Goal: Task Accomplishment & Management: Manage account settings

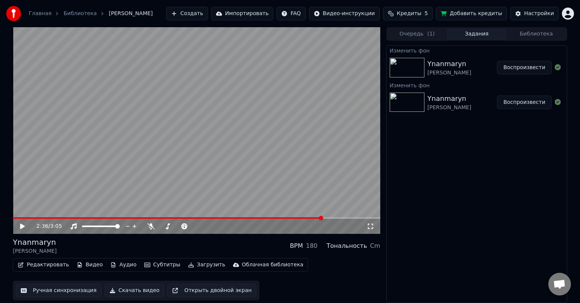
click at [83, 247] on button "Видео" at bounding box center [90, 264] width 32 height 11
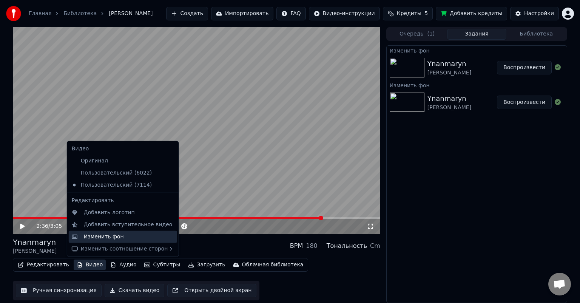
click at [105, 237] on div "Изменить фон" at bounding box center [104, 237] width 40 height 8
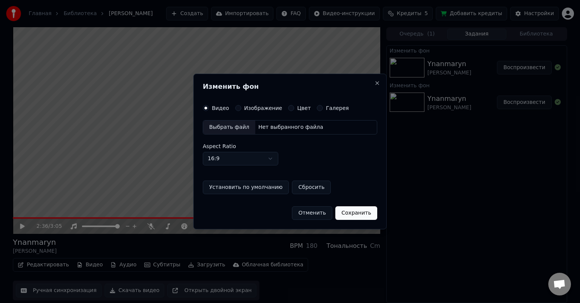
click at [254, 108] on label "Изображение" at bounding box center [263, 107] width 38 height 5
click at [241, 108] on button "Изображение" at bounding box center [238, 108] width 6 height 6
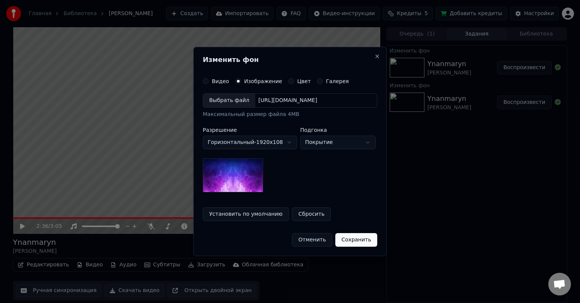
click at [239, 104] on div "Выбрать файл" at bounding box center [229, 101] width 52 height 14
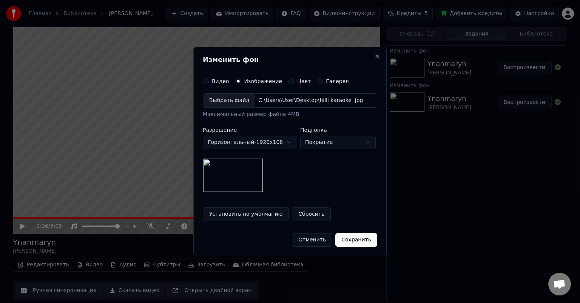
click at [314, 239] on button "Сохранить" at bounding box center [356, 240] width 42 height 14
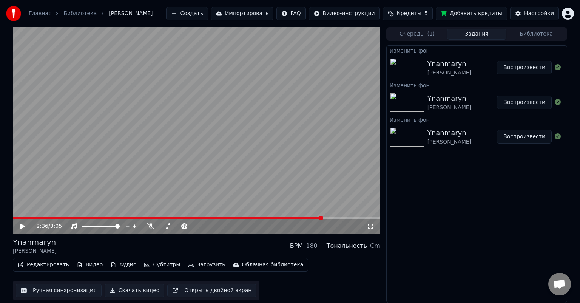
click at [314, 65] on img at bounding box center [406, 68] width 35 height 20
click at [314, 66] on button "Воспроизвести" at bounding box center [524, 68] width 55 height 14
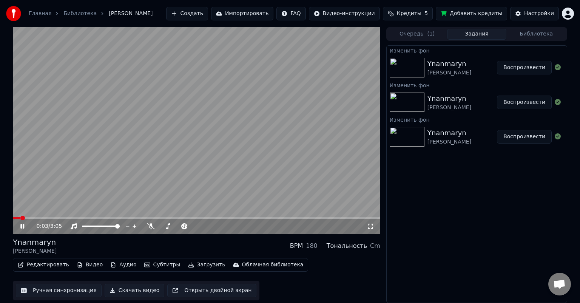
click at [314, 225] on icon at bounding box center [370, 226] width 8 height 6
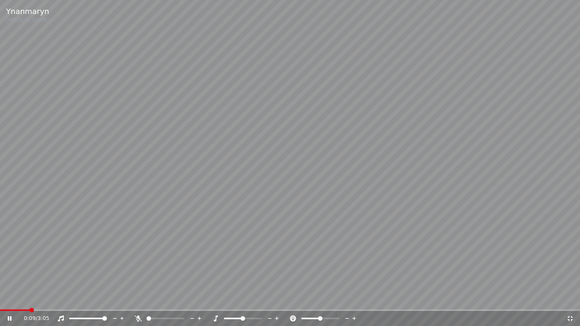
click at [314, 247] on icon at bounding box center [569, 318] width 5 height 5
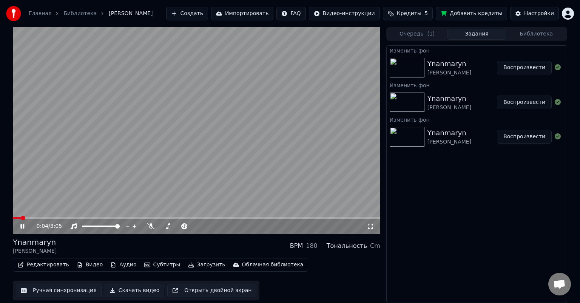
click at [21, 217] on span at bounding box center [17, 218] width 8 height 2
click at [23, 225] on icon at bounding box center [28, 226] width 18 height 6
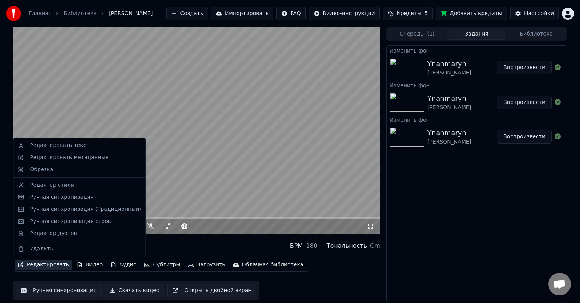
click at [44, 247] on button "Редактировать" at bounding box center [43, 264] width 57 height 11
click at [71, 196] on div "Ручная синхронизация" at bounding box center [62, 197] width 64 height 8
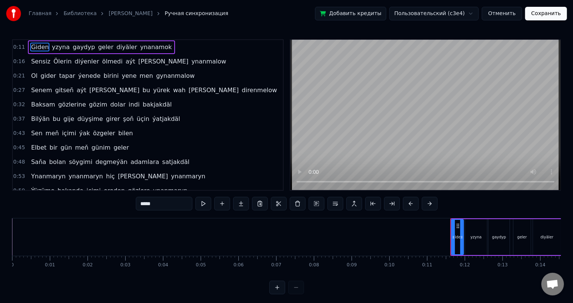
click at [76, 44] on span "gaydyp" at bounding box center [84, 47] width 24 height 9
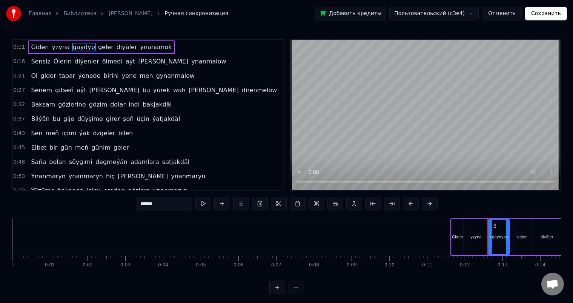
click at [72, 47] on span "gaydyp" at bounding box center [84, 47] width 24 height 9
click at [147, 204] on input "******" at bounding box center [164, 204] width 57 height 14
click at [116, 46] on span "diyäler" at bounding box center [127, 47] width 22 height 9
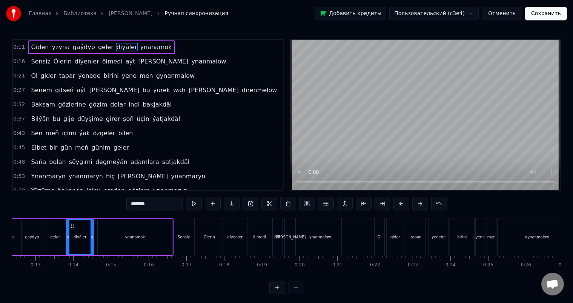
scroll to position [0, 482]
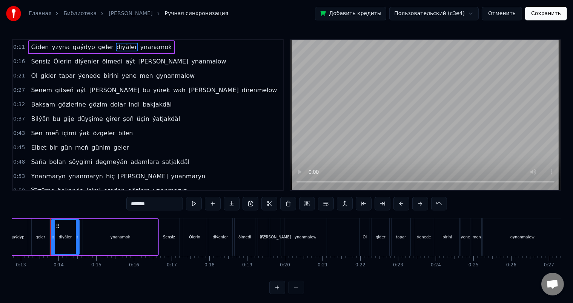
click at [137, 203] on input "*******" at bounding box center [154, 204] width 57 height 14
click at [58, 63] on span "Ölerin" at bounding box center [63, 61] width 20 height 9
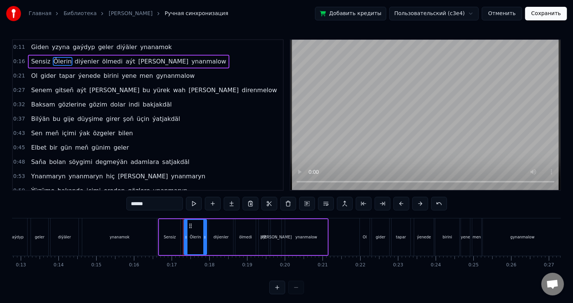
drag, startPoint x: 136, startPoint y: 202, endPoint x: 131, endPoint y: 203, distance: 5.0
click at [131, 203] on input "******" at bounding box center [154, 204] width 57 height 14
click at [190, 61] on span "ynanmalow" at bounding box center [208, 61] width 36 height 9
type input "*********"
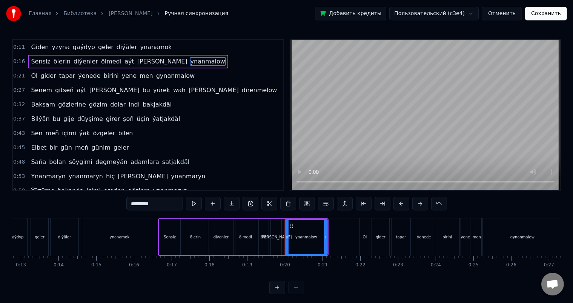
click at [190, 60] on span "ynanmalow" at bounding box center [208, 61] width 36 height 9
click at [190, 59] on span "ynanmalow" at bounding box center [208, 61] width 36 height 9
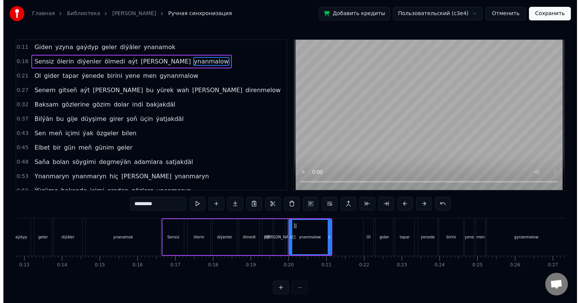
scroll to position [0, 0]
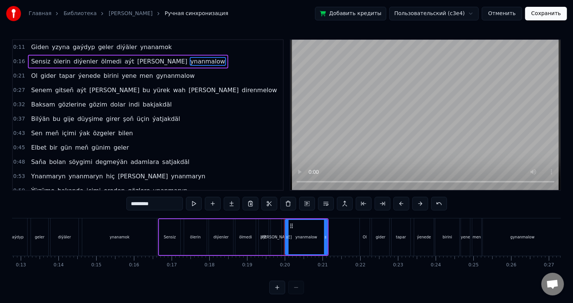
click at [314, 14] on button "Сохранить" at bounding box center [546, 14] width 42 height 14
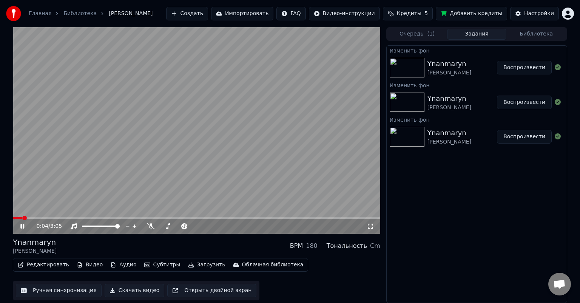
click at [23, 225] on icon at bounding box center [22, 226] width 4 height 5
click at [74, 247] on button "Ручная синхронизация" at bounding box center [59, 290] width 86 height 14
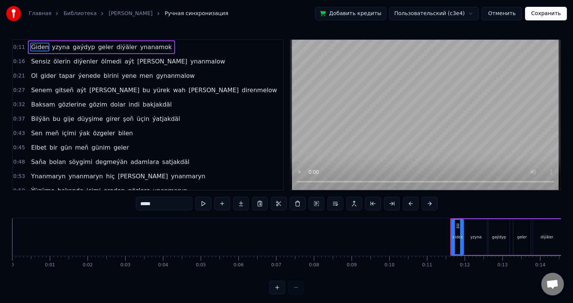
click at [314, 14] on button "Отменить" at bounding box center [502, 14] width 40 height 14
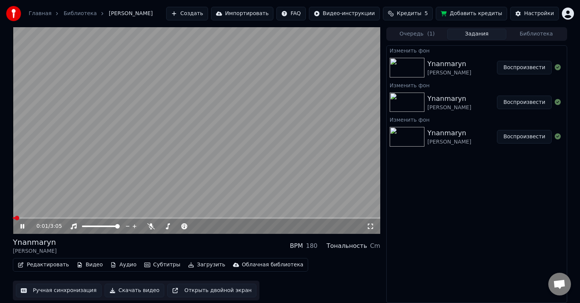
click at [24, 225] on icon at bounding box center [22, 226] width 4 height 5
click at [40, 247] on button "Редактировать" at bounding box center [43, 264] width 57 height 11
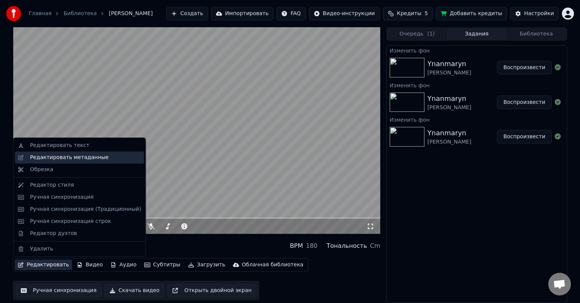
click at [72, 159] on div "Редактировать метаданные" at bounding box center [69, 158] width 78 height 8
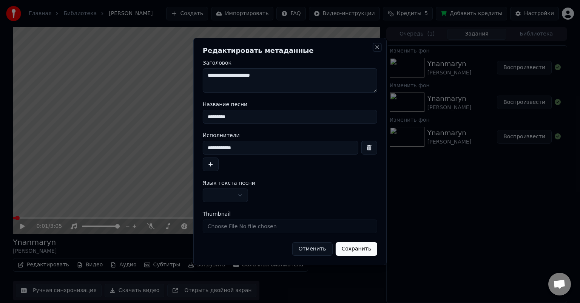
click at [314, 46] on button "Close" at bounding box center [377, 47] width 6 height 6
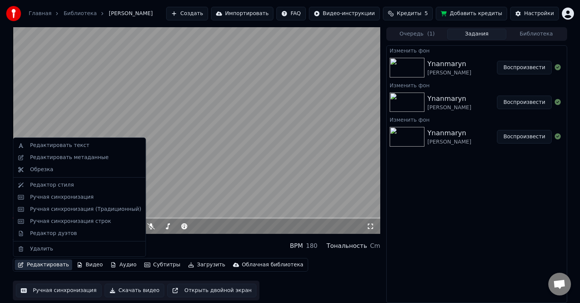
click at [36, 247] on button "Редактировать" at bounding box center [43, 264] width 57 height 11
click at [59, 146] on div "Редактировать текст" at bounding box center [59, 146] width 59 height 8
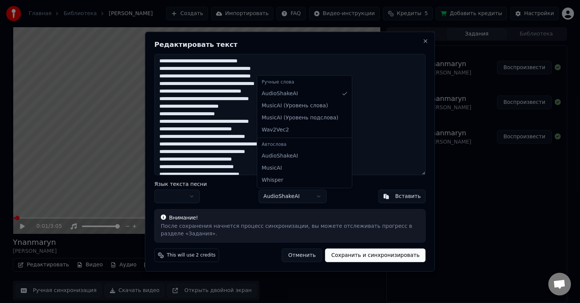
click at [314, 193] on body "Главная Библиотека [PERSON_NAME] Создать Импортировать FAQ Видео-инструкции Кре…" at bounding box center [290, 151] width 580 height 303
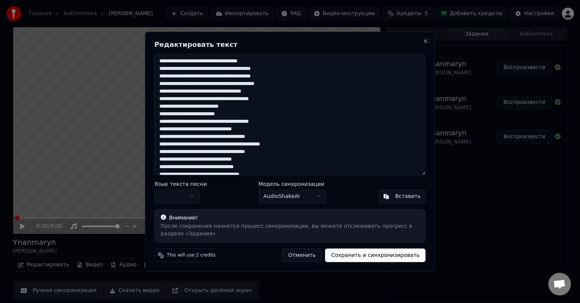
click at [314, 193] on body "Главная Библиотека [PERSON_NAME] Создать Импортировать FAQ Видео-инструкции Кре…" at bounding box center [290, 151] width 580 height 303
click at [314, 40] on button "Close" at bounding box center [425, 41] width 6 height 6
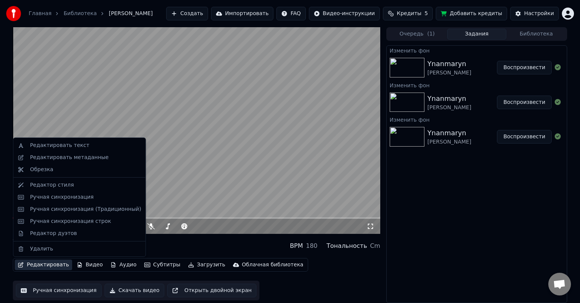
click at [50, 247] on button "Редактировать" at bounding box center [43, 264] width 57 height 11
click at [77, 185] on div "Редактор стиля" at bounding box center [85, 185] width 111 height 8
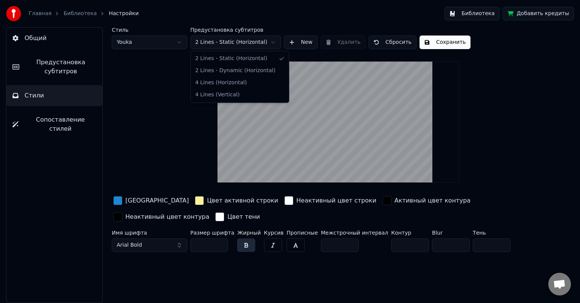
click at [273, 41] on html "Главная Библиотека Настройки Библиотека Добавить кредиты Общий Предустановка су…" at bounding box center [290, 151] width 580 height 303
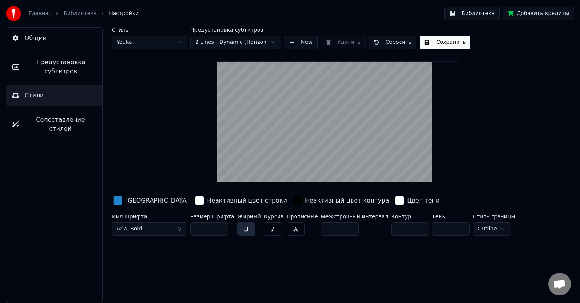
click at [250, 41] on html "Главная Библиотека Настройки Библиотека Добавить кредиты Общий Предустановка су…" at bounding box center [290, 151] width 580 height 303
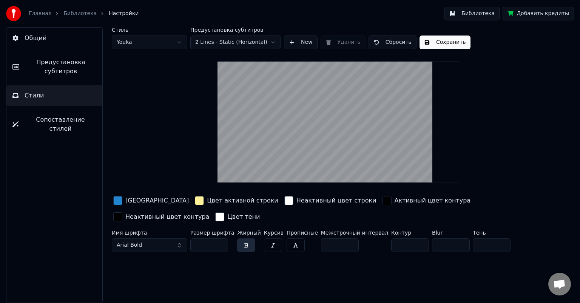
click at [249, 41] on html "Главная Библиотека Настройки Библиотека Добавить кредиты Общий Предустановка су…" at bounding box center [290, 151] width 580 height 303
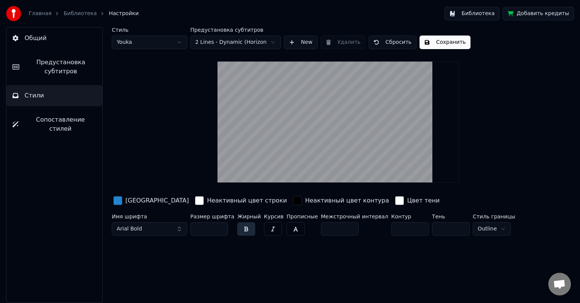
click at [241, 42] on html "Главная Библиотека Настройки Библиотека Добавить кредиты Общий Предустановка су…" at bounding box center [290, 151] width 580 height 303
click at [239, 41] on html "Главная Библиотека Настройки Библиотека Добавить кредиты Общий Предустановка су…" at bounding box center [290, 151] width 580 height 303
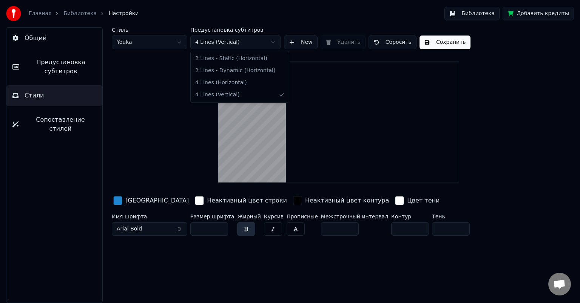
click at [239, 42] on html "Главная Библиотека Настройки Библиотека Добавить кредиты Общий Предустановка су…" at bounding box center [290, 151] width 580 height 303
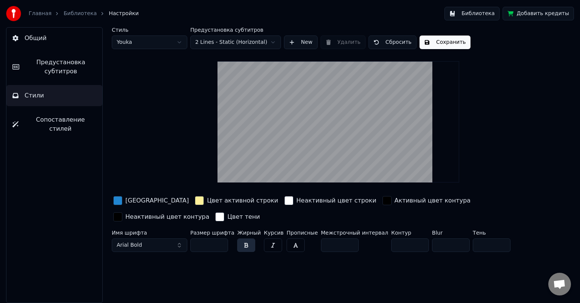
click at [232, 45] on html "Главная Библиотека Настройки Библиотека Добавить кредиты Общий Предустановка су…" at bounding box center [290, 151] width 580 height 303
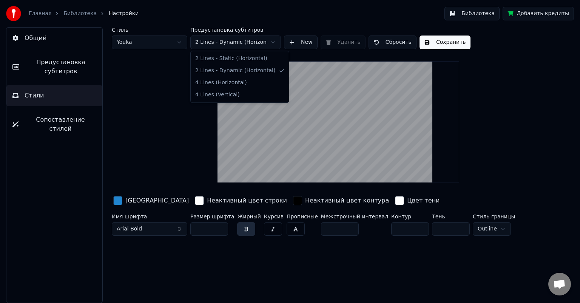
click at [238, 43] on html "Главная Библиотека Настройки Библиотека Добавить кредиты Общий Предустановка су…" at bounding box center [290, 151] width 580 height 303
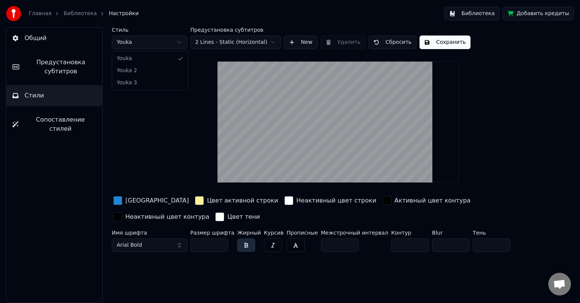
click at [178, 39] on html "Главная Библиотека Настройки Библиотека Добавить кредиты Общий Предустановка су…" at bounding box center [290, 151] width 580 height 303
click at [179, 41] on html "Главная Библиотека Настройки Библиотека Добавить кредиты Общий Предустановка су…" at bounding box center [290, 151] width 580 height 303
click at [175, 41] on html "Главная Библиотека Настройки Библиотека Добавить кредиты Общий Предустановка су…" at bounding box center [290, 151] width 580 height 303
click at [172, 44] on html "Главная Библиотека Настройки Библиотека Добавить кредиты Общий Предустановка су…" at bounding box center [290, 151] width 580 height 303
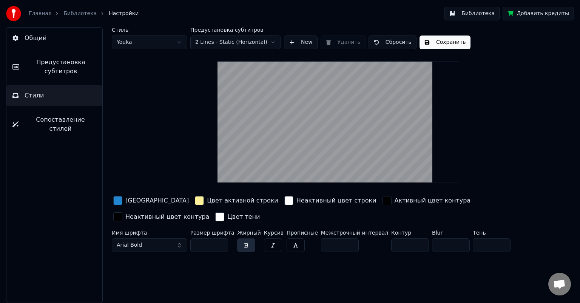
click at [314, 245] on input "*" at bounding box center [410, 245] width 38 height 14
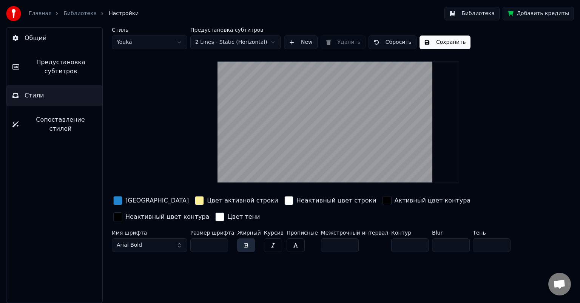
click at [314, 241] on input "*" at bounding box center [410, 245] width 38 height 14
type input "*"
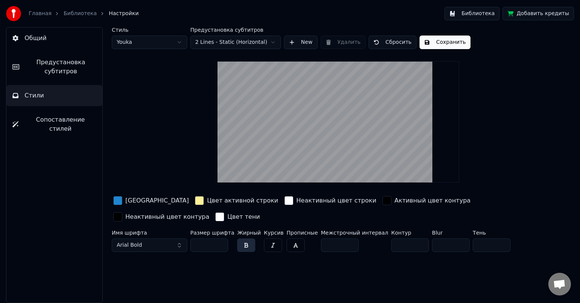
click at [314, 241] on input "*" at bounding box center [410, 245] width 38 height 14
click at [314, 41] on button "Сбросить" at bounding box center [392, 42] width 48 height 14
click at [314, 40] on button "Сбросить" at bounding box center [392, 42] width 48 height 14
click at [54, 124] on span "Сопоставление стилей" at bounding box center [61, 124] width 72 height 18
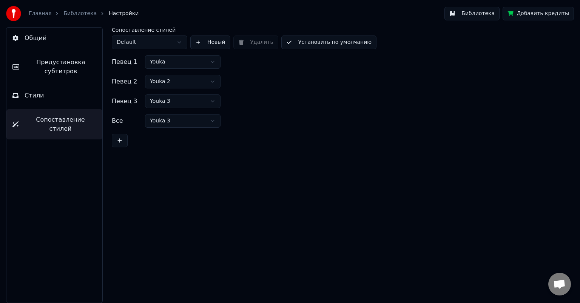
click at [139, 44] on html "Главная Библиотека Настройки Библиотека Добавить кредиты Общий Предустановка су…" at bounding box center [290, 151] width 580 height 303
click at [59, 97] on button "Стили" at bounding box center [54, 95] width 96 height 21
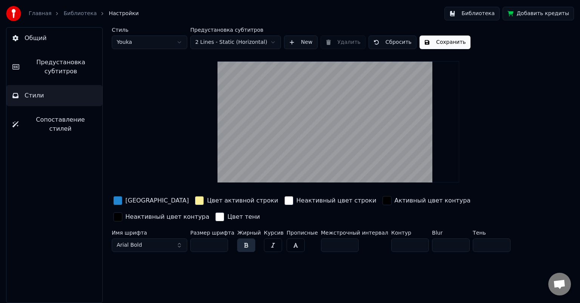
drag, startPoint x: 330, startPoint y: 154, endPoint x: 300, endPoint y: 151, distance: 30.8
click at [300, 151] on video at bounding box center [338, 121] width 242 height 121
click at [54, 74] on span "Предустановка субтитров" at bounding box center [60, 67] width 71 height 18
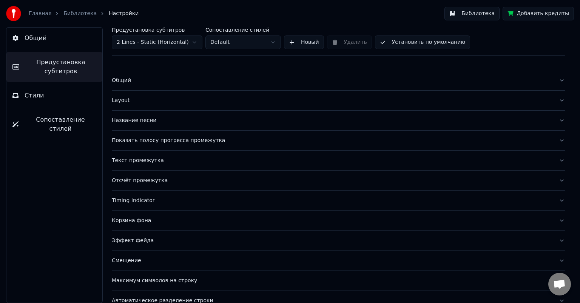
click at [57, 40] on button "Общий" at bounding box center [54, 38] width 96 height 21
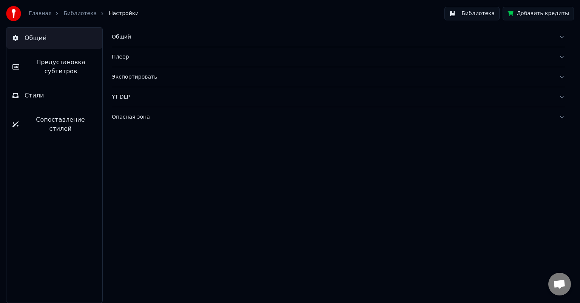
click at [65, 68] on span "Предустановка субтитров" at bounding box center [60, 67] width 71 height 18
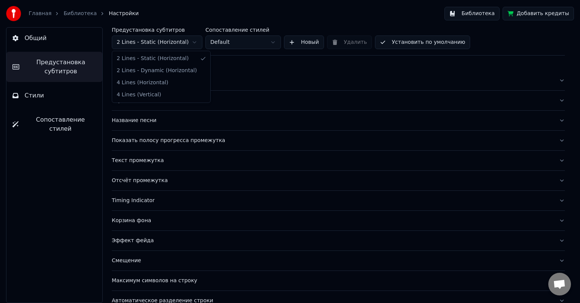
click at [181, 43] on html "Главная Библиотека Настройки Библиотека Добавить кредиты Общий Предустановка су…" at bounding box center [290, 151] width 580 height 303
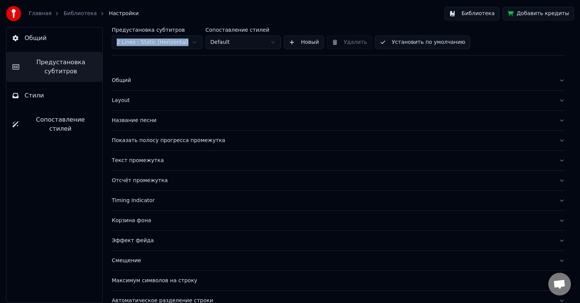
click at [124, 82] on div "Общий" at bounding box center [332, 81] width 441 height 8
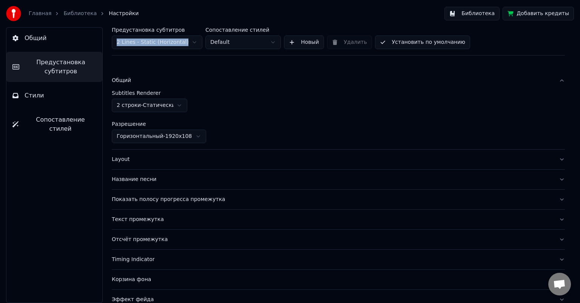
click at [177, 104] on html "Главная Библиотека Настройки Библиотека Добавить кредиты Общий Предустановка су…" at bounding box center [290, 151] width 580 height 303
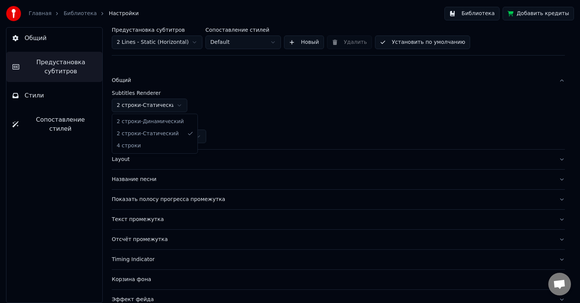
click at [177, 104] on html "Главная Библиотека Настройки Библиотека Добавить кредиты Общий Предустановка су…" at bounding box center [290, 151] width 580 height 303
click at [122, 160] on div "Layout" at bounding box center [332, 159] width 441 height 8
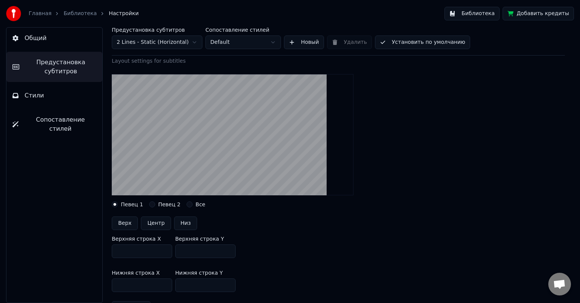
scroll to position [75, 0]
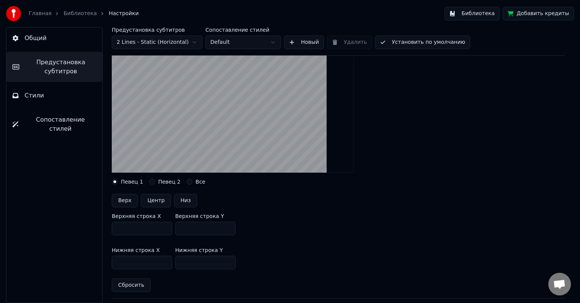
click at [151, 181] on button "Певец 2" at bounding box center [152, 182] width 6 height 6
click at [186, 183] on button "Все" at bounding box center [189, 182] width 6 height 6
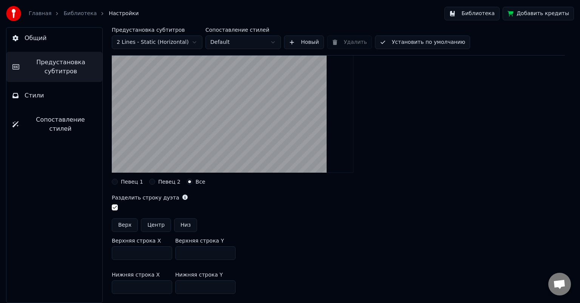
click at [117, 181] on button "Певец 1" at bounding box center [115, 182] width 6 height 6
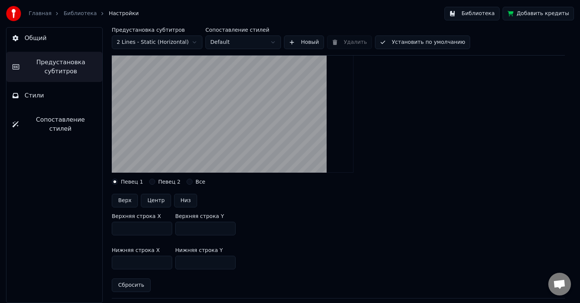
click at [128, 200] on button "Верх" at bounding box center [125, 201] width 26 height 14
type input "***"
click at [128, 200] on button "Верх" at bounding box center [125, 201] width 26 height 14
click at [155, 201] on button "Центр" at bounding box center [156, 201] width 30 height 14
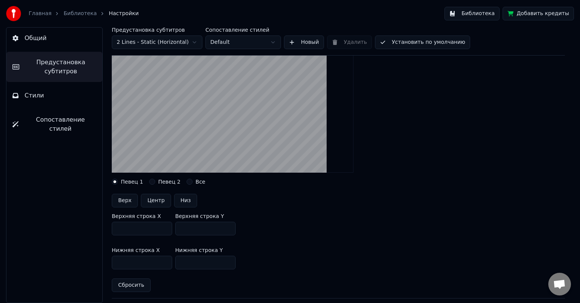
type input "***"
click at [183, 201] on button "Низ" at bounding box center [185, 201] width 23 height 14
type input "***"
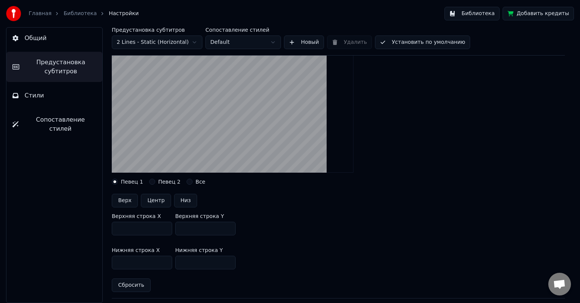
click at [154, 199] on button "Центр" at bounding box center [156, 201] width 30 height 14
type input "***"
click at [149, 181] on button "Певец 2" at bounding box center [152, 182] width 6 height 6
click at [118, 179] on div "Певец 1" at bounding box center [127, 182] width 31 height 6
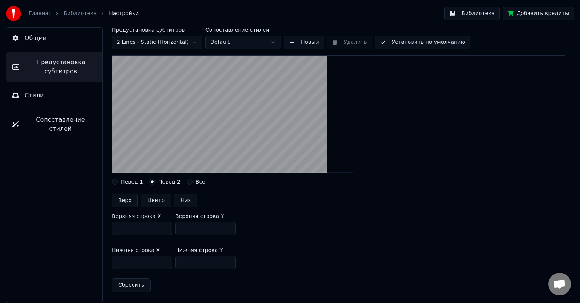
click at [180, 201] on button "Низ" at bounding box center [185, 201] width 23 height 14
type input "***"
click at [186, 180] on button "Все" at bounding box center [189, 182] width 6 height 6
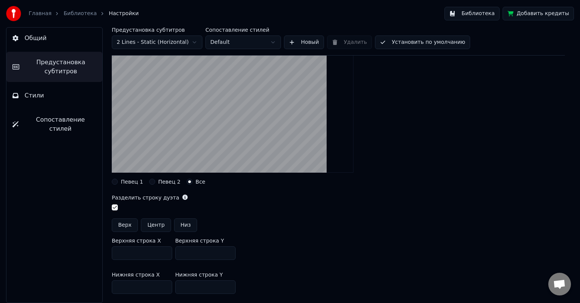
click at [120, 180] on div "Певец 1" at bounding box center [127, 182] width 31 height 6
click at [117, 181] on div "Певец 1" at bounding box center [127, 182] width 31 height 6
click at [116, 182] on button "Певец 1" at bounding box center [115, 182] width 6 height 6
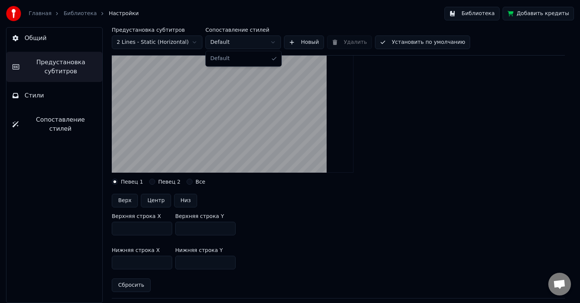
click at [259, 44] on html "Главная Библиотека Настройки Библиотека Добавить кредиты Общий Предустановка су…" at bounding box center [290, 151] width 580 height 303
click at [55, 88] on button "Стили" at bounding box center [54, 95] width 96 height 21
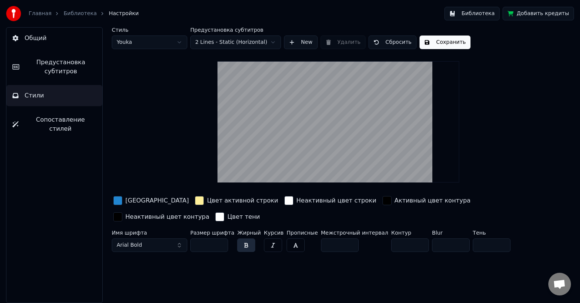
click at [314, 41] on button "Сбросить" at bounding box center [392, 42] width 48 height 14
click at [71, 14] on link "Библиотека" at bounding box center [79, 14] width 33 height 8
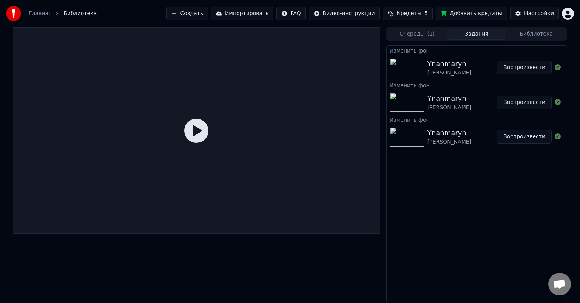
click at [314, 62] on img at bounding box center [406, 68] width 35 height 20
click at [194, 129] on icon at bounding box center [196, 131] width 24 height 24
click at [314, 66] on button "Воспроизвести" at bounding box center [524, 68] width 55 height 14
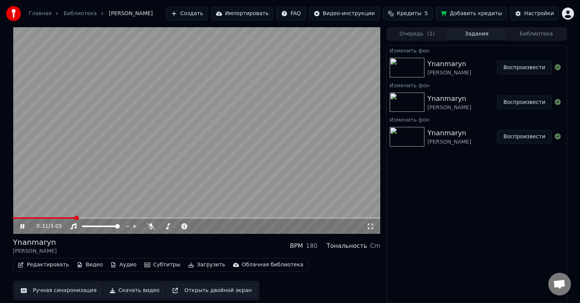
click at [23, 225] on icon at bounding box center [28, 226] width 18 height 6
click at [24, 225] on icon at bounding box center [28, 226] width 18 height 6
click at [70, 217] on video at bounding box center [196, 130] width 367 height 206
click at [72, 217] on span at bounding box center [49, 218] width 73 height 2
click at [24, 223] on icon at bounding box center [28, 226] width 18 height 6
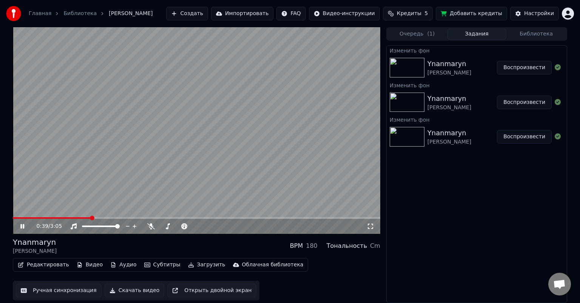
click at [314, 13] on div "Настройки" at bounding box center [539, 14] width 30 height 8
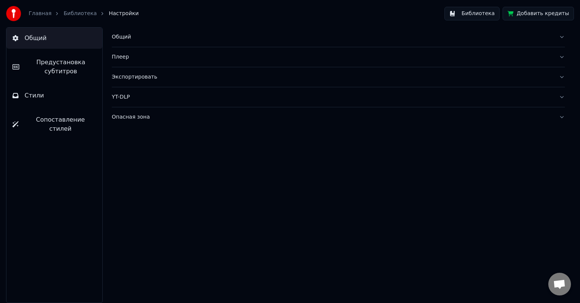
click at [60, 66] on span "Предустановка субтитров" at bounding box center [60, 67] width 71 height 18
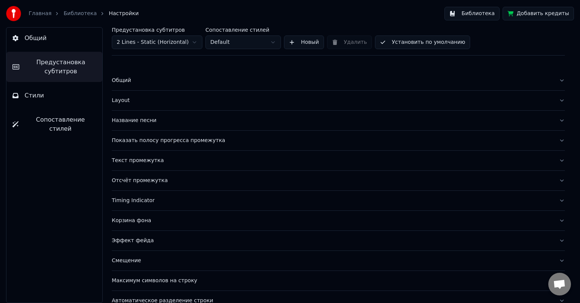
click at [314, 42] on button "Установить по умолчанию" at bounding box center [422, 42] width 95 height 14
click at [314, 40] on button "Готово" at bounding box center [395, 42] width 41 height 14
click at [314, 41] on button "Установить по умолчанию" at bounding box center [422, 42] width 95 height 14
click at [81, 13] on link "Библиотека" at bounding box center [79, 14] width 33 height 8
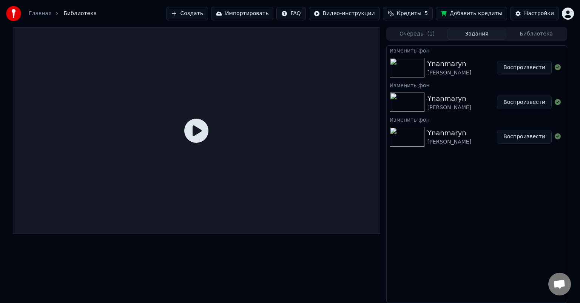
click at [314, 66] on img at bounding box center [406, 68] width 35 height 20
click at [314, 65] on img at bounding box center [406, 68] width 35 height 20
click at [194, 128] on icon at bounding box center [196, 131] width 24 height 24
click at [314, 63] on img at bounding box center [406, 68] width 35 height 20
click at [314, 66] on button "Воспроизвести" at bounding box center [524, 68] width 55 height 14
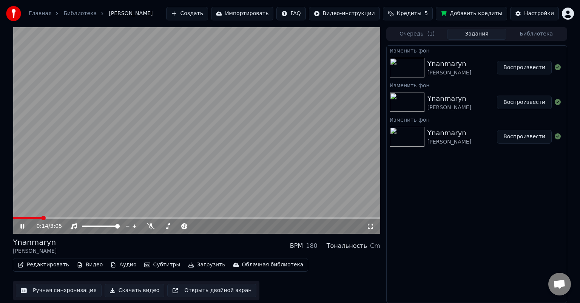
click at [23, 226] on icon at bounding box center [22, 226] width 4 height 5
click at [314, 9] on button "Настройки" at bounding box center [534, 14] width 49 height 14
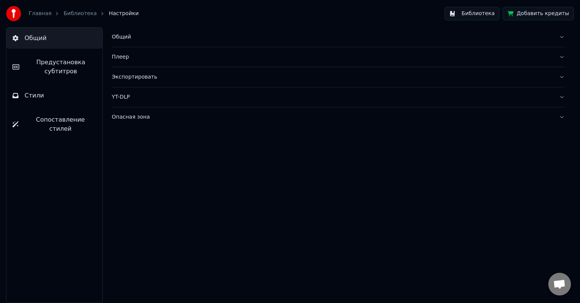
click at [54, 68] on span "Предустановка субтитров" at bounding box center [60, 67] width 71 height 18
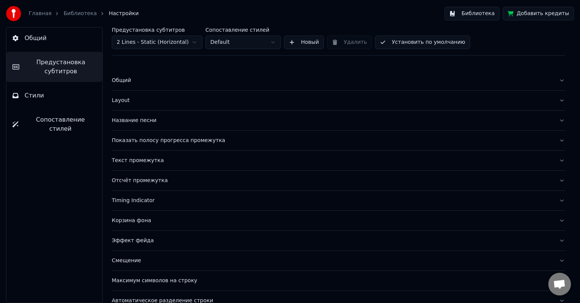
click at [126, 80] on div "Общий" at bounding box center [332, 81] width 441 height 8
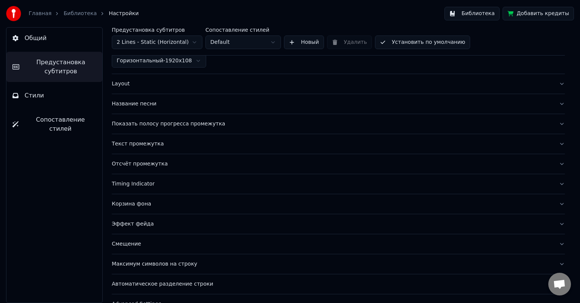
scroll to position [38, 0]
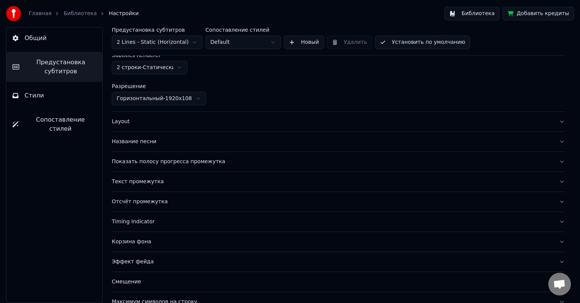
click at [123, 121] on div "Layout" at bounding box center [332, 122] width 441 height 8
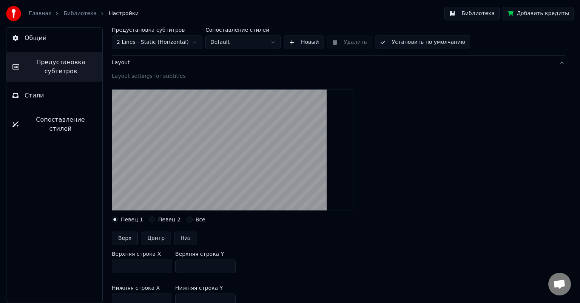
click at [149, 217] on button "Певец 2" at bounding box center [152, 219] width 6 height 6
click at [186, 219] on button "Все" at bounding box center [189, 219] width 6 height 6
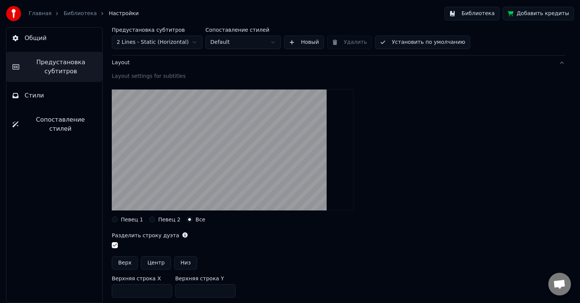
click at [149, 220] on button "Певец 2" at bounding box center [152, 219] width 6 height 6
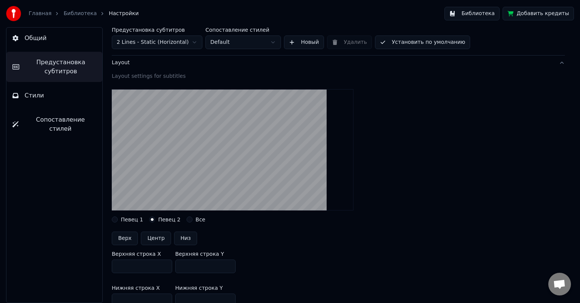
click at [128, 240] on button "Верх" at bounding box center [125, 238] width 26 height 14
type input "***"
click at [155, 236] on button "Центр" at bounding box center [156, 238] width 30 height 14
type input "***"
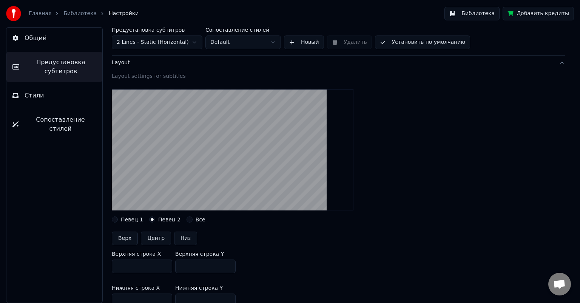
type input "***"
click at [184, 239] on button "Низ" at bounding box center [185, 238] width 23 height 14
type input "***"
click at [151, 218] on button "Певец 2" at bounding box center [152, 219] width 6 height 6
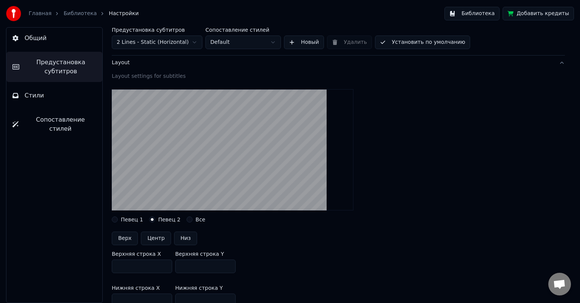
click at [122, 220] on label "Певец 1" at bounding box center [132, 219] width 22 height 5
click at [118, 220] on button "Певец 1" at bounding box center [115, 219] width 6 height 6
click at [165, 238] on button "Центр" at bounding box center [156, 238] width 30 height 14
click at [188, 237] on button "Низ" at bounding box center [185, 238] width 23 height 14
type input "***"
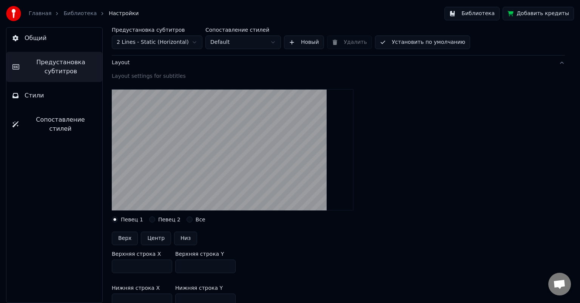
type input "***"
click at [152, 219] on div "Певец 2" at bounding box center [164, 219] width 31 height 6
click at [149, 218] on button "Певец 2" at bounding box center [152, 219] width 6 height 6
click at [128, 238] on button "Верх" at bounding box center [125, 238] width 26 height 14
type input "***"
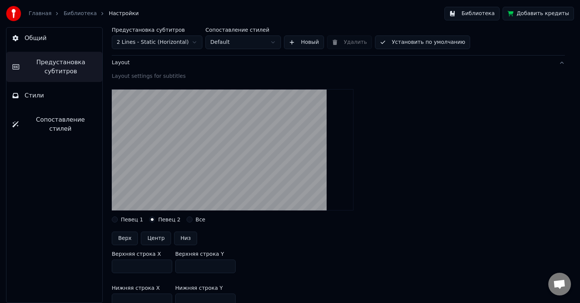
type input "***"
click at [118, 217] on div "Певец 1" at bounding box center [127, 219] width 31 height 6
click at [118, 219] on div "Певец 1" at bounding box center [127, 219] width 31 height 6
click at [114, 220] on button "Певец 1" at bounding box center [115, 219] width 6 height 6
click at [70, 12] on link "Библиотека" at bounding box center [79, 14] width 33 height 8
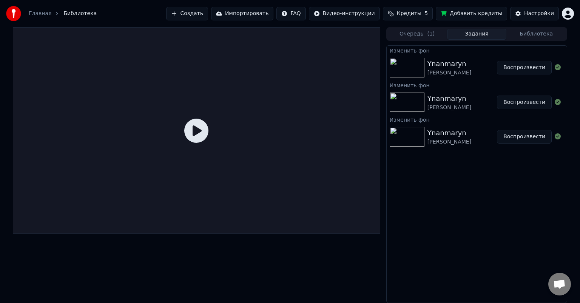
click at [314, 69] on img at bounding box center [406, 68] width 35 height 20
click at [314, 66] on button "Воспроизвести" at bounding box center [524, 68] width 55 height 14
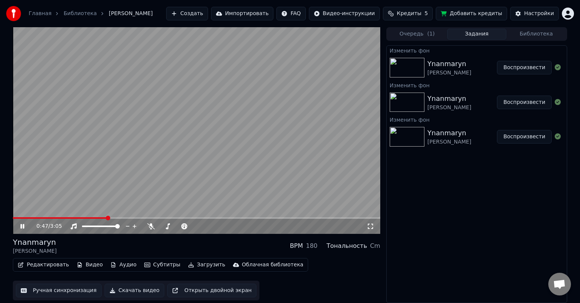
click at [23, 225] on icon at bounding box center [22, 226] width 4 height 5
click at [23, 227] on icon at bounding box center [22, 225] width 5 height 5
click at [20, 218] on span at bounding box center [17, 218] width 8 height 2
click at [20, 217] on span at bounding box center [33, 218] width 40 height 2
click at [314, 59] on img at bounding box center [406, 68] width 35 height 20
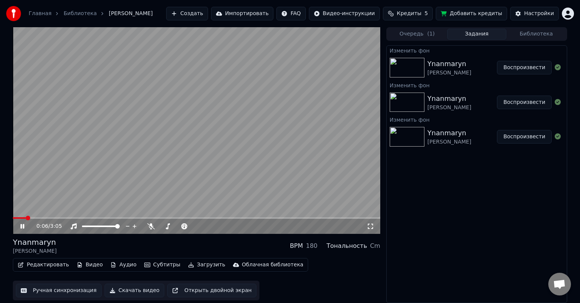
click at [314, 65] on img at bounding box center [406, 68] width 35 height 20
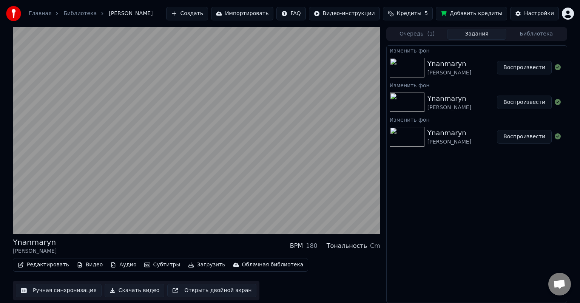
click at [314, 68] on button "Воспроизвести" at bounding box center [524, 68] width 55 height 14
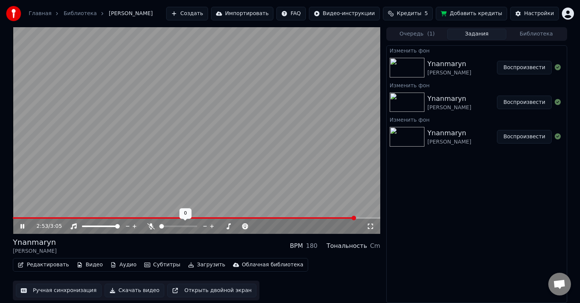
click at [159, 225] on span at bounding box center [161, 226] width 5 height 5
click at [159, 224] on span at bounding box center [161, 226] width 5 height 5
click at [314, 12] on div "Настройки" at bounding box center [539, 14] width 30 height 8
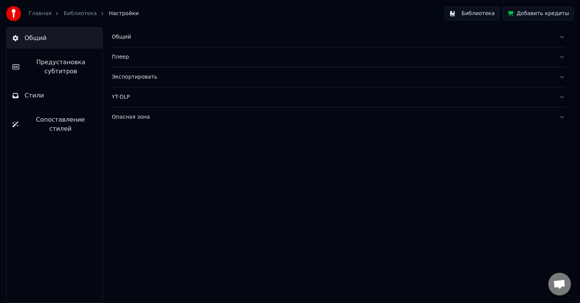
click at [54, 67] on span "Предустановка субтитров" at bounding box center [60, 67] width 71 height 18
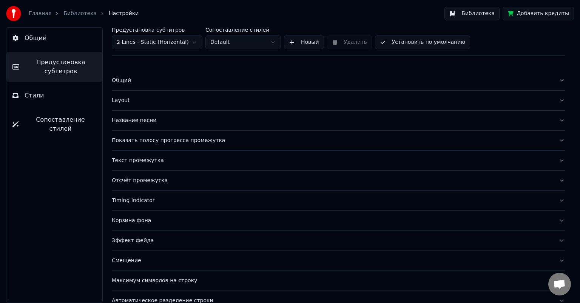
click at [123, 102] on div "Layout" at bounding box center [332, 101] width 441 height 8
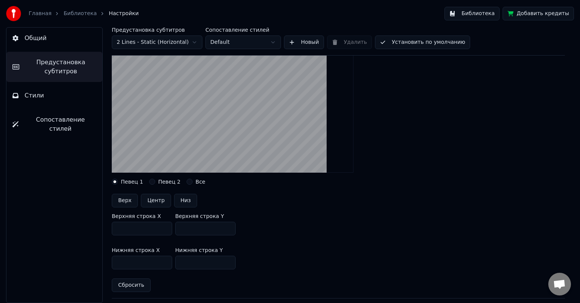
scroll to position [113, 0]
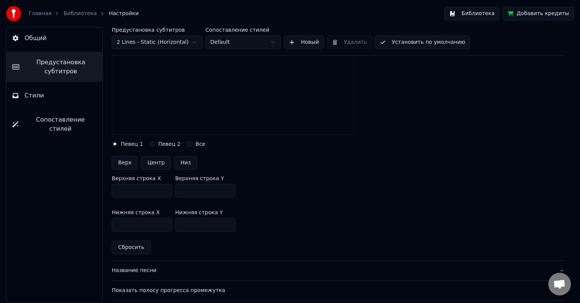
click at [164, 226] on input "***" at bounding box center [142, 225] width 60 height 14
click at [164, 223] on input "***" at bounding box center [142, 225] width 60 height 14
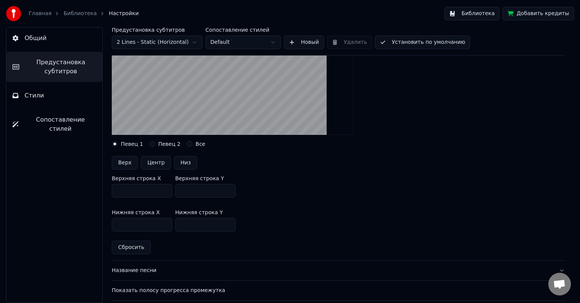
click at [164, 225] on input "***" at bounding box center [142, 225] width 60 height 14
click at [164, 226] on input "***" at bounding box center [142, 225] width 60 height 14
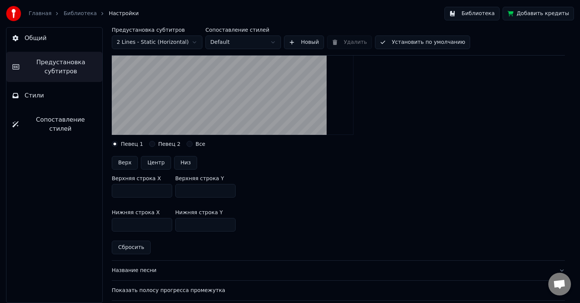
click at [164, 226] on input "***" at bounding box center [142, 225] width 60 height 14
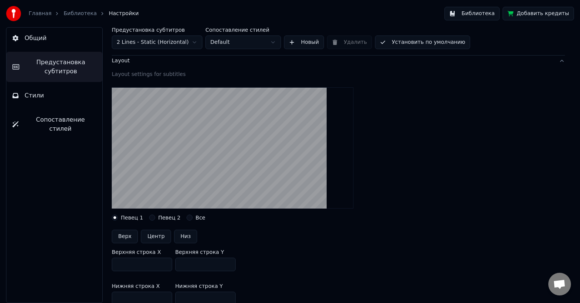
scroll to position [38, 0]
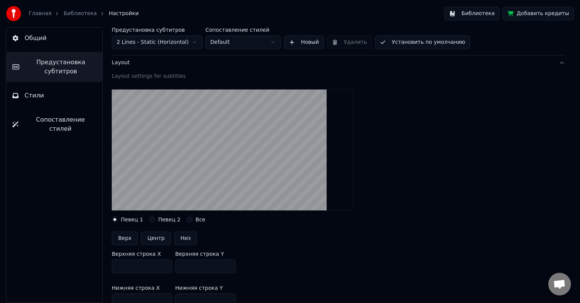
click at [163, 247] on input "***" at bounding box center [142, 300] width 60 height 14
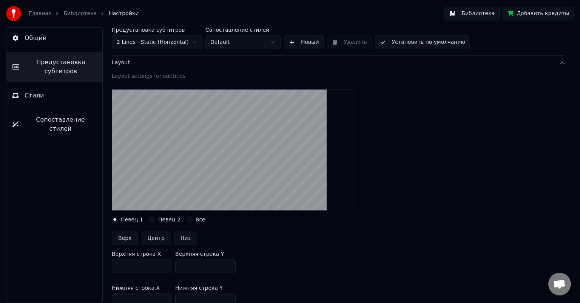
click at [163, 247] on input "***" at bounding box center [142, 300] width 60 height 14
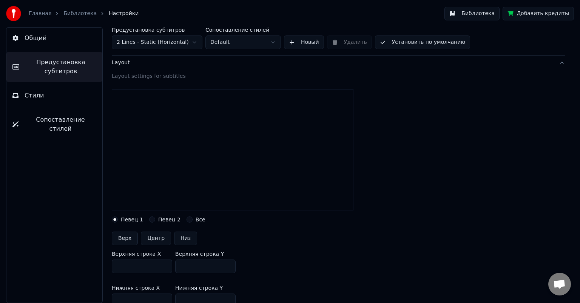
click at [163, 247] on input "***" at bounding box center [142, 300] width 60 height 14
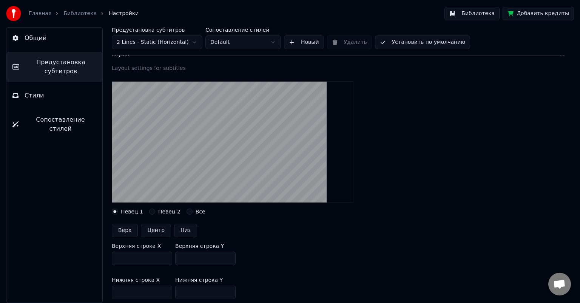
scroll to position [49, 0]
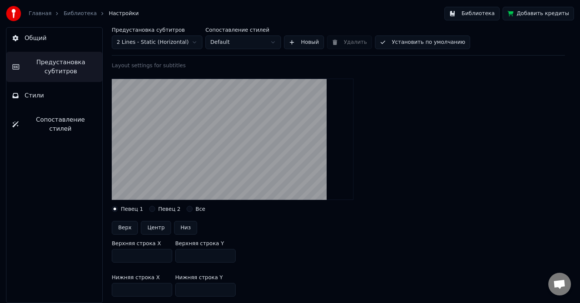
drag, startPoint x: 135, startPoint y: 297, endPoint x: 104, endPoint y: 296, distance: 31.3
click at [104, 247] on div "Предустановка субтитров 2 Lines - Static (Horizontal) Сопоставление стилей Defa…" at bounding box center [338, 165] width 483 height 276
drag, startPoint x: 135, startPoint y: 289, endPoint x: 103, endPoint y: 289, distance: 32.5
click at [103, 247] on div "Предустановка субтитров 2 Lines - Static (Horizontal) Сопоставление стилей Defa…" at bounding box center [338, 165] width 483 height 276
type input "***"
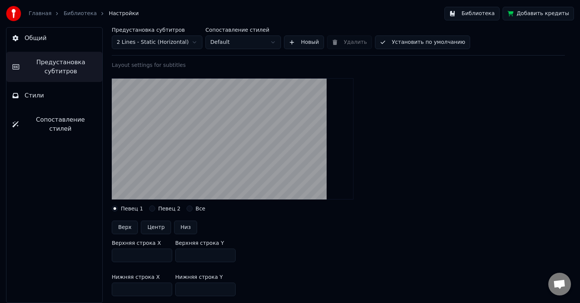
drag, startPoint x: 190, startPoint y: 288, endPoint x: 171, endPoint y: 288, distance: 19.2
click at [171, 247] on div "Нижняя строка X *** Нижняя строка Y ***" at bounding box center [338, 285] width 453 height 34
click at [197, 247] on input "***" at bounding box center [205, 289] width 60 height 14
drag, startPoint x: 194, startPoint y: 289, endPoint x: 171, endPoint y: 288, distance: 22.3
click at [171, 247] on div "Нижняя строка X *** Нижняя строка Y ***" at bounding box center [338, 285] width 453 height 34
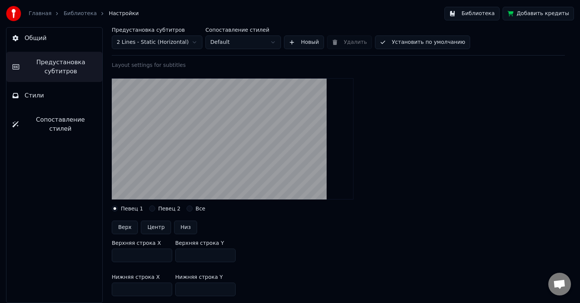
drag, startPoint x: 192, startPoint y: 288, endPoint x: 175, endPoint y: 289, distance: 16.6
click at [175, 247] on input "***" at bounding box center [205, 289] width 60 height 14
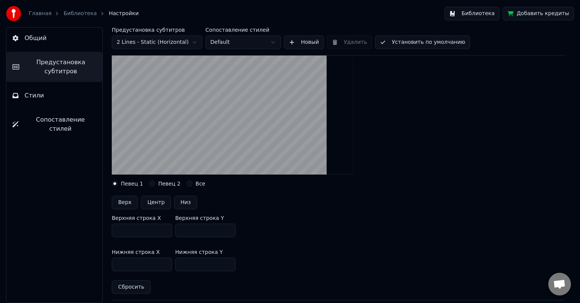
scroll to position [86, 0]
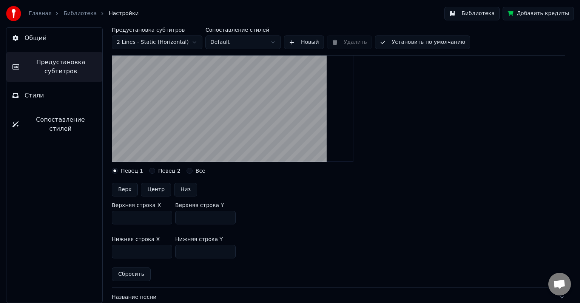
click at [129, 247] on button "Сбросить" at bounding box center [131, 274] width 39 height 14
type input "***"
click at [129, 247] on button "Сбросить" at bounding box center [131, 274] width 39 height 14
click at [157, 187] on button "Центр" at bounding box center [156, 190] width 30 height 14
type input "***"
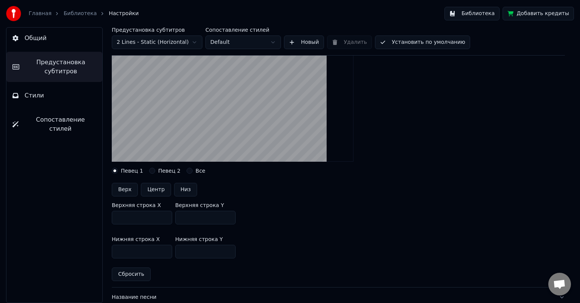
type input "***"
click at [132, 247] on button "Сбросить" at bounding box center [131, 274] width 39 height 14
type input "***"
click at [180, 192] on button "Низ" at bounding box center [185, 190] width 23 height 14
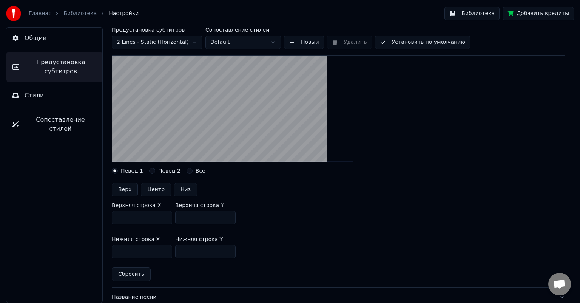
click at [129, 247] on button "Сбросить" at bounding box center [131, 274] width 39 height 14
click at [186, 169] on button "Все" at bounding box center [189, 171] width 6 height 6
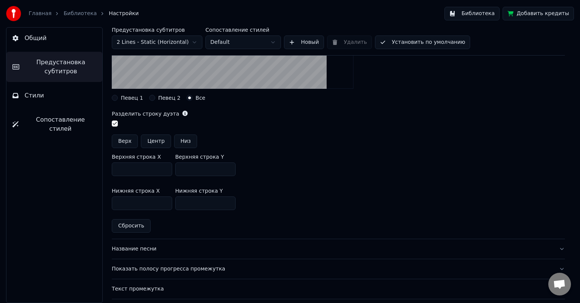
scroll to position [162, 0]
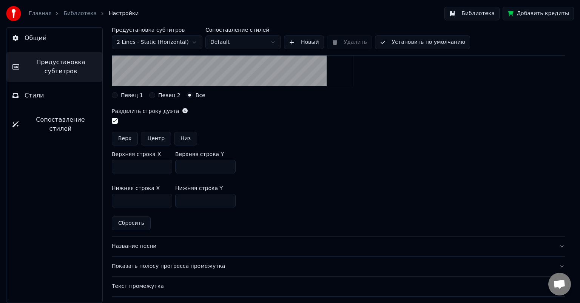
click at [133, 220] on button "Сбросить" at bounding box center [131, 223] width 39 height 14
click at [137, 224] on button "Сбросить" at bounding box center [131, 223] width 39 height 14
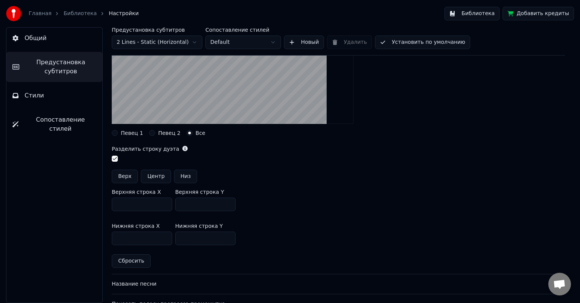
click at [118, 133] on div "Певец 1" at bounding box center [127, 133] width 31 height 6
click at [113, 133] on button "Певец 1" at bounding box center [115, 133] width 6 height 6
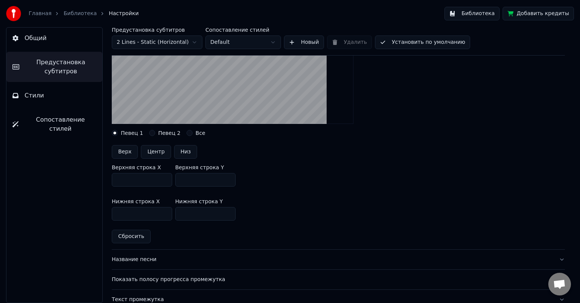
click at [130, 233] on button "Сбросить" at bounding box center [131, 236] width 39 height 14
click at [162, 152] on button "Центр" at bounding box center [156, 152] width 30 height 14
type input "***"
click at [138, 235] on button "Сбросить" at bounding box center [131, 236] width 39 height 14
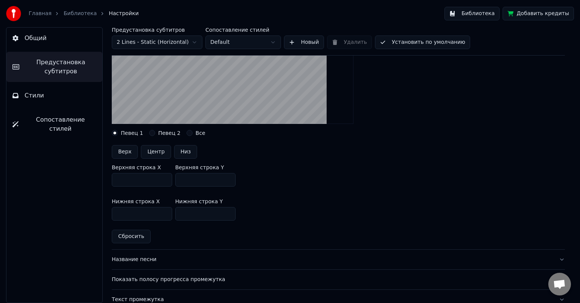
type input "***"
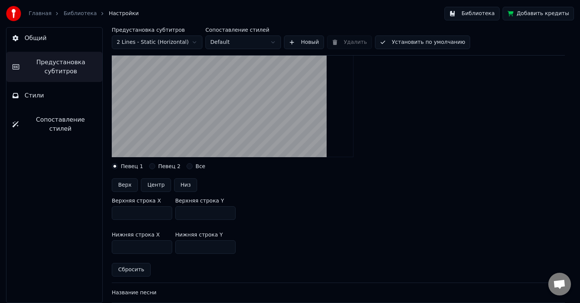
scroll to position [86, 0]
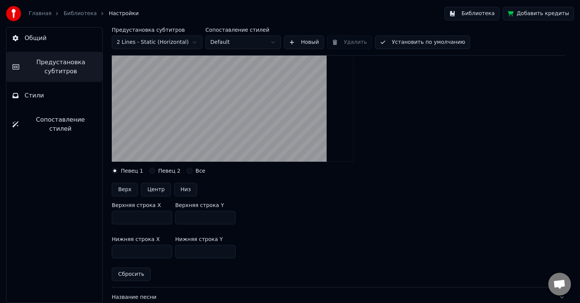
click at [149, 170] on button "Певец 2" at bounding box center [152, 171] width 6 height 6
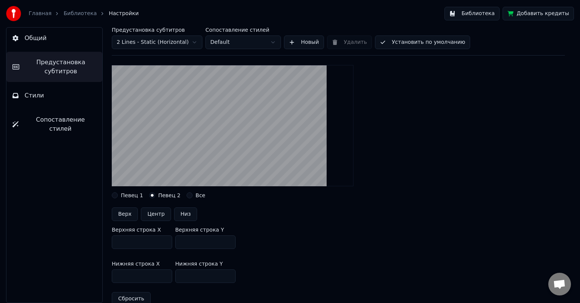
scroll to position [49, 0]
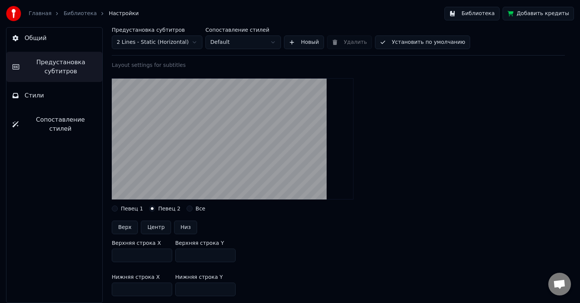
click at [115, 207] on button "Певец 1" at bounding box center [115, 208] width 6 height 6
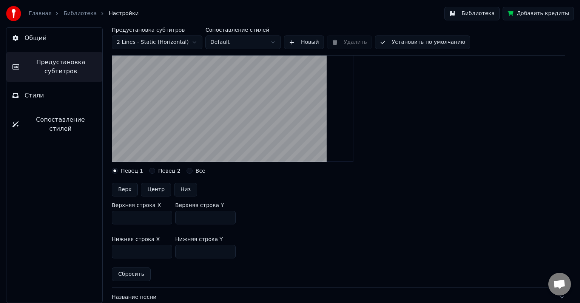
click at [132, 247] on button "Сбросить" at bounding box center [131, 274] width 39 height 14
drag, startPoint x: 132, startPoint y: 215, endPoint x: 108, endPoint y: 215, distance: 24.2
click at [108, 215] on div "Предустановка субтитров 2 Lines - Static (Horizontal) Сопоставление стилей Defa…" at bounding box center [338, 165] width 483 height 276
drag, startPoint x: 126, startPoint y: 216, endPoint x: 102, endPoint y: 216, distance: 24.2
click at [102, 216] on div "Предустановка субтитров 2 Lines - Static (Horizontal) Сопоставление стилей Defa…" at bounding box center [338, 165] width 483 height 276
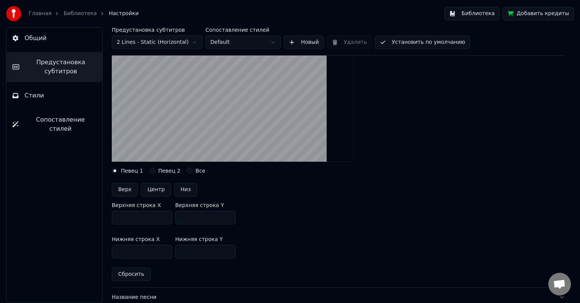
type input "***"
drag, startPoint x: 131, startPoint y: 252, endPoint x: 106, endPoint y: 251, distance: 25.3
click at [106, 247] on div "Предустановка субтитров 2 Lines - Static (Horizontal) Сопоставление стилей Defa…" at bounding box center [338, 165] width 483 height 276
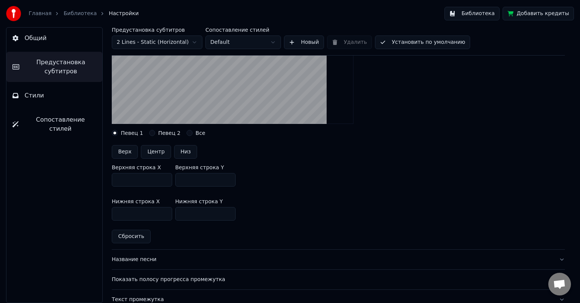
type input "***"
click at [135, 237] on button "Сбросить" at bounding box center [131, 236] width 39 height 14
type input "***"
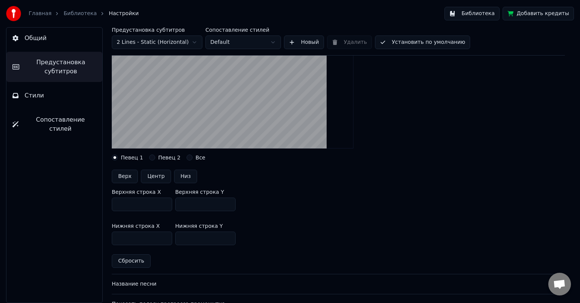
scroll to position [86, 0]
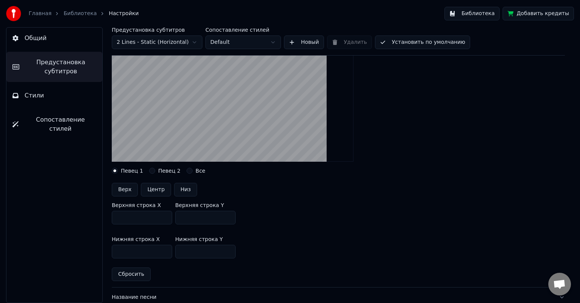
drag, startPoint x: 128, startPoint y: 214, endPoint x: 102, endPoint y: 214, distance: 25.7
click at [102, 214] on div "Предустановка субтитров 2 Lines - Static (Horizontal) Сопоставление стилей Defa…" at bounding box center [338, 165] width 483 height 276
type input "***"
drag, startPoint x: 129, startPoint y: 251, endPoint x: 95, endPoint y: 249, distance: 34.0
click at [97, 247] on div "Предустановка субтитров 2 Lines - Static (Horizontal) Сопоставление стилей Defa…" at bounding box center [338, 165] width 483 height 276
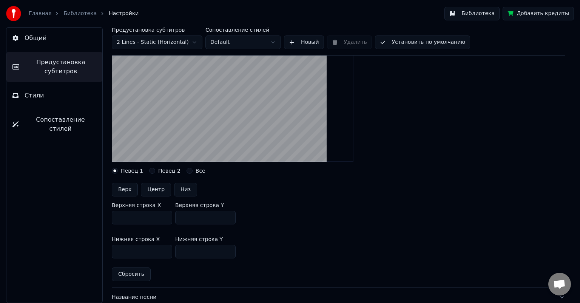
type input "***"
drag, startPoint x: 130, startPoint y: 216, endPoint x: 108, endPoint y: 215, distance: 22.3
click at [108, 215] on div "Предустановка субтитров 2 Lines - Static (Horizontal) Сопоставление стилей Defa…" at bounding box center [338, 165] width 483 height 276
type input "***"
drag, startPoint x: 130, startPoint y: 252, endPoint x: 107, endPoint y: 251, distance: 23.4
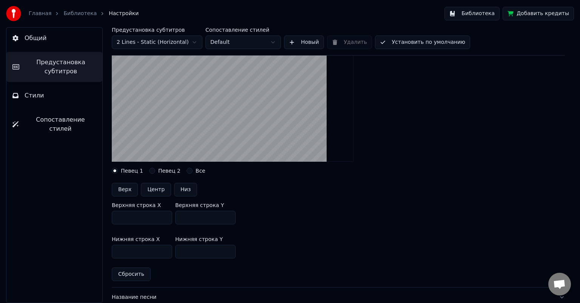
click at [107, 247] on div "Предустановка субтитров 2 Lines - Static (Horizontal) Сопоставление стилей Defa…" at bounding box center [338, 165] width 483 height 276
drag, startPoint x: 128, startPoint y: 250, endPoint x: 101, endPoint y: 249, distance: 27.2
click at [101, 247] on div "Предустановка субтитров 2 Lines - Static (Horizontal) Сопоставление стилей Defa…" at bounding box center [338, 165] width 483 height 276
type input "***"
drag, startPoint x: 129, startPoint y: 218, endPoint x: 95, endPoint y: 217, distance: 33.6
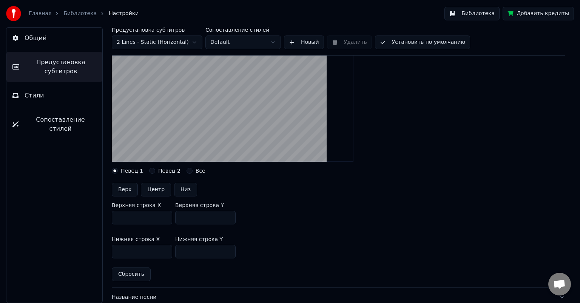
click at [95, 217] on div "Общий Предустановка субтитров Стили Сопоставление стилей Предустановка субтитро…" at bounding box center [290, 165] width 580 height 276
drag, startPoint x: 119, startPoint y: 217, endPoint x: 108, endPoint y: 218, distance: 11.0
click at [108, 218] on div "Предустановка субтитров 2 Lines - Static (Horizontal) Сопоставление стилей Defa…" at bounding box center [338, 165] width 483 height 276
click at [138, 216] on input "***" at bounding box center [142, 218] width 60 height 14
type input "***"
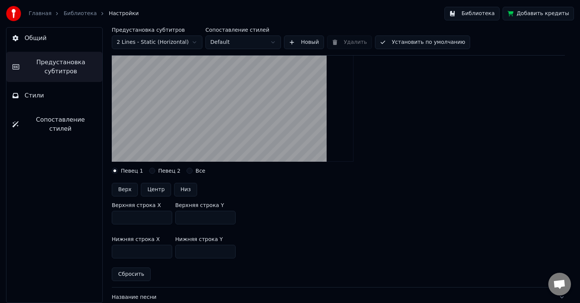
click at [314, 41] on button "Установить по умолчанию" at bounding box center [422, 42] width 95 height 14
click at [314, 41] on button "Готово" at bounding box center [395, 42] width 41 height 14
click at [36, 35] on span "Общий" at bounding box center [36, 38] width 22 height 9
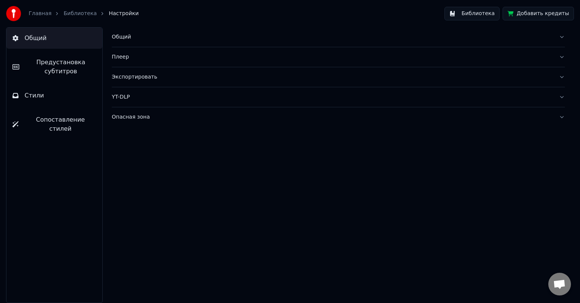
click at [46, 66] on span "Предустановка субтитров" at bounding box center [60, 67] width 71 height 18
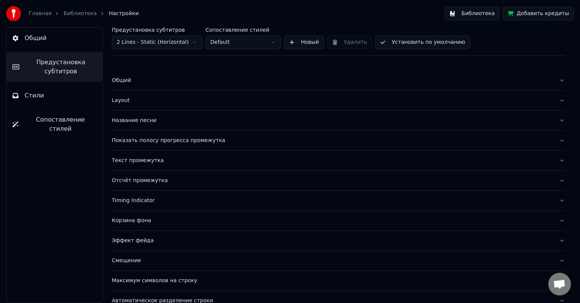
click at [121, 100] on div "Layout" at bounding box center [332, 101] width 441 height 8
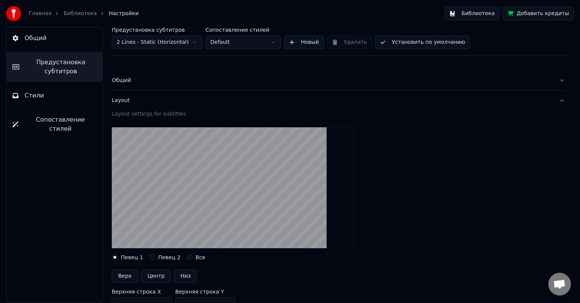
click at [78, 12] on link "Библиотека" at bounding box center [79, 14] width 33 height 8
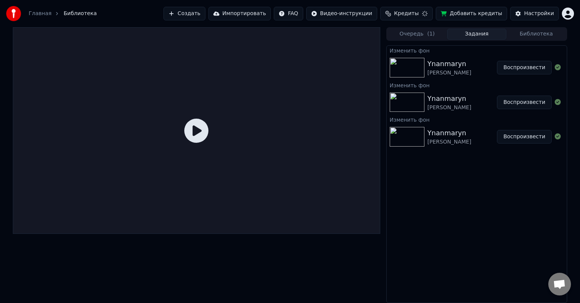
click at [314, 67] on img at bounding box center [406, 68] width 35 height 20
click at [314, 66] on button "Воспроизвести" at bounding box center [524, 68] width 55 height 14
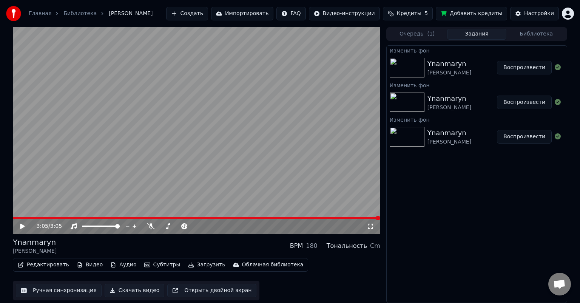
click at [20, 224] on icon at bounding box center [22, 225] width 5 height 5
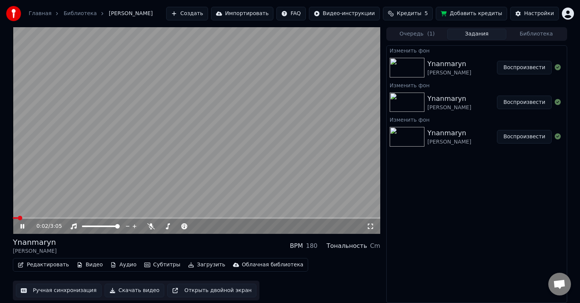
click at [62, 218] on span at bounding box center [196, 218] width 367 height 2
click at [110, 217] on span at bounding box center [196, 218] width 367 height 2
click at [23, 225] on icon at bounding box center [28, 226] width 18 height 6
click at [314, 12] on div "Настройки" at bounding box center [539, 14] width 30 height 8
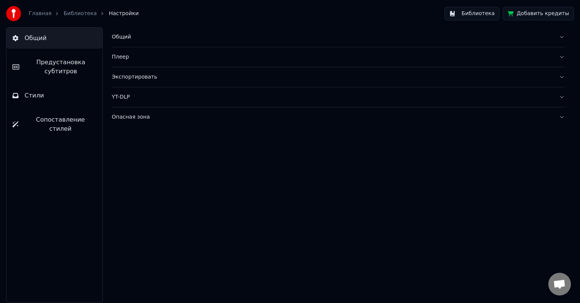
click at [59, 65] on span "Предустановка субтитров" at bounding box center [60, 67] width 71 height 18
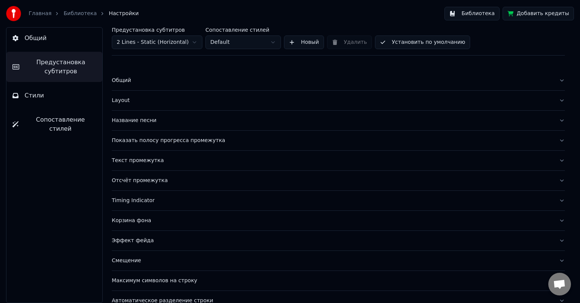
click at [122, 99] on div "Layout" at bounding box center [332, 101] width 441 height 8
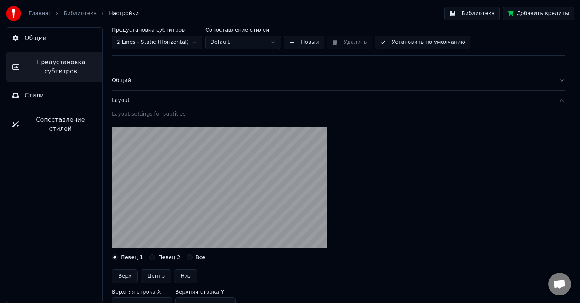
click at [156, 114] on div "Layout settings for subtitles" at bounding box center [338, 114] width 453 height 8
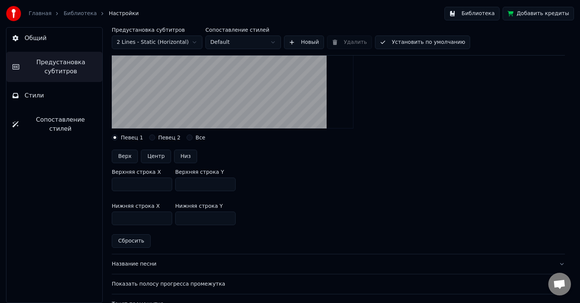
scroll to position [75, 0]
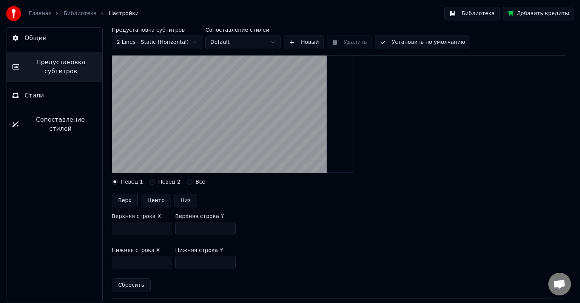
click at [151, 180] on button "Певец 2" at bounding box center [152, 182] width 6 height 6
click at [186, 181] on button "Все" at bounding box center [189, 182] width 6 height 6
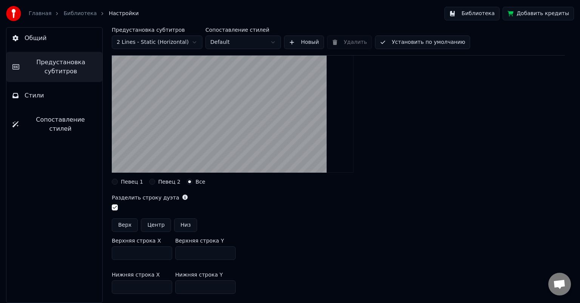
click at [116, 180] on button "Певец 1" at bounding box center [115, 182] width 6 height 6
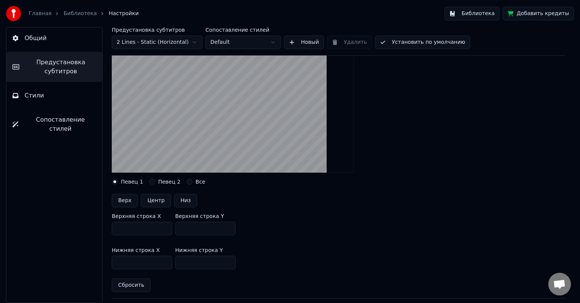
click at [134, 247] on button "Сбросить" at bounding box center [131, 285] width 39 height 14
type input "***"
click at [186, 181] on button "Все" at bounding box center [189, 182] width 6 height 6
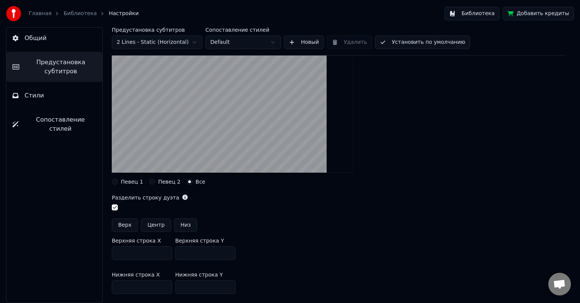
click at [116, 206] on button "button" at bounding box center [115, 207] width 6 height 6
click at [118, 179] on div "Певец 1" at bounding box center [127, 182] width 31 height 6
click at [115, 180] on button "Певец 1" at bounding box center [115, 182] width 6 height 6
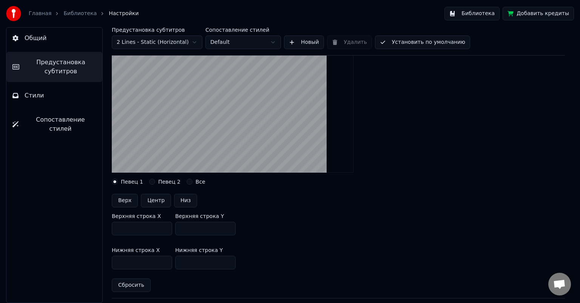
scroll to position [113, 0]
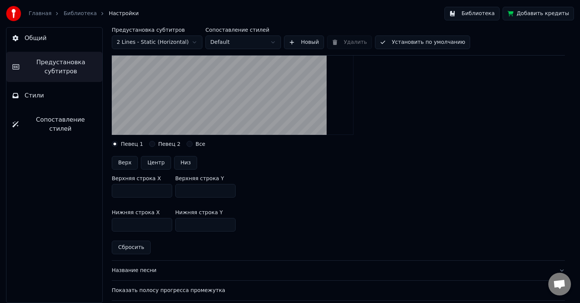
click at [131, 246] on button "Сбросить" at bounding box center [131, 247] width 39 height 14
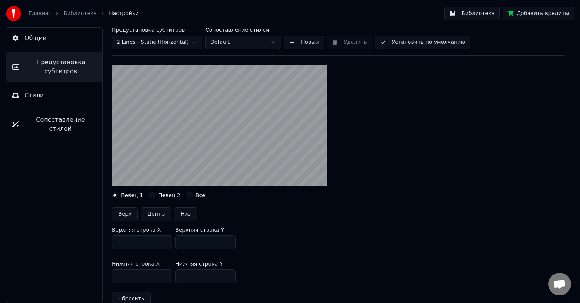
scroll to position [75, 0]
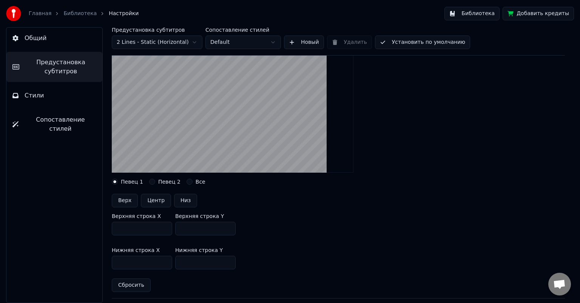
drag, startPoint x: 130, startPoint y: 227, endPoint x: 108, endPoint y: 226, distance: 21.9
click at [108, 226] on div "Предустановка субтитров 2 Lines - Static (Horizontal) Сопоставление стилей Defa…" at bounding box center [338, 165] width 483 height 276
type input "***"
drag, startPoint x: 134, startPoint y: 262, endPoint x: 109, endPoint y: 261, distance: 25.7
click at [110, 247] on div "Предустановка субтитров 2 Lines - Static (Horizontal) Сопоставление стилей Defa…" at bounding box center [338, 165] width 483 height 276
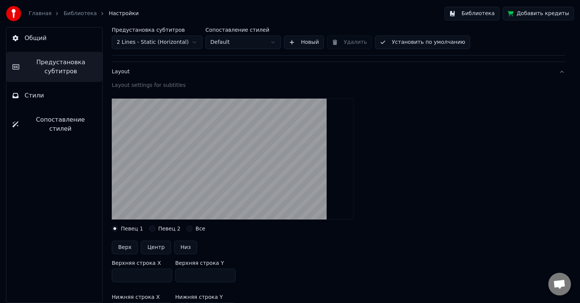
scroll to position [0, 0]
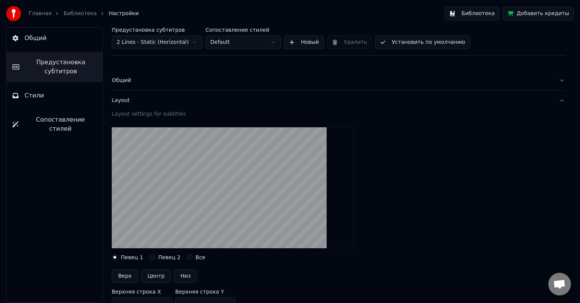
type input "***"
click at [314, 41] on button "Установить по умолчанию" at bounding box center [422, 42] width 95 height 14
click at [78, 12] on link "Библиотека" at bounding box center [79, 14] width 33 height 8
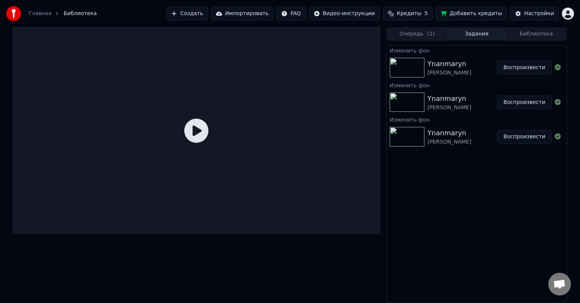
click at [314, 65] on img at bounding box center [406, 68] width 35 height 20
click at [314, 63] on img at bounding box center [406, 68] width 35 height 20
click at [314, 66] on button "Воспроизвести" at bounding box center [524, 68] width 55 height 14
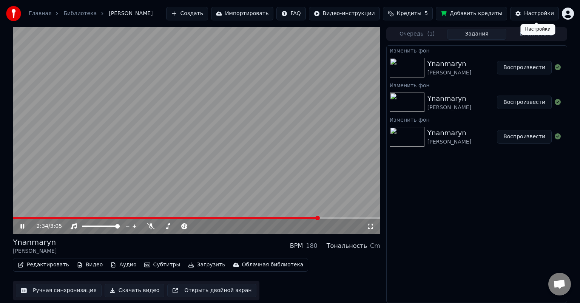
click at [314, 12] on div "Настройки" at bounding box center [539, 14] width 30 height 8
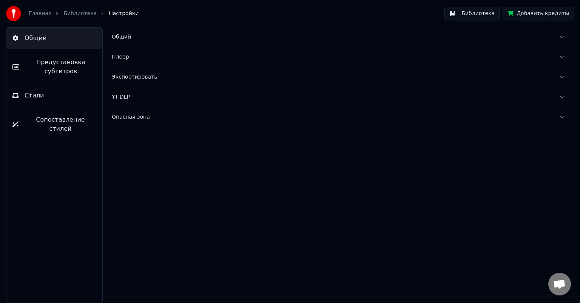
click at [51, 64] on span "Предустановка субтитров" at bounding box center [60, 67] width 71 height 18
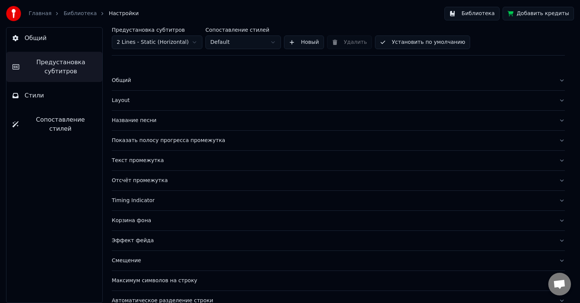
click at [123, 97] on div "Layout" at bounding box center [332, 101] width 441 height 8
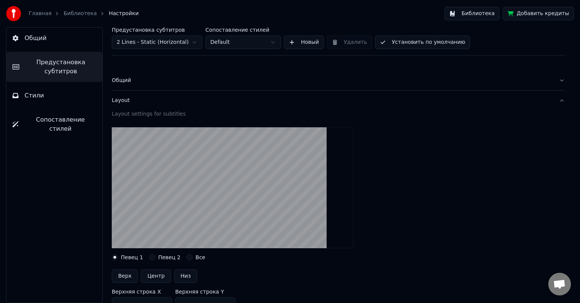
click at [122, 81] on div "Общий" at bounding box center [332, 81] width 441 height 8
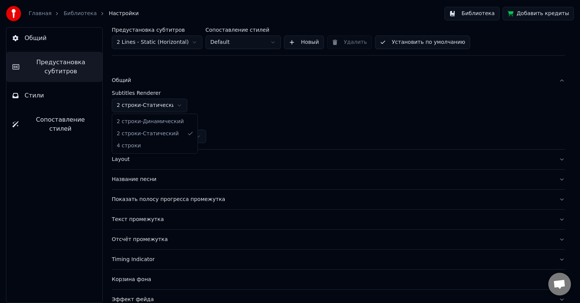
click at [176, 104] on html "Главная Библиотека Настройки Библиотека Добавить кредиты Общий Предустановка су…" at bounding box center [290, 151] width 580 height 303
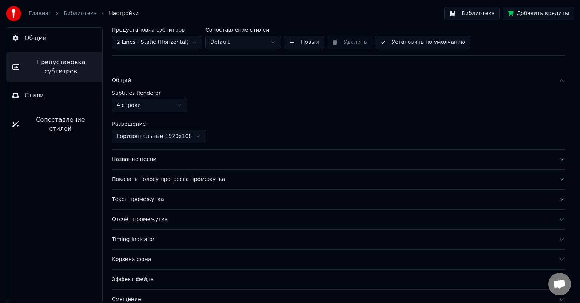
click at [134, 160] on div "Название песни" at bounding box center [332, 159] width 441 height 8
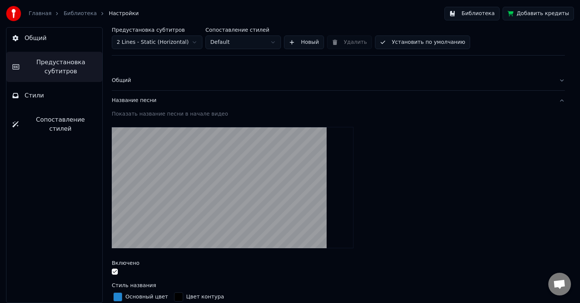
click at [126, 103] on div "Название песни" at bounding box center [332, 101] width 441 height 8
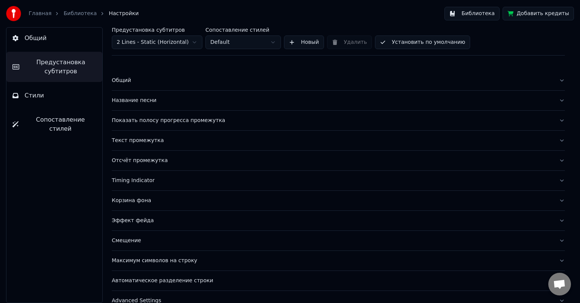
click at [135, 119] on div "Показать полосу прогресса промежутка" at bounding box center [332, 121] width 441 height 8
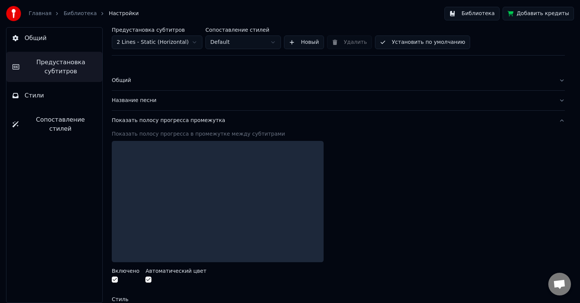
click at [139, 121] on div "Показать полосу прогресса промежутка" at bounding box center [332, 121] width 441 height 8
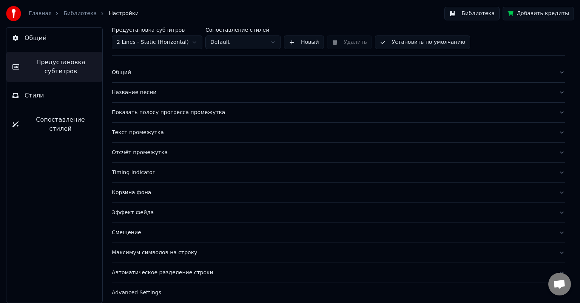
scroll to position [12, 0]
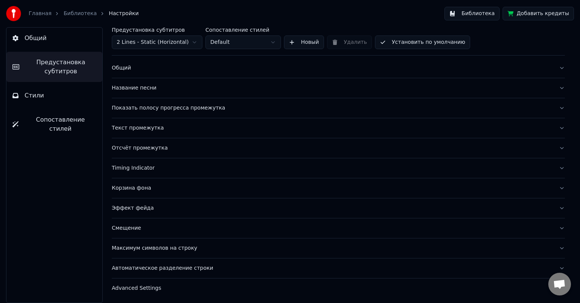
click at [139, 129] on div "Текст промежутка" at bounding box center [332, 128] width 441 height 8
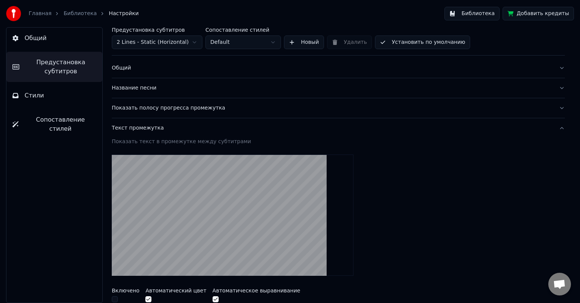
click at [141, 129] on div "Текст промежутка" at bounding box center [332, 128] width 441 height 8
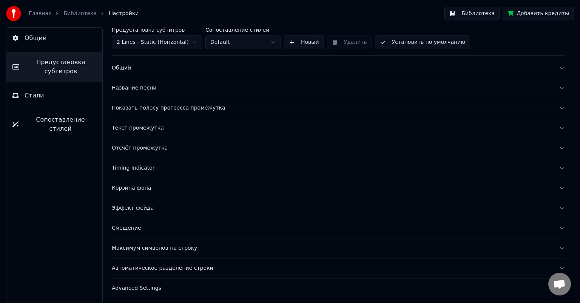
click at [314, 41] on button "Установить по умолчанию" at bounding box center [422, 42] width 95 height 14
click at [314, 43] on button "Готово" at bounding box center [395, 42] width 41 height 14
click at [70, 15] on link "Библиотека" at bounding box center [79, 14] width 33 height 8
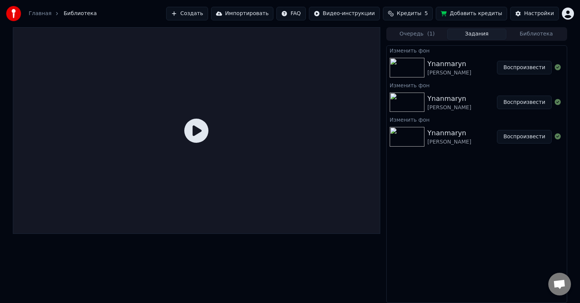
click at [314, 63] on button "Воспроизвести" at bounding box center [524, 68] width 55 height 14
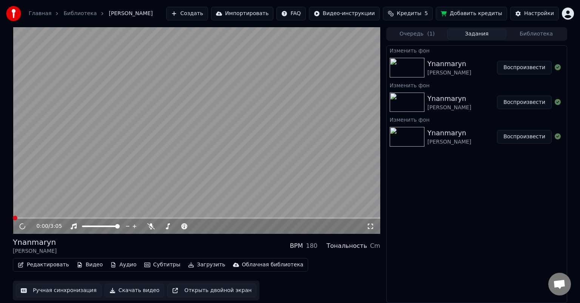
click at [314, 66] on button "Воспроизвести" at bounding box center [524, 68] width 55 height 14
click at [17, 222] on div "0:00 / 3:05" at bounding box center [196, 226] width 361 height 8
click at [22, 228] on icon at bounding box center [22, 225] width 5 height 5
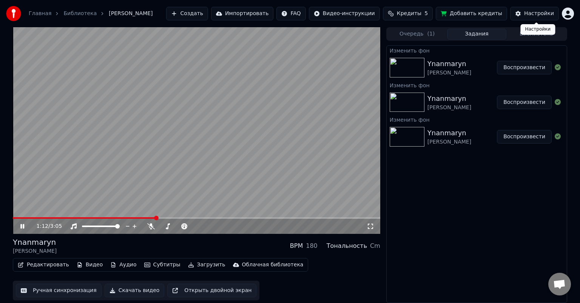
click at [314, 12] on div "Настройки" at bounding box center [539, 14] width 30 height 8
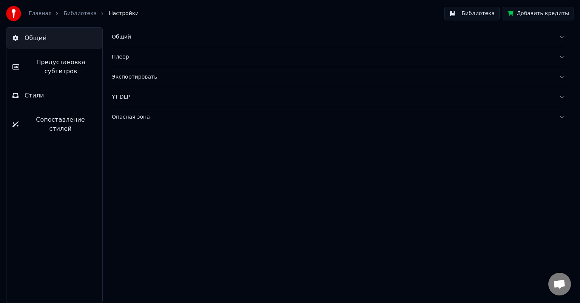
click at [62, 73] on span "Предустановка субтитров" at bounding box center [60, 67] width 71 height 18
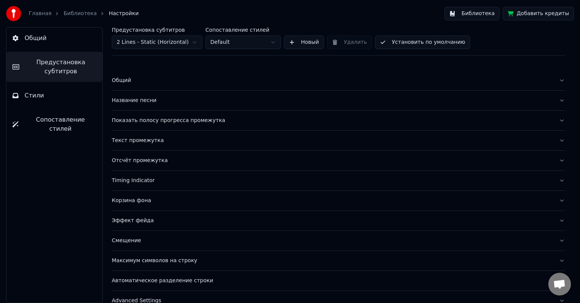
click at [122, 80] on div "Общий" at bounding box center [332, 81] width 441 height 8
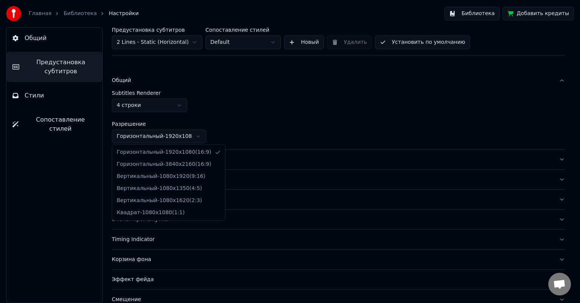
click at [152, 136] on html "Главная Библиотека Настройки Библиотека Добавить кредиты Общий Предустановка су…" at bounding box center [290, 151] width 580 height 303
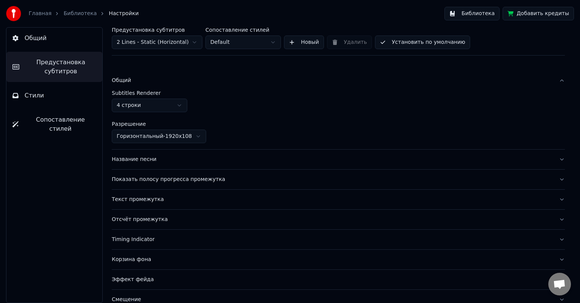
click at [152, 136] on html "Главная Библиотека Настройки Библиотека Добавить кредиты Общий Предустановка су…" at bounding box center [290, 151] width 580 height 303
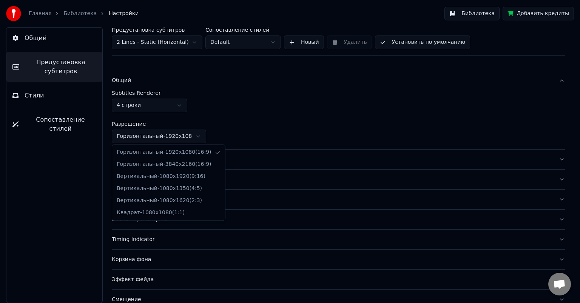
click at [154, 134] on html "Главная Библиотека Настройки Библиотека Добавить кредиты Общий Предустановка су…" at bounding box center [290, 151] width 580 height 303
click at [153, 132] on html "Главная Библиотека Настройки Библиотека Добавить кредиты Общий Предустановка су…" at bounding box center [290, 151] width 580 height 303
click at [153, 135] on html "Главная Библиотека Настройки Библиотека Добавить кредиты Общий Предустановка су…" at bounding box center [290, 151] width 580 height 303
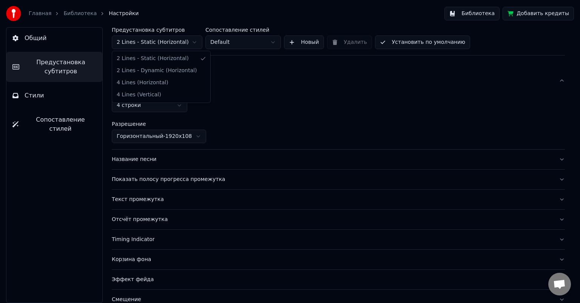
click at [172, 42] on html "Главная Библиотека Настройки Библиотека Добавить кредиты Общий Предустановка су…" at bounding box center [290, 151] width 580 height 303
click at [270, 42] on html "Главная Библиотека Настройки Библиотека Добавить кредиты Общий Предустановка су…" at bounding box center [290, 151] width 580 height 303
click at [165, 110] on html "Главная Библиотека Настройки Библиотека Добавить кредиты Общий Предустановка су…" at bounding box center [290, 151] width 580 height 303
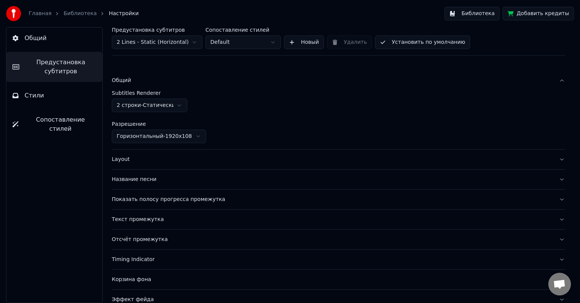
click at [164, 101] on html "Главная Библиотека Настройки Библиотека Добавить кредиты Общий Предустановка су…" at bounding box center [290, 151] width 580 height 303
click at [162, 105] on html "Главная Библиотека Настройки Библиотека Добавить кредиты Общий Предустановка су…" at bounding box center [290, 151] width 580 height 303
click at [314, 40] on button "Установить по умолчанию" at bounding box center [422, 42] width 95 height 14
click at [78, 14] on link "Библиотека" at bounding box center [79, 14] width 33 height 8
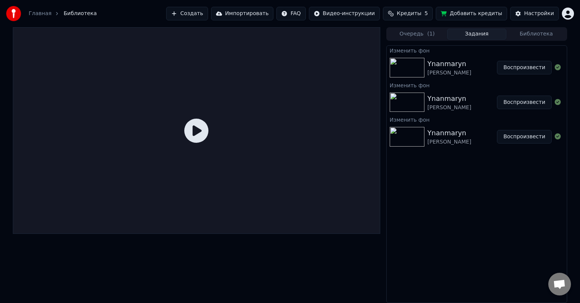
click at [314, 66] on button "Воспроизвести" at bounding box center [524, 68] width 55 height 14
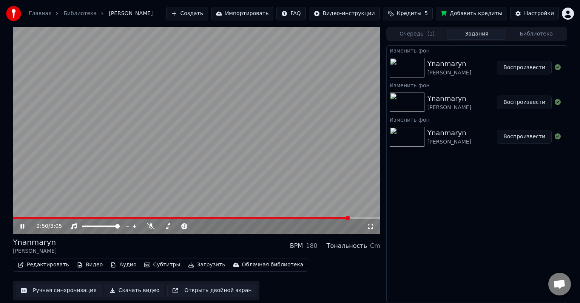
click at [314, 226] on icon at bounding box center [370, 226] width 8 height 6
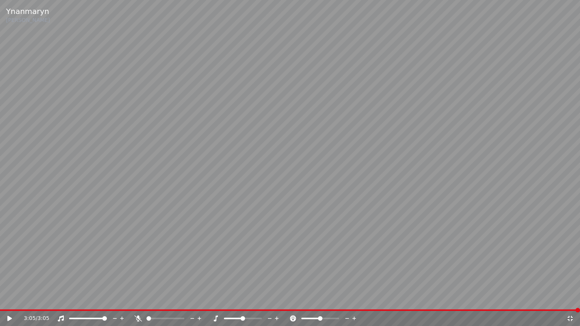
click at [12, 247] on icon at bounding box center [15, 319] width 18 height 6
click at [10, 247] on icon at bounding box center [15, 319] width 18 height 6
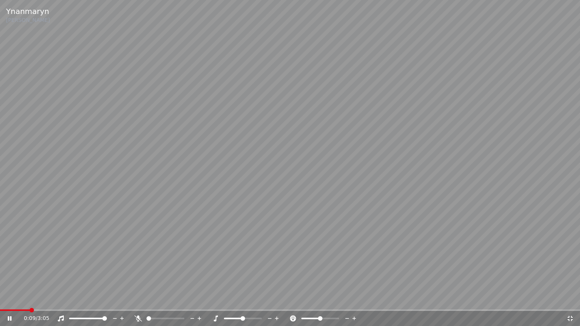
click at [5, 247] on span at bounding box center [15, 310] width 30 height 2
click at [11, 247] on icon at bounding box center [10, 318] width 4 height 5
click at [11, 247] on icon at bounding box center [10, 318] width 5 height 5
click at [57, 247] on span at bounding box center [290, 310] width 580 height 2
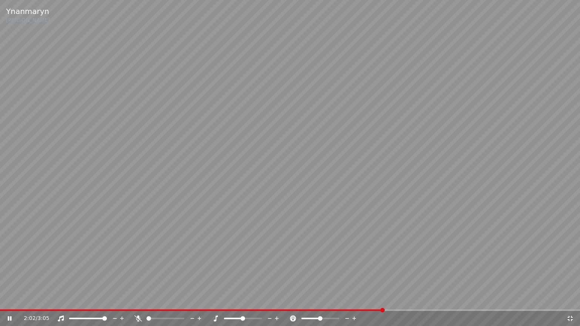
click at [5, 247] on div "2:02 / 3:05" at bounding box center [290, 318] width 580 height 15
click at [9, 247] on video at bounding box center [290, 163] width 580 height 326
click at [6, 247] on video at bounding box center [290, 163] width 580 height 326
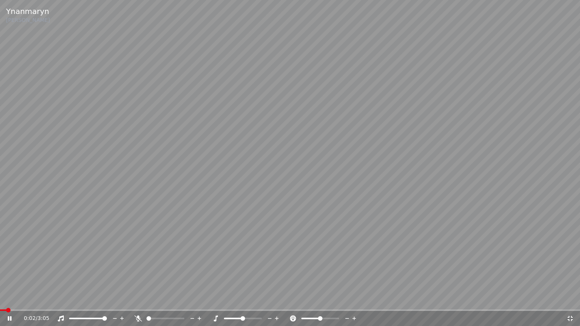
click at [5, 247] on span at bounding box center [3, 310] width 6 height 2
click at [3, 247] on span at bounding box center [3, 310] width 6 height 2
click at [2, 247] on video at bounding box center [290, 163] width 580 height 326
click at [2, 247] on span at bounding box center [4, 310] width 8 height 2
click at [8, 247] on icon at bounding box center [10, 318] width 5 height 5
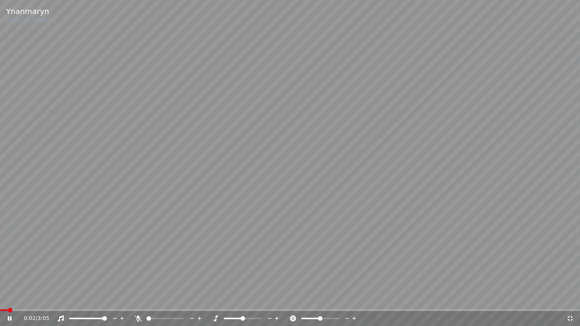
click at [9, 247] on icon at bounding box center [10, 318] width 4 height 5
click at [9, 247] on icon at bounding box center [10, 318] width 5 height 5
click at [314, 247] on icon at bounding box center [569, 318] width 5 height 5
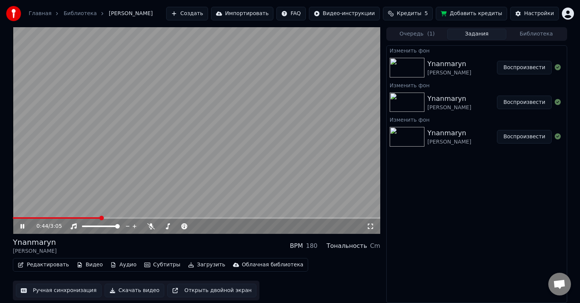
click at [23, 226] on icon at bounding box center [22, 226] width 4 height 5
click at [282, 247] on div "Редактировать Видео Аудио Субтитры Загрузить Облачная библиотека Ручная синхрон…" at bounding box center [196, 279] width 367 height 42
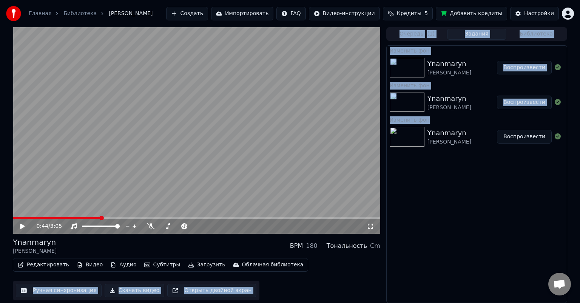
drag, startPoint x: 407, startPoint y: 208, endPoint x: 358, endPoint y: 272, distance: 80.2
click at [314, 247] on div "0:44 / 3:05 [PERSON_NAME] BPM 180 Тональность Cm Редактировать Видео Аудио Субт…" at bounding box center [290, 165] width 566 height 276
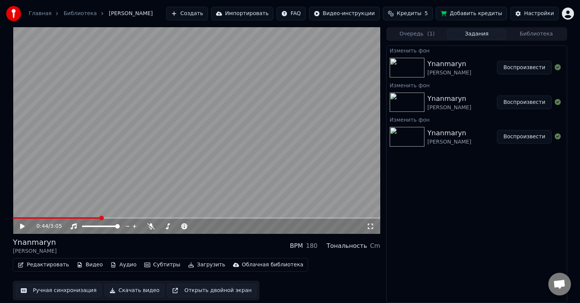
drag, startPoint x: 346, startPoint y: 270, endPoint x: 340, endPoint y: 282, distance: 13.3
drag, startPoint x: 335, startPoint y: 276, endPoint x: 318, endPoint y: 281, distance: 18.0
click at [314, 247] on div "Редактировать Видео Аудио Субтитры Загрузить Облачная библиотека Ручная синхрон…" at bounding box center [196, 279] width 367 height 42
drag, startPoint x: 123, startPoint y: 276, endPoint x: 354, endPoint y: 254, distance: 231.9
click at [314, 247] on div "Редактировать Видео Аудио Субтитры Загрузить Облачная библиотека Ручная синхрон…" at bounding box center [196, 279] width 367 height 42
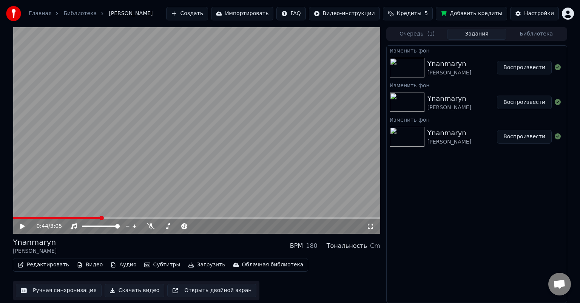
click at [314, 35] on span "( 1 )" at bounding box center [431, 34] width 8 height 8
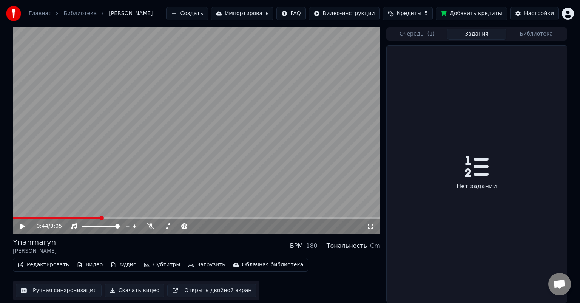
click at [314, 34] on button "Задания" at bounding box center [477, 34] width 60 height 11
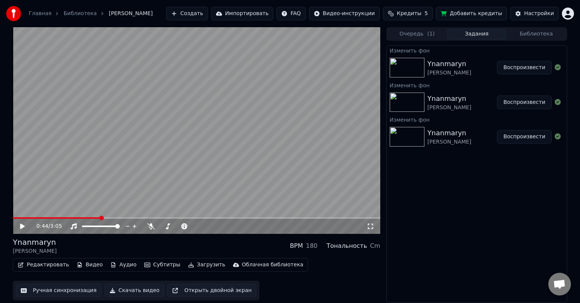
click at [314, 67] on img at bounding box center [406, 68] width 35 height 20
click at [314, 65] on img at bounding box center [406, 68] width 35 height 20
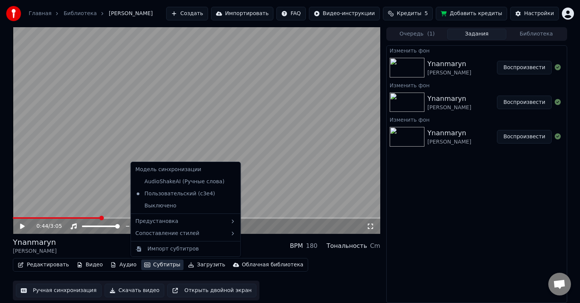
click at [154, 247] on button "Субтитры" at bounding box center [162, 264] width 42 height 11
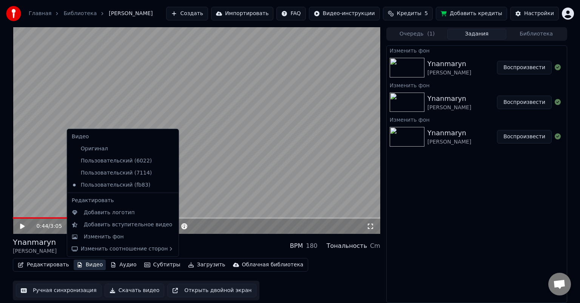
click at [88, 247] on button "Видео" at bounding box center [90, 264] width 32 height 11
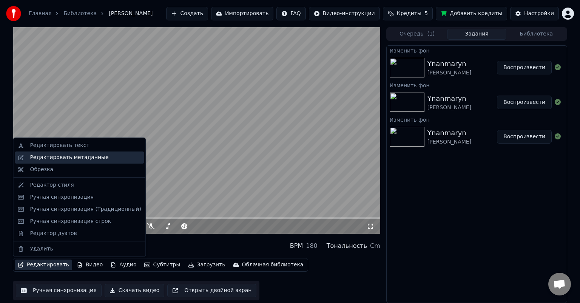
click at [81, 159] on div "Редактировать метаданные" at bounding box center [69, 158] width 78 height 8
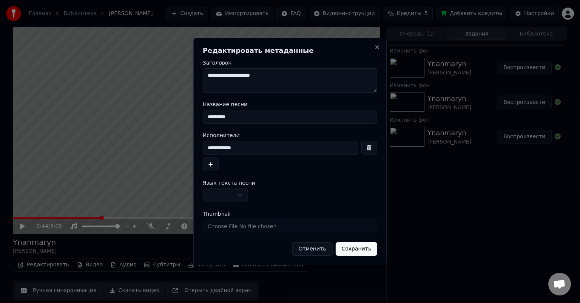
click at [248, 226] on input "Thumbnail" at bounding box center [290, 226] width 174 height 14
click at [266, 168] on div "**********" at bounding box center [290, 156] width 174 height 30
click at [245, 226] on input "Thumbnail" at bounding box center [290, 226] width 174 height 14
type input "**********"
drag, startPoint x: 246, startPoint y: 146, endPoint x: 185, endPoint y: 146, distance: 61.1
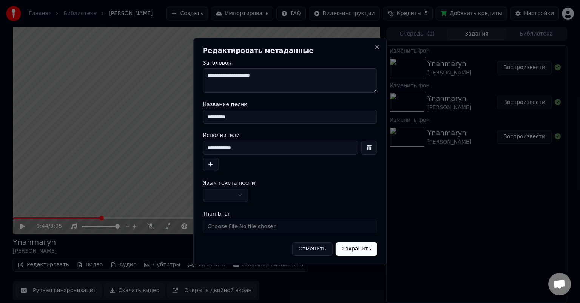
click at [185, 146] on body "**********" at bounding box center [290, 151] width 580 height 303
type input "*"
drag, startPoint x: 245, startPoint y: 148, endPoint x: 198, endPoint y: 148, distance: 47.2
click at [198, 148] on div "**********" at bounding box center [289, 151] width 193 height 227
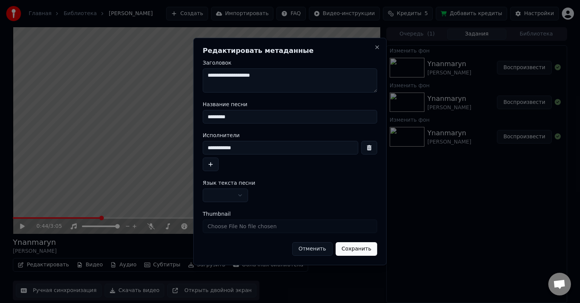
type input "**********"
drag, startPoint x: 275, startPoint y: 77, endPoint x: 183, endPoint y: 80, distance: 92.2
click at [183, 80] on body "**********" at bounding box center [290, 151] width 580 height 303
paste textarea
drag, startPoint x: 237, startPoint y: 116, endPoint x: 187, endPoint y: 118, distance: 49.9
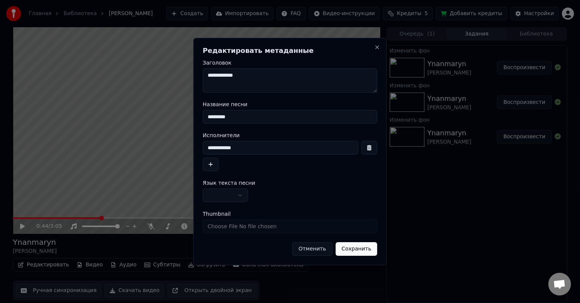
click at [187, 118] on body "**********" at bounding box center [290, 151] width 580 height 303
click at [267, 75] on textarea "**********" at bounding box center [290, 80] width 174 height 24
paste textarea "**********"
type textarea "**********"
click at [314, 247] on button "Сохранить" at bounding box center [356, 249] width 42 height 14
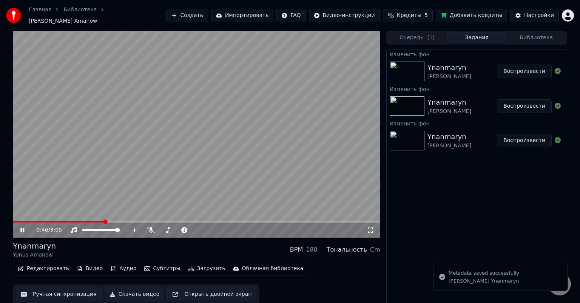
click at [25, 227] on icon at bounding box center [28, 230] width 18 height 6
click at [314, 32] on button "Очередь ( 1 )" at bounding box center [417, 37] width 60 height 11
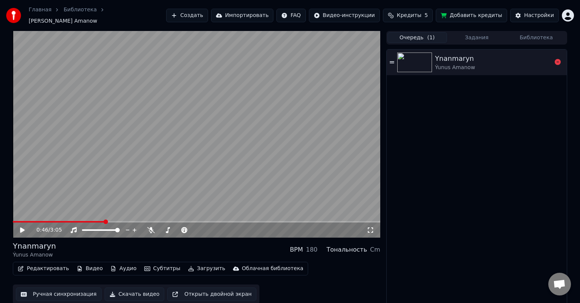
click at [314, 57] on img at bounding box center [414, 62] width 35 height 20
click at [23, 227] on icon at bounding box center [28, 230] width 18 height 6
click at [314, 57] on img at bounding box center [414, 62] width 35 height 20
click at [314, 34] on button "Задания" at bounding box center [477, 37] width 60 height 11
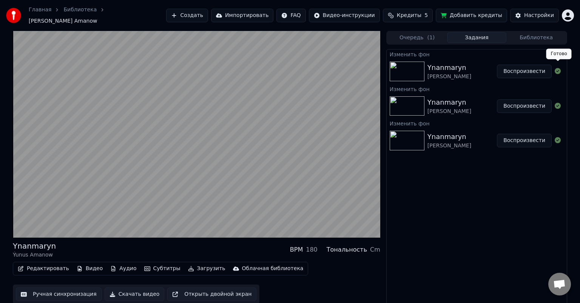
click at [314, 68] on icon at bounding box center [557, 71] width 6 height 6
click at [314, 40] on div "Очередь ( 1 ) Задания Библиотека" at bounding box center [476, 38] width 181 height 14
click at [314, 35] on button "Очередь ( 1 )" at bounding box center [417, 37] width 60 height 11
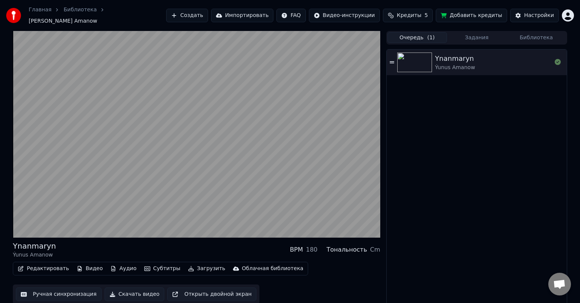
click at [314, 35] on button "Очередь ( 1 )" at bounding box center [417, 37] width 60 height 11
click at [314, 60] on icon at bounding box center [391, 62] width 5 height 5
click at [314, 59] on img at bounding box center [414, 62] width 35 height 20
click at [314, 33] on button "Задания" at bounding box center [477, 37] width 60 height 11
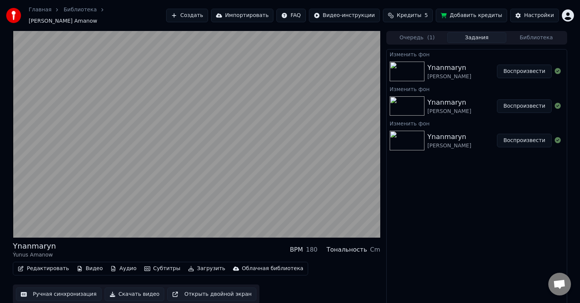
click at [314, 34] on button "Задания" at bounding box center [477, 37] width 60 height 11
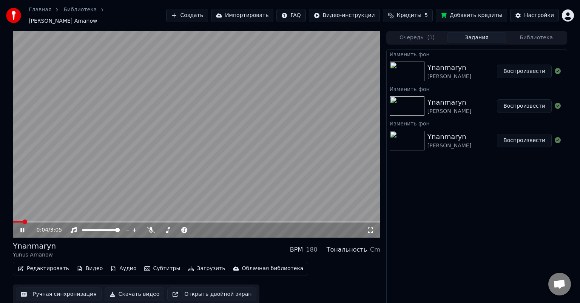
click at [82, 14] on link "Библиотека" at bounding box center [79, 10] width 33 height 8
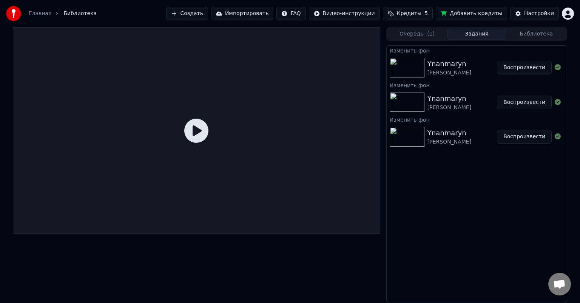
click at [36, 13] on link "Главная" at bounding box center [40, 14] width 23 height 8
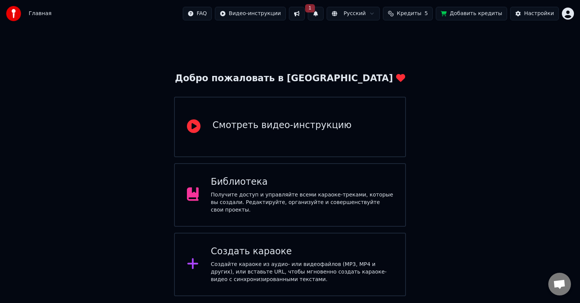
click at [273, 193] on div "Получите доступ и управляйте всеми караоке-треками, которые вы создали. Редакти…" at bounding box center [302, 202] width 182 height 23
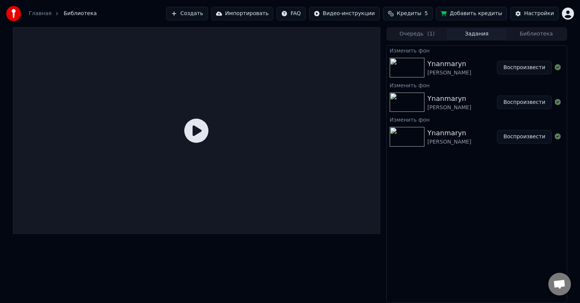
click at [314, 31] on button "Очередь ( 1 )" at bounding box center [417, 34] width 60 height 11
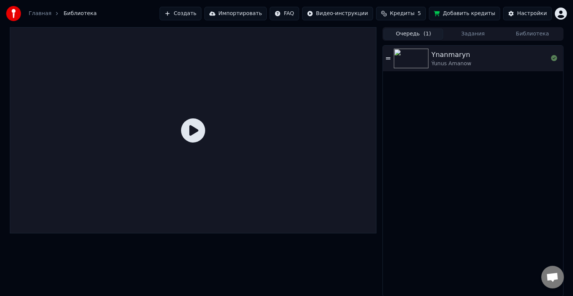
click at [314, 35] on button "Библиотека" at bounding box center [533, 34] width 60 height 11
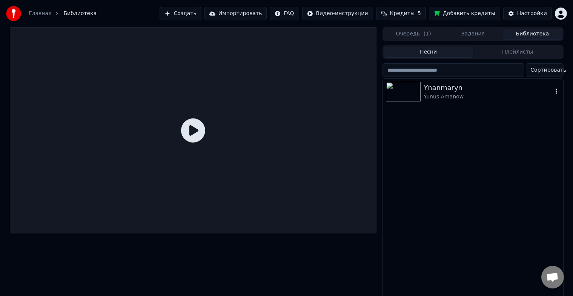
click at [314, 91] on img at bounding box center [403, 92] width 35 height 20
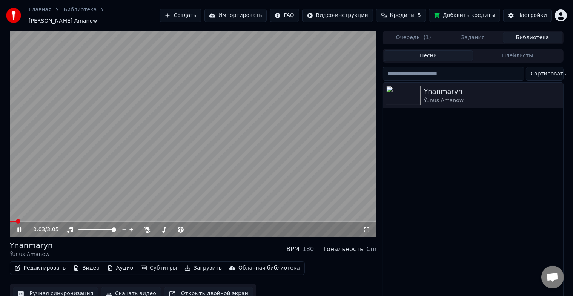
click at [314, 227] on icon at bounding box center [367, 230] width 8 height 6
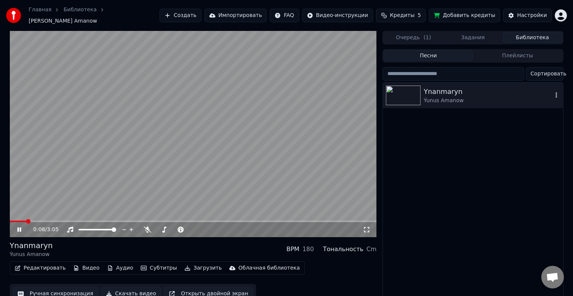
click at [314, 93] on img at bounding box center [403, 96] width 35 height 20
click at [314, 88] on img at bounding box center [403, 96] width 35 height 20
click at [314, 51] on button "Плейлисты" at bounding box center [517, 55] width 89 height 11
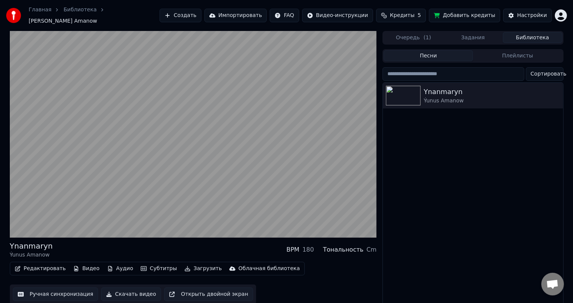
click at [314, 55] on button "Песни" at bounding box center [428, 55] width 89 height 11
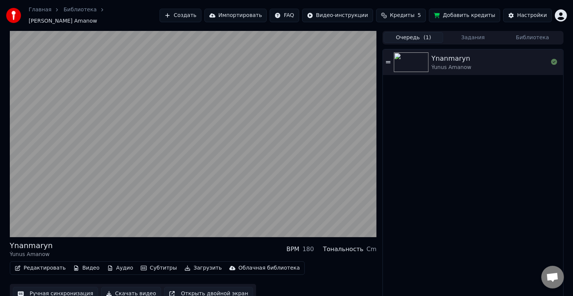
click at [314, 35] on button "Очередь ( 1 )" at bounding box center [414, 37] width 60 height 11
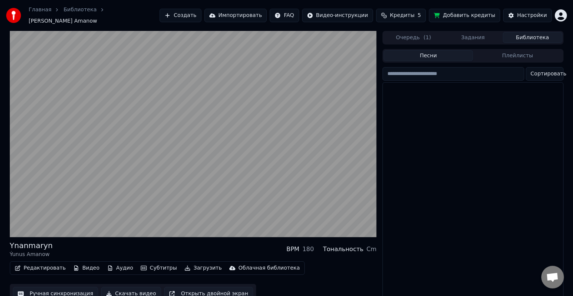
click at [314, 33] on button "Библиотека" at bounding box center [533, 37] width 60 height 11
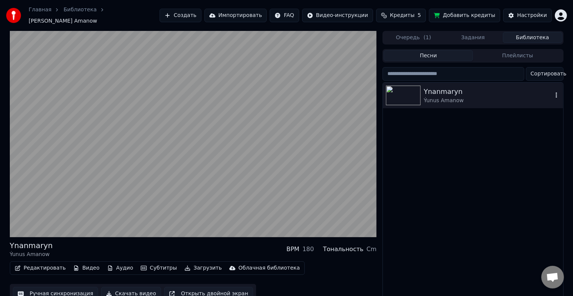
click at [314, 91] on img at bounding box center [403, 96] width 35 height 20
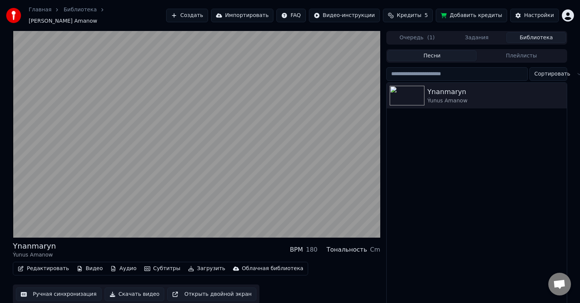
click at [314, 33] on button "Задания" at bounding box center [477, 37] width 60 height 11
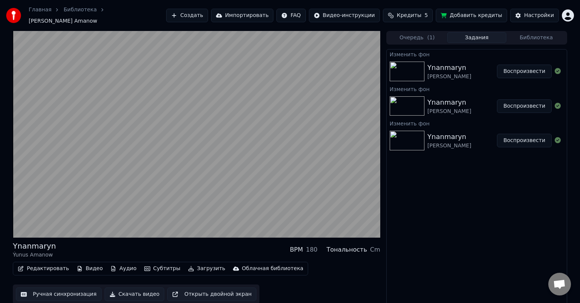
click at [314, 65] on img at bounding box center [406, 72] width 35 height 20
click at [314, 65] on button "Воспроизвести" at bounding box center [524, 72] width 55 height 14
click at [314, 50] on div "Изменить фон" at bounding box center [476, 53] width 180 height 9
click at [314, 68] on img at bounding box center [406, 72] width 35 height 20
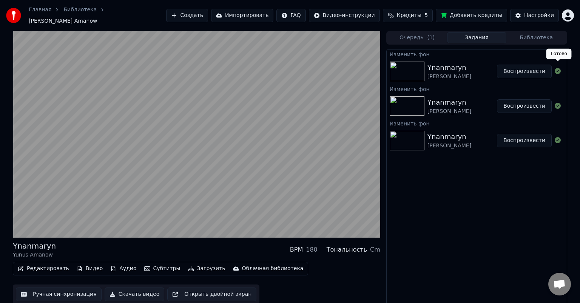
click at [314, 68] on icon at bounding box center [557, 71] width 6 height 6
click at [314, 70] on button "Воспроизвести" at bounding box center [524, 72] width 55 height 14
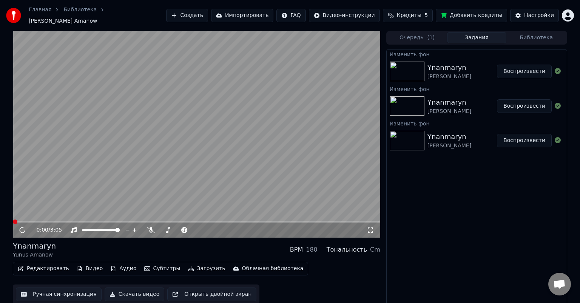
click at [314, 73] on div "[PERSON_NAME]" at bounding box center [449, 77] width 44 height 8
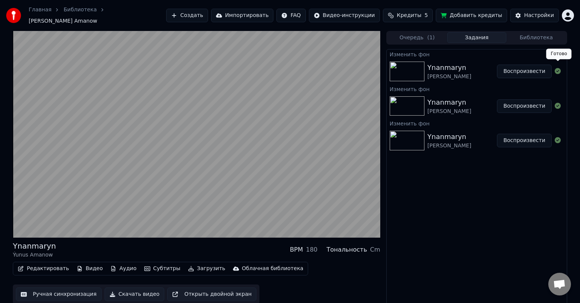
click at [314, 68] on icon at bounding box center [557, 71] width 6 height 6
click at [314, 68] on img at bounding box center [406, 72] width 35 height 20
click at [314, 97] on img at bounding box center [406, 106] width 35 height 20
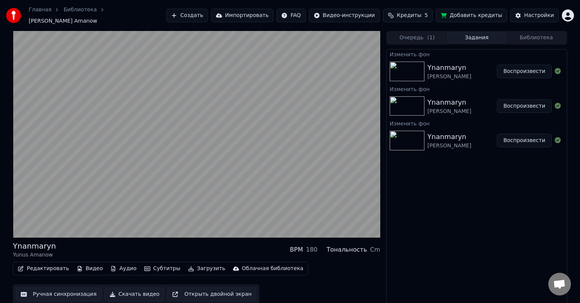
click at [314, 131] on img at bounding box center [406, 141] width 35 height 20
click at [314, 135] on img at bounding box center [406, 141] width 35 height 20
click at [314, 137] on button "Воспроизвести" at bounding box center [524, 141] width 55 height 14
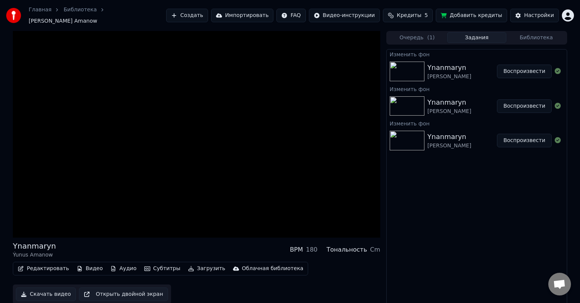
click at [314, 137] on button "Воспроизвести" at bounding box center [524, 141] width 55 height 14
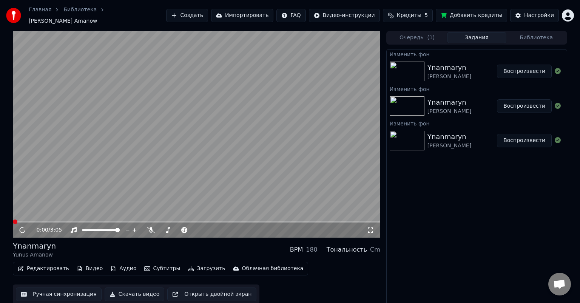
click at [314, 106] on button "Воспроизвести" at bounding box center [524, 106] width 55 height 14
click at [314, 102] on button "Воспроизвести" at bounding box center [524, 106] width 55 height 14
click at [314, 74] on div "[PERSON_NAME] Воспроизвести" at bounding box center [476, 71] width 180 height 26
click at [314, 67] on button "Воспроизвести" at bounding box center [524, 72] width 55 height 14
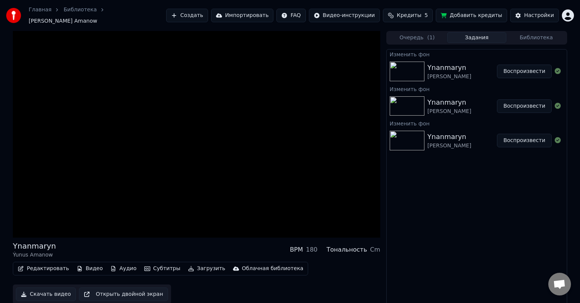
click at [314, 67] on button "Воспроизвести" at bounding box center [524, 72] width 55 height 14
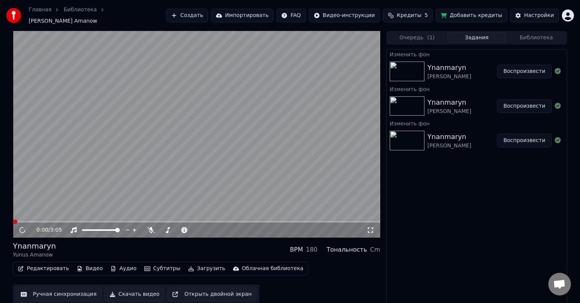
click at [314, 68] on img at bounding box center [406, 72] width 35 height 20
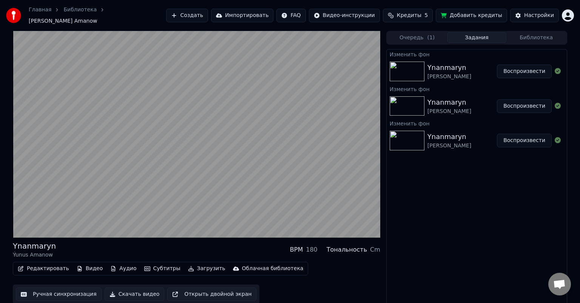
click at [314, 35] on button "Очередь ( 1 )" at bounding box center [417, 37] width 60 height 11
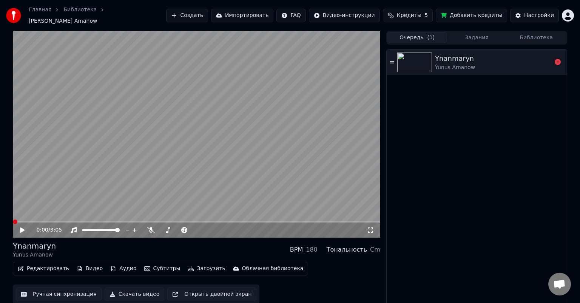
click at [314, 58] on img at bounding box center [414, 62] width 35 height 20
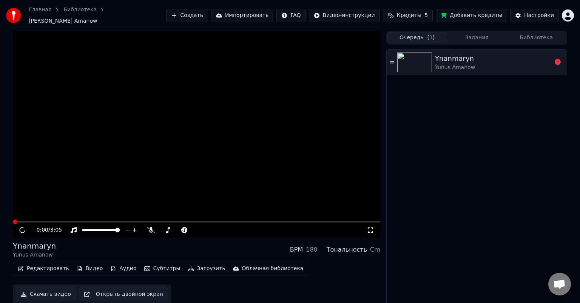
click at [314, 58] on img at bounding box center [414, 62] width 35 height 20
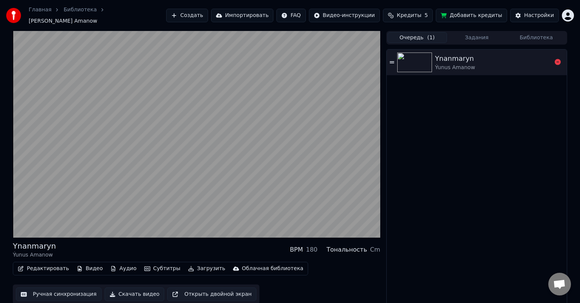
click at [314, 55] on img at bounding box center [414, 62] width 35 height 20
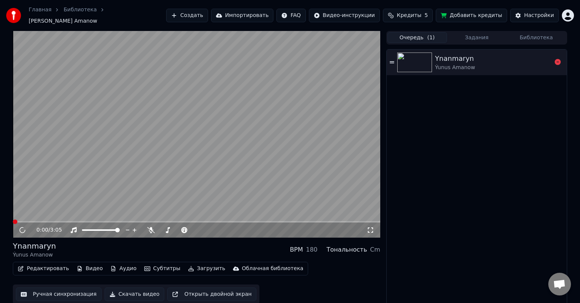
click at [314, 60] on icon at bounding box center [391, 62] width 5 height 5
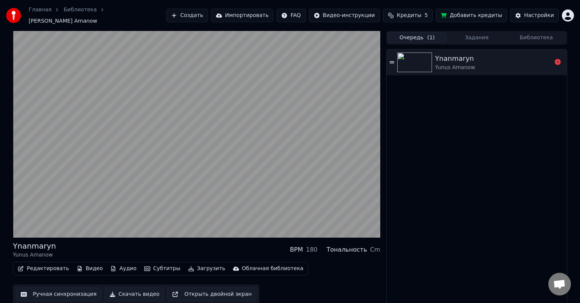
click at [314, 57] on img at bounding box center [414, 62] width 35 height 20
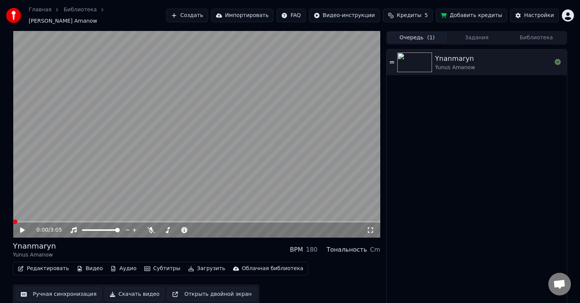
click at [314, 35] on button "Задания" at bounding box center [477, 37] width 60 height 11
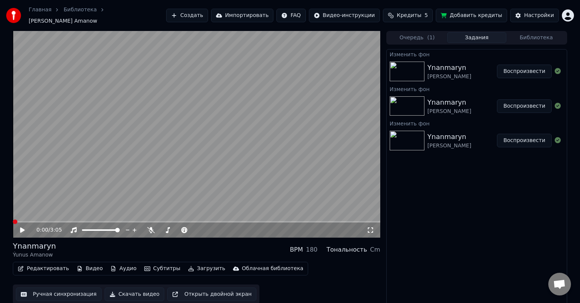
click at [314, 37] on button "Очередь ( 1 )" at bounding box center [417, 37] width 60 height 11
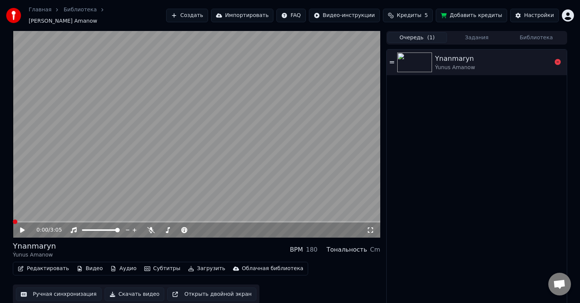
click at [314, 60] on img at bounding box center [414, 62] width 35 height 20
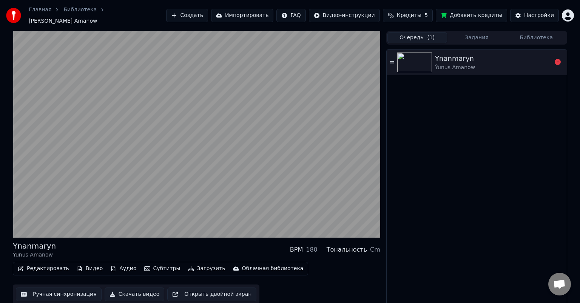
click at [314, 58] on img at bounding box center [414, 62] width 35 height 20
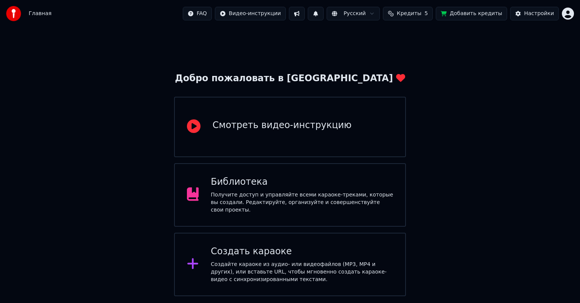
click at [285, 200] on div "Получите доступ и управляйте всеми караоке-треками, которые вы создали. Редакти…" at bounding box center [302, 202] width 182 height 23
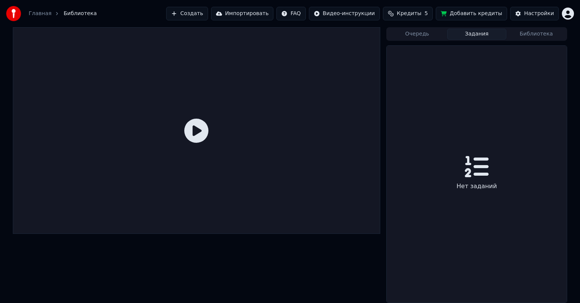
click at [480, 34] on button "Задания" at bounding box center [477, 34] width 60 height 11
click at [420, 32] on button "Очередь" at bounding box center [417, 34] width 60 height 11
click at [533, 35] on button "Библиотека" at bounding box center [536, 34] width 60 height 11
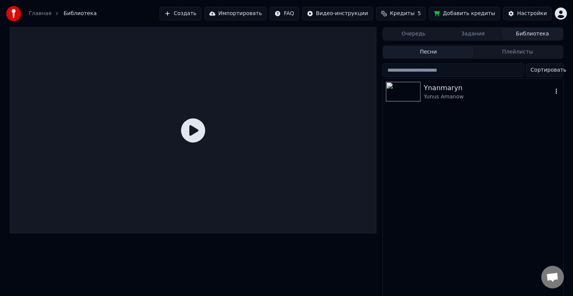
click at [405, 94] on img at bounding box center [403, 92] width 35 height 20
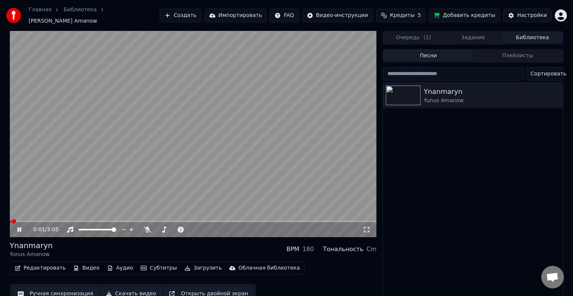
click at [365, 227] on icon at bounding box center [367, 230] width 8 height 6
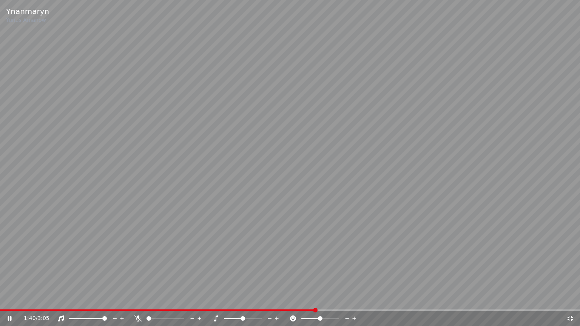
click at [10, 302] on icon at bounding box center [15, 319] width 18 height 6
click at [9, 302] on icon at bounding box center [10, 318] width 5 height 5
click at [10, 302] on icon at bounding box center [10, 318] width 4 height 5
click at [570, 302] on icon at bounding box center [570, 319] width 8 height 6
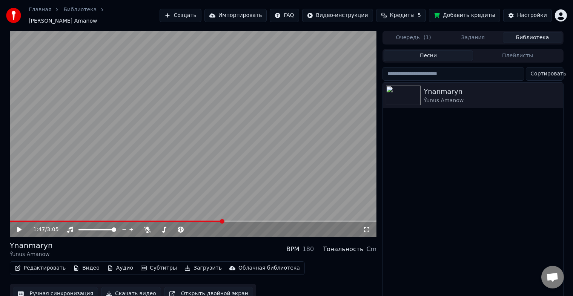
click at [12, 217] on video at bounding box center [193, 134] width 367 height 206
click at [12, 221] on span at bounding box center [116, 222] width 213 height 2
click at [13, 221] on span at bounding box center [12, 222] width 4 height 2
click at [11, 221] on span at bounding box center [11, 222] width 2 height 2
click at [55, 221] on span at bounding box center [193, 222] width 367 height 2
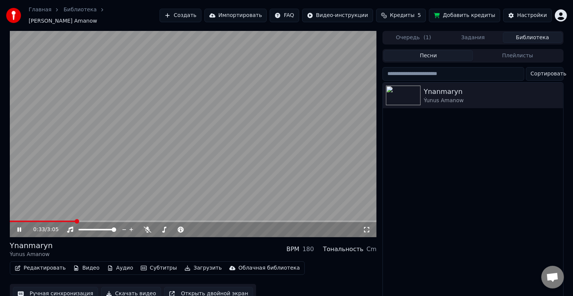
click at [366, 227] on icon at bounding box center [367, 230] width 8 height 6
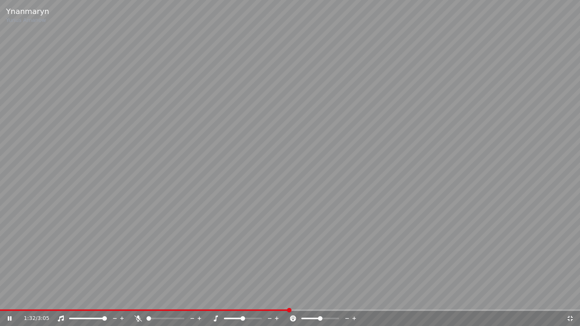
click at [570, 302] on icon at bounding box center [570, 319] width 8 height 6
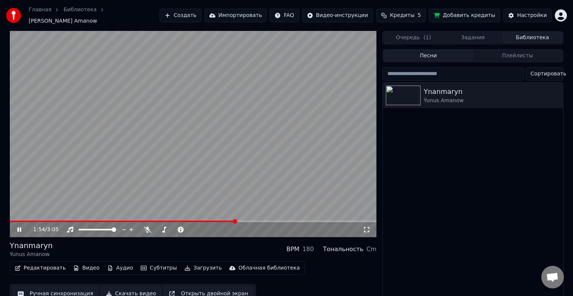
click at [20, 228] on icon at bounding box center [19, 230] width 4 height 5
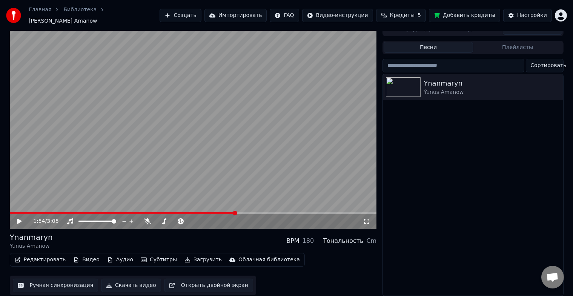
click at [47, 255] on button "Редактировать" at bounding box center [40, 260] width 57 height 11
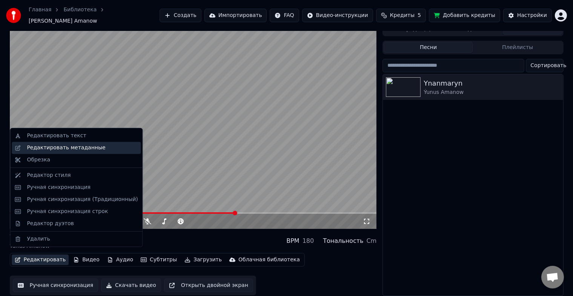
click at [68, 148] on div "Редактировать метаданные" at bounding box center [66, 148] width 78 height 8
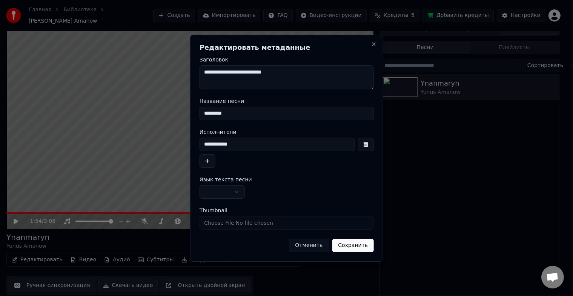
scroll to position [3, 0]
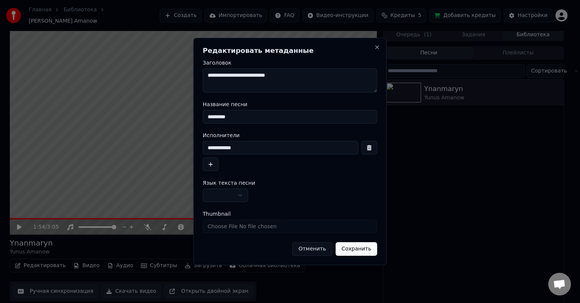
drag, startPoint x: 300, startPoint y: 74, endPoint x: 196, endPoint y: 78, distance: 104.2
click at [196, 78] on div "**********" at bounding box center [289, 151] width 193 height 227
click at [299, 77] on textarea "**********" at bounding box center [290, 80] width 174 height 24
click at [272, 75] on textarea "**********" at bounding box center [290, 80] width 174 height 24
drag, startPoint x: 314, startPoint y: 77, endPoint x: 272, endPoint y: 81, distance: 41.4
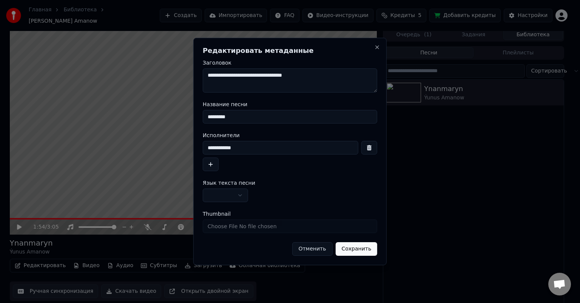
click at [272, 81] on textarea "**********" at bounding box center [290, 80] width 174 height 24
click at [271, 74] on textarea "**********" at bounding box center [290, 80] width 174 height 24
click at [273, 75] on textarea "**********" at bounding box center [290, 80] width 174 height 24
click at [322, 74] on textarea "**********" at bounding box center [290, 80] width 174 height 24
click at [272, 75] on textarea "**********" at bounding box center [290, 80] width 174 height 24
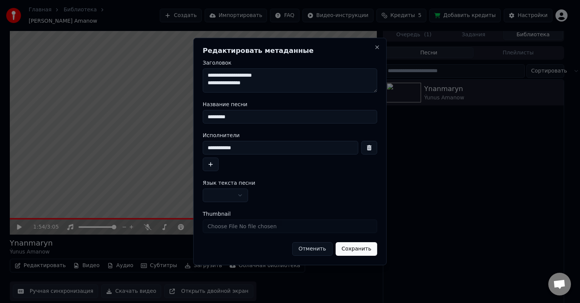
click at [245, 75] on textarea "**********" at bounding box center [290, 80] width 174 height 24
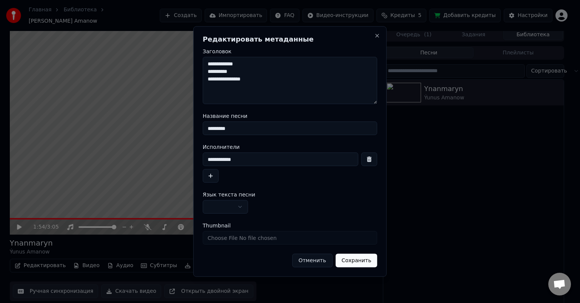
drag, startPoint x: 375, startPoint y: 91, endPoint x: 376, endPoint y: 103, distance: 11.4
click at [376, 103] on textarea "**********" at bounding box center [290, 80] width 174 height 47
click at [208, 80] on textarea "**********" at bounding box center [290, 80] width 174 height 47
click at [208, 72] on textarea "**********" at bounding box center [290, 80] width 174 height 47
click at [254, 75] on textarea "**********" at bounding box center [290, 80] width 174 height 47
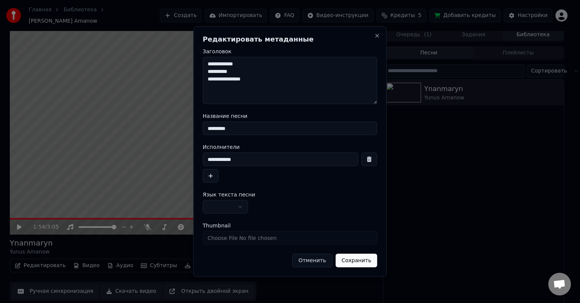
click at [255, 78] on textarea "**********" at bounding box center [290, 80] width 174 height 47
click at [208, 71] on textarea "**********" at bounding box center [290, 80] width 174 height 47
type textarea "**********"
click at [360, 262] on button "Сохранить" at bounding box center [356, 261] width 42 height 14
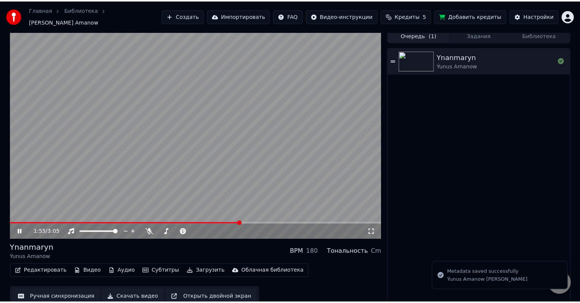
scroll to position [0, 0]
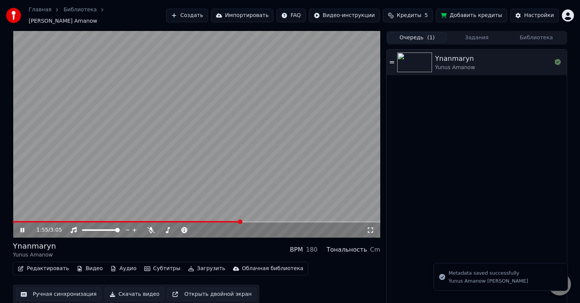
click at [421, 31] on div "Очередь ( 1 ) Задания Библиотека" at bounding box center [476, 38] width 181 height 14
click at [411, 57] on img at bounding box center [414, 62] width 35 height 20
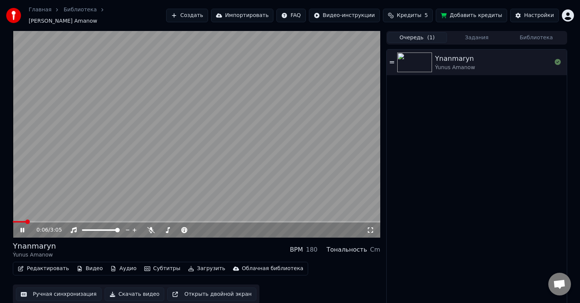
click at [89, 65] on video at bounding box center [196, 134] width 367 height 206
click at [425, 60] on img at bounding box center [414, 62] width 35 height 20
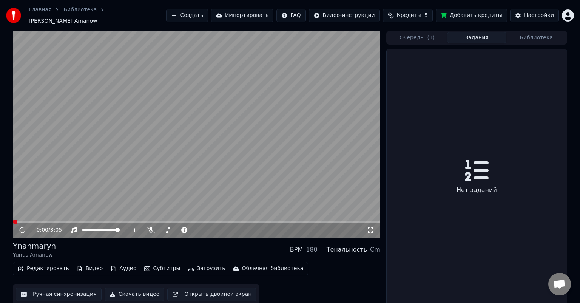
click at [481, 34] on button "Задания" at bounding box center [477, 37] width 60 height 11
click at [535, 33] on button "Библиотека" at bounding box center [536, 37] width 60 height 11
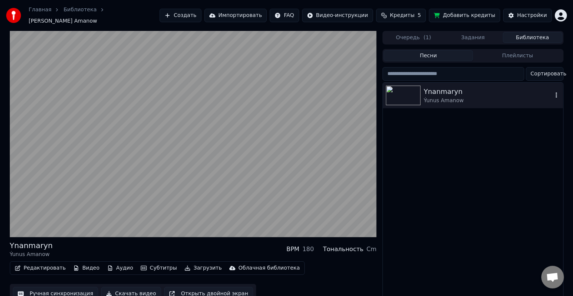
click at [398, 98] on img at bounding box center [403, 96] width 35 height 20
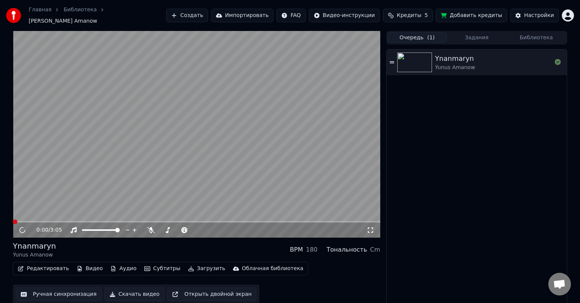
click at [420, 32] on button "Очередь ( 1 )" at bounding box center [417, 37] width 60 height 11
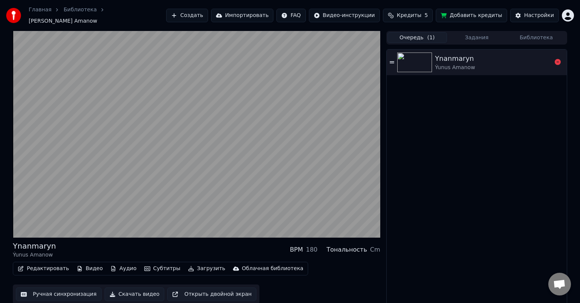
click at [417, 60] on img at bounding box center [414, 62] width 35 height 20
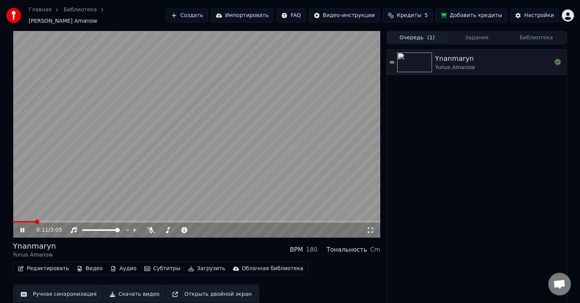
click at [24, 228] on icon at bounding box center [22, 230] width 4 height 5
click at [369, 227] on icon at bounding box center [370, 230] width 8 height 6
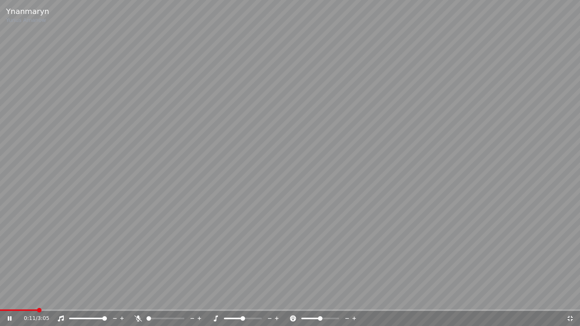
click at [0, 302] on span at bounding box center [18, 310] width 37 height 2
click at [11, 302] on icon at bounding box center [10, 318] width 4 height 5
click at [570, 302] on icon at bounding box center [570, 319] width 8 height 6
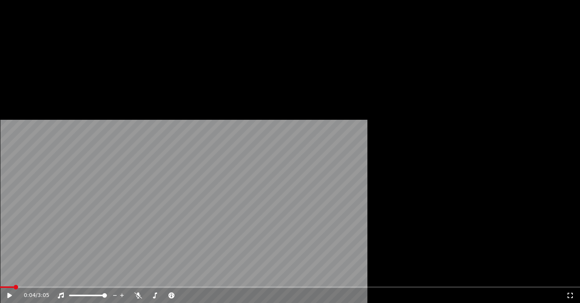
click at [47, 67] on button "Редактировать" at bounding box center [43, 62] width 57 height 11
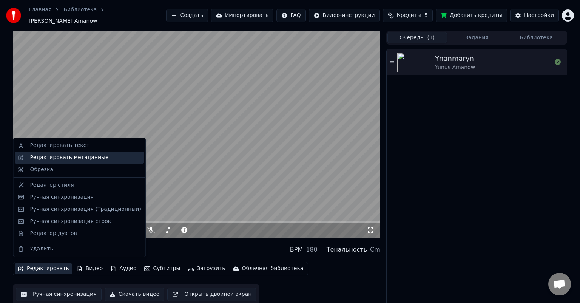
click at [80, 161] on div "Редактировать метаданные" at bounding box center [79, 157] width 129 height 12
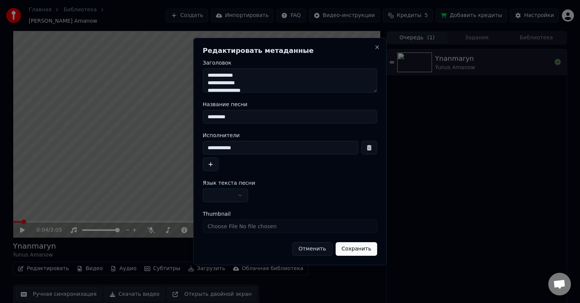
click at [214, 82] on textarea "**********" at bounding box center [290, 80] width 174 height 24
click at [208, 82] on textarea "**********" at bounding box center [290, 80] width 174 height 24
type textarea "**********"
click at [360, 248] on button "Сохранить" at bounding box center [356, 249] width 42 height 14
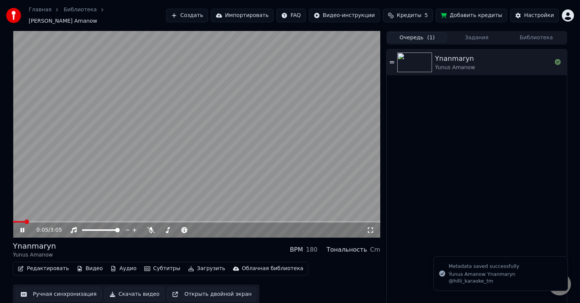
click at [19, 221] on span at bounding box center [19, 222] width 12 height 2
click at [16, 221] on span at bounding box center [16, 222] width 6 height 2
click at [58, 221] on span at bounding box center [196, 222] width 367 height 2
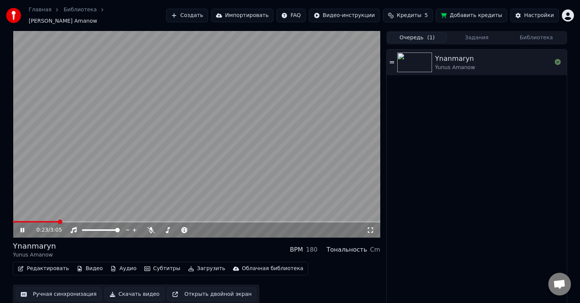
click at [74, 222] on div "0:23 / 3:05" at bounding box center [196, 229] width 367 height 15
click at [76, 221] on span at bounding box center [196, 222] width 367 height 2
click at [15, 217] on video at bounding box center [196, 134] width 367 height 206
click at [18, 221] on span at bounding box center [16, 222] width 6 height 2
click at [15, 221] on span at bounding box center [16, 222] width 6 height 2
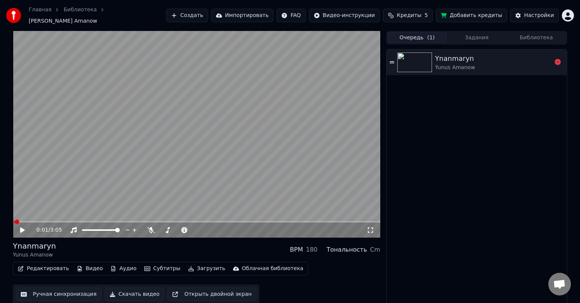
click at [412, 53] on img at bounding box center [414, 62] width 35 height 20
click at [483, 32] on button "Задания" at bounding box center [477, 37] width 60 height 11
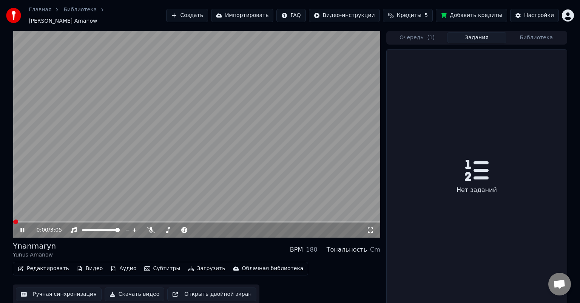
click at [496, 32] on button "Задания" at bounding box center [477, 37] width 60 height 11
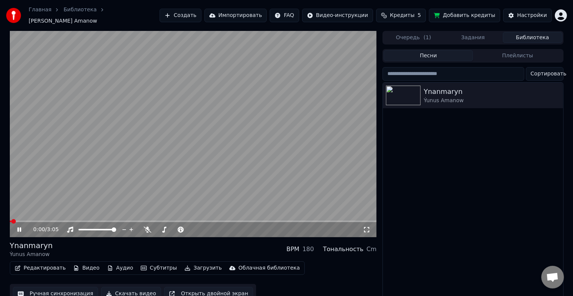
click at [531, 35] on button "Библиотека" at bounding box center [533, 37] width 60 height 11
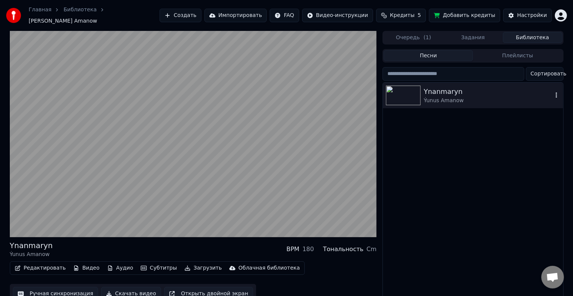
click at [406, 93] on img at bounding box center [403, 96] width 35 height 20
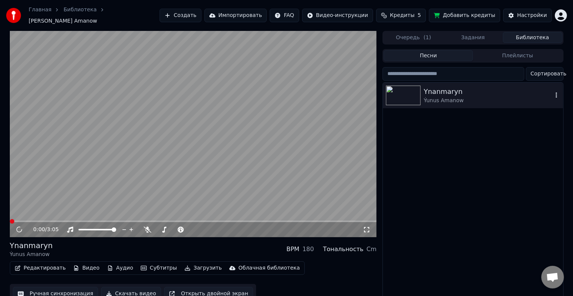
click at [406, 93] on img at bounding box center [403, 96] width 35 height 20
click at [20, 228] on icon at bounding box center [19, 230] width 4 height 5
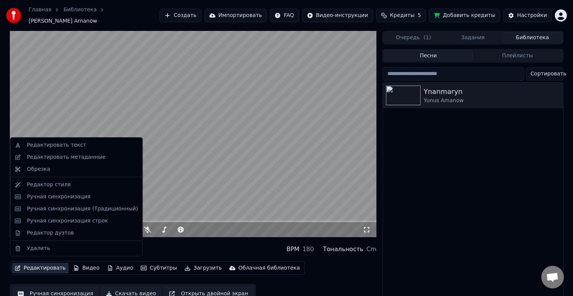
click at [48, 263] on button "Редактировать" at bounding box center [40, 268] width 57 height 11
click at [78, 156] on div "Редактировать метаданные" at bounding box center [66, 158] width 78 height 8
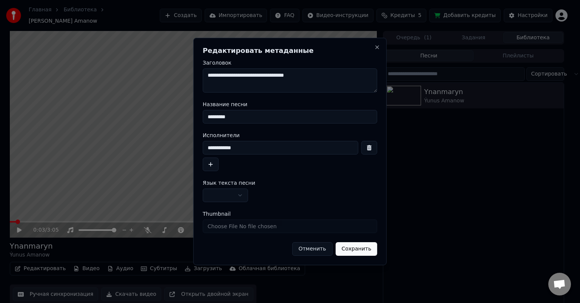
click at [274, 226] on input "Thumbnail" at bounding box center [290, 226] width 174 height 14
type input "**********"
click at [364, 248] on button "Сохранить" at bounding box center [356, 249] width 42 height 14
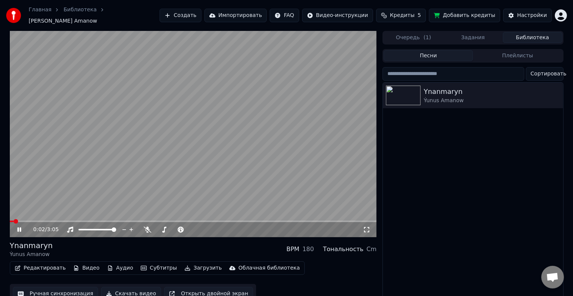
click at [14, 221] on span at bounding box center [12, 222] width 4 height 2
click at [12, 221] on span at bounding box center [12, 222] width 5 height 2
click at [397, 92] on img at bounding box center [403, 96] width 35 height 20
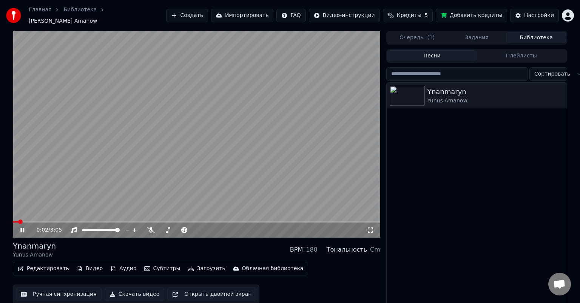
click at [476, 35] on button "Задания" at bounding box center [477, 37] width 60 height 11
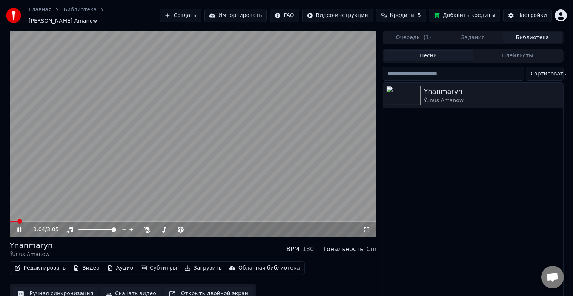
click at [529, 32] on button "Библиотека" at bounding box center [533, 37] width 60 height 11
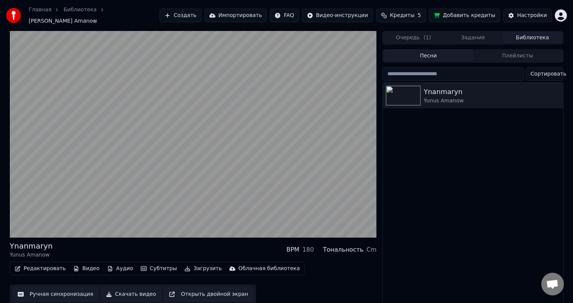
click at [516, 51] on button "Плейлисты" at bounding box center [517, 55] width 89 height 11
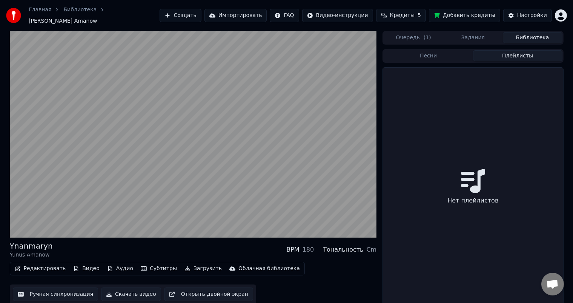
click at [426, 51] on button "Песни" at bounding box center [428, 55] width 89 height 11
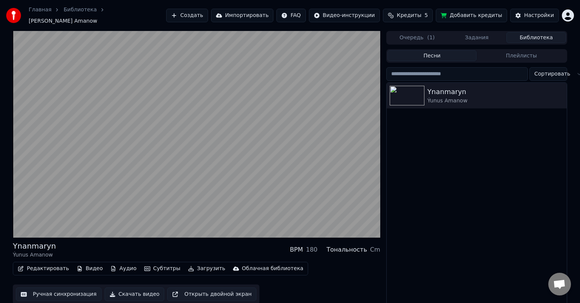
click at [424, 33] on button "Очередь ( 1 )" at bounding box center [417, 37] width 60 height 11
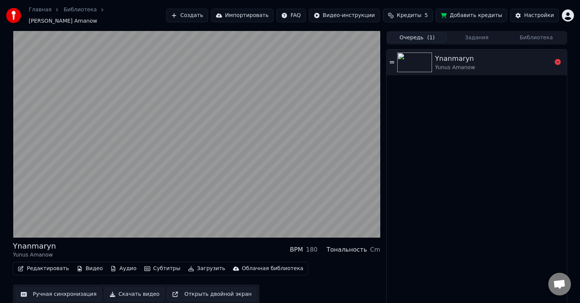
click at [394, 60] on icon at bounding box center [391, 62] width 5 height 5
click at [412, 60] on img at bounding box center [414, 62] width 35 height 20
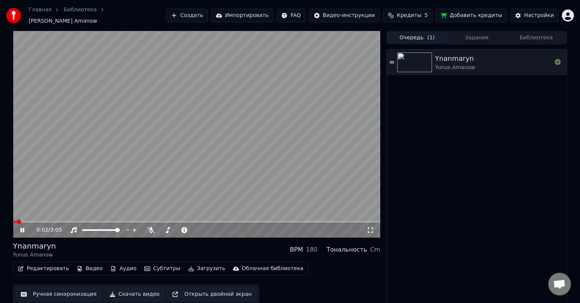
click at [17, 221] on span at bounding box center [15, 222] width 4 height 2
click at [16, 221] on span at bounding box center [15, 222] width 4 height 2
click at [14, 221] on span at bounding box center [14, 222] width 2 height 2
click at [24, 228] on icon at bounding box center [22, 230] width 4 height 5
click at [48, 264] on button "Редактировать" at bounding box center [43, 268] width 57 height 11
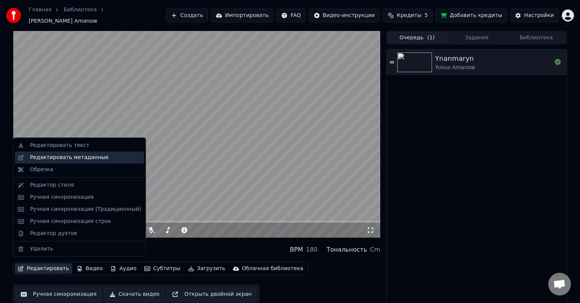
click at [85, 155] on div "Редактировать метаданные" at bounding box center [69, 158] width 78 height 8
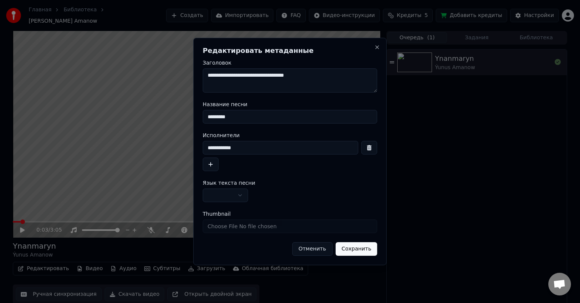
drag, startPoint x: 322, startPoint y: 76, endPoint x: 183, endPoint y: 80, distance: 138.6
click at [183, 80] on body "**********" at bounding box center [290, 151] width 580 height 303
click at [295, 77] on textarea "**********" at bounding box center [290, 80] width 174 height 24
drag, startPoint x: 272, startPoint y: 76, endPoint x: 355, endPoint y: 74, distance: 83.1
click at [355, 74] on textarea "**********" at bounding box center [290, 80] width 174 height 24
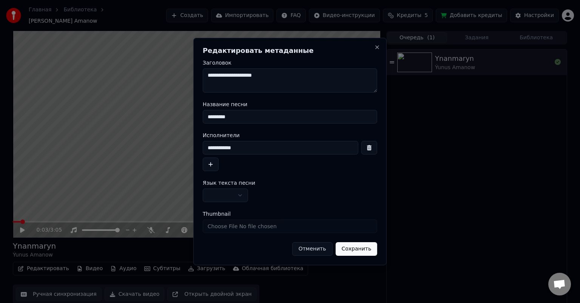
type textarea "**********"
click at [240, 116] on input "*********" at bounding box center [290, 117] width 174 height 14
paste input "**********"
type input "**********"
click at [359, 251] on button "Сохранить" at bounding box center [356, 249] width 42 height 14
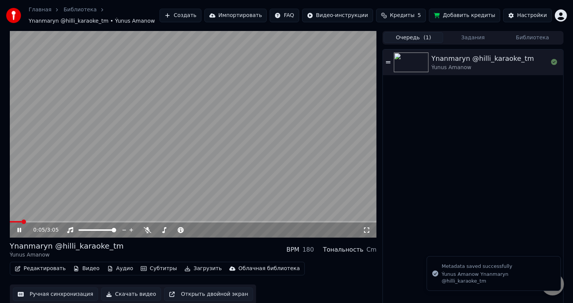
click at [14, 221] on span at bounding box center [16, 222] width 12 height 2
click at [11, 221] on span at bounding box center [12, 222] width 4 height 2
click at [20, 229] on icon at bounding box center [19, 230] width 4 height 5
click at [20, 229] on icon at bounding box center [19, 229] width 5 height 5
click at [13, 222] on span at bounding box center [16, 222] width 13 height 2
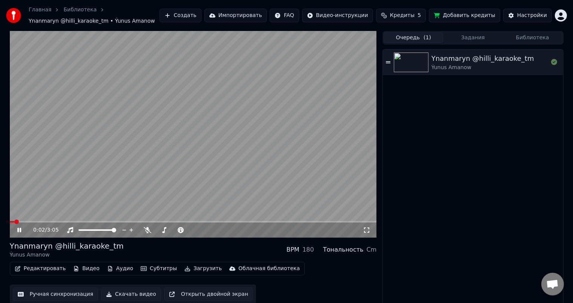
click at [11, 221] on span at bounding box center [12, 222] width 5 height 2
click at [20, 228] on icon at bounding box center [19, 230] width 4 height 5
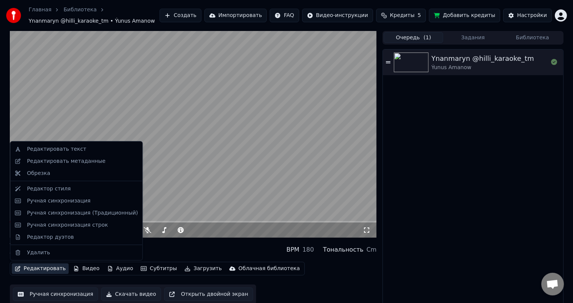
click at [43, 267] on button "Редактировать" at bounding box center [40, 268] width 57 height 11
click at [80, 161] on div "Редактировать метаданные" at bounding box center [66, 161] width 78 height 8
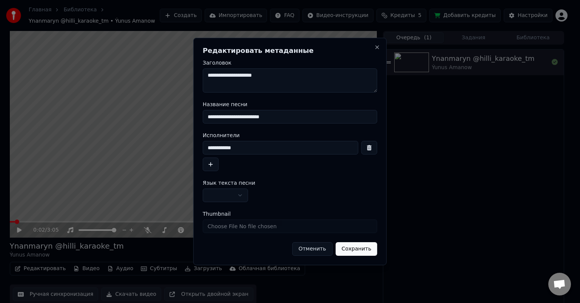
click at [234, 115] on input "**********" at bounding box center [290, 117] width 174 height 14
click at [335, 242] on button "Сохранить" at bounding box center [356, 249] width 42 height 14
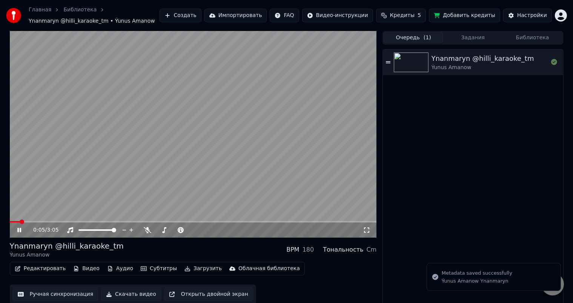
click at [38, 268] on button "Редактировать" at bounding box center [40, 268] width 57 height 11
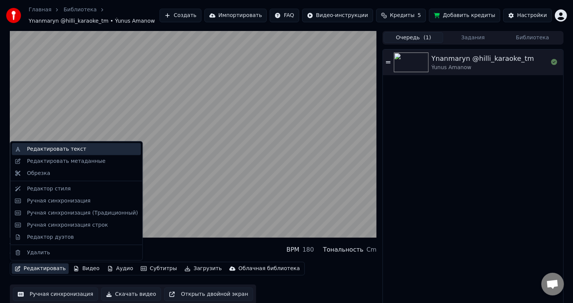
click at [55, 149] on div "Редактировать текст" at bounding box center [56, 149] width 59 height 8
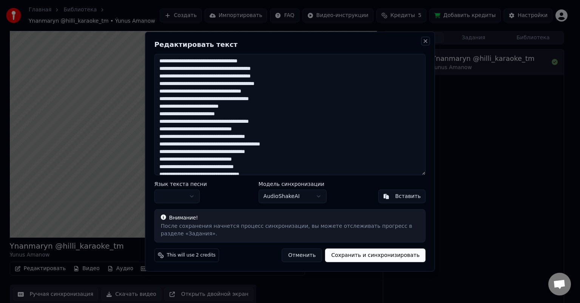
click at [426, 39] on button "Close" at bounding box center [425, 41] width 6 height 6
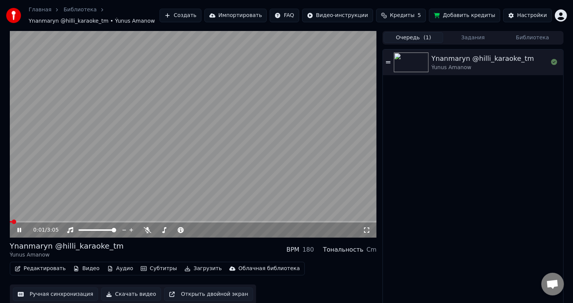
click at [11, 221] on span at bounding box center [11, 222] width 2 height 2
click at [21, 229] on icon at bounding box center [25, 230] width 18 height 6
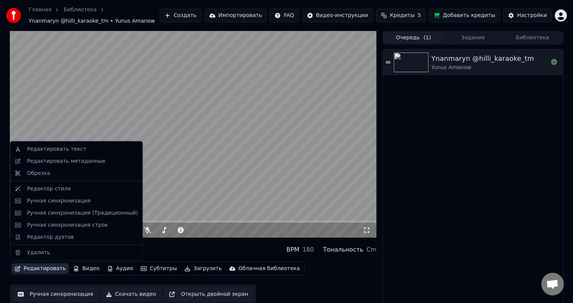
click at [42, 271] on button "Редактировать" at bounding box center [40, 268] width 57 height 11
click at [68, 162] on div "Редактировать метаданные" at bounding box center [66, 161] width 78 height 8
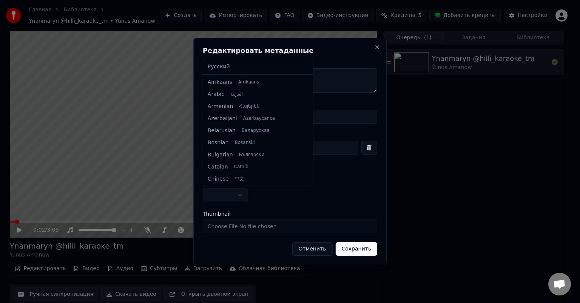
click at [240, 197] on body "**********" at bounding box center [286, 151] width 573 height 303
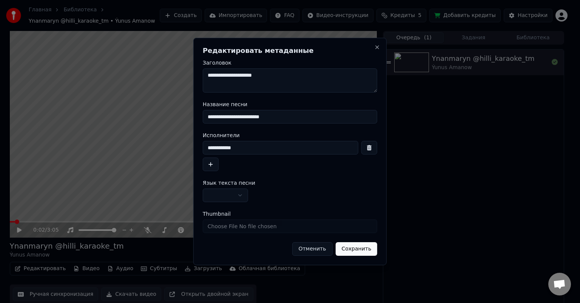
click at [240, 195] on body "**********" at bounding box center [286, 151] width 573 height 303
drag, startPoint x: 234, startPoint y: 116, endPoint x: 316, endPoint y: 118, distance: 81.5
click at [316, 118] on input "**********" at bounding box center [290, 117] width 174 height 14
type input "*********"
drag, startPoint x: 251, startPoint y: 148, endPoint x: 192, endPoint y: 149, distance: 58.1
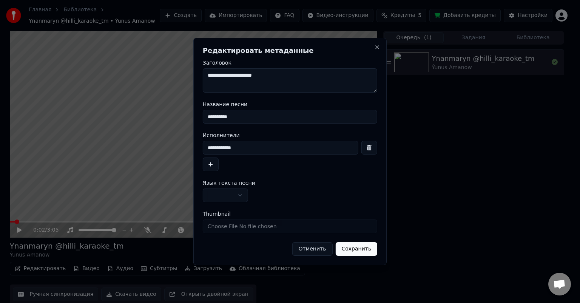
click at [192, 149] on body "**********" at bounding box center [286, 151] width 573 height 303
paste input "*****"
type input "**********"
click at [207, 115] on input "*********" at bounding box center [290, 117] width 174 height 14
click at [281, 119] on input "**********" at bounding box center [290, 117] width 174 height 14
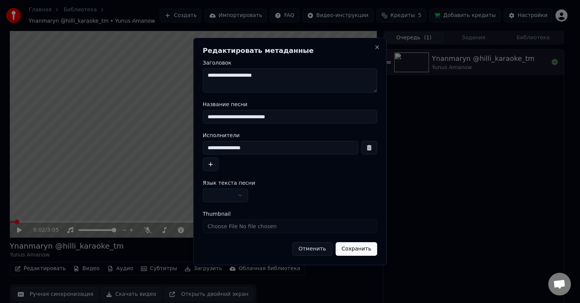
type input "**********"
click at [352, 248] on button "Сохранить" at bounding box center [356, 249] width 42 height 14
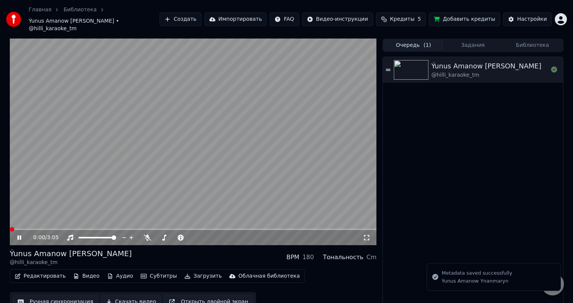
click at [19, 234] on icon at bounding box center [25, 237] width 18 height 6
click at [18, 235] on icon at bounding box center [19, 237] width 5 height 5
click at [11, 228] on span at bounding box center [11, 229] width 2 height 2
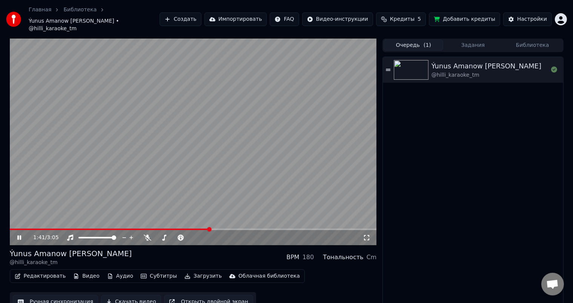
click at [365, 235] on icon at bounding box center [366, 237] width 5 height 5
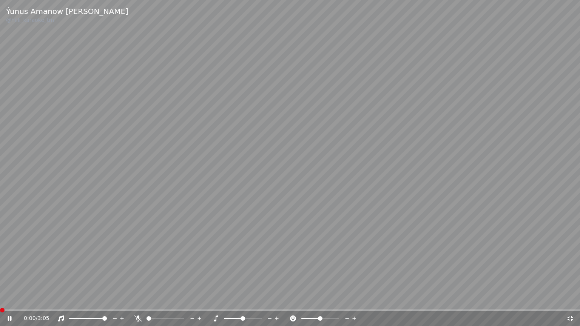
click at [0, 302] on span at bounding box center [0, 310] width 0 height 2
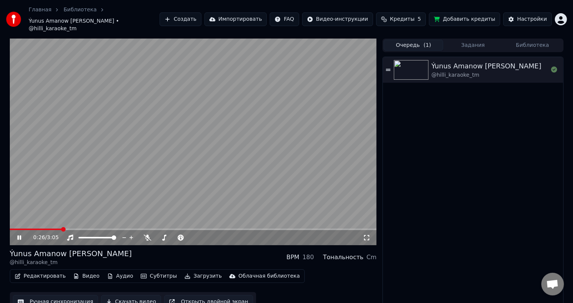
click at [19, 234] on icon at bounding box center [25, 237] width 18 height 6
click at [131, 295] on button "Скачать видео" at bounding box center [131, 302] width 60 height 14
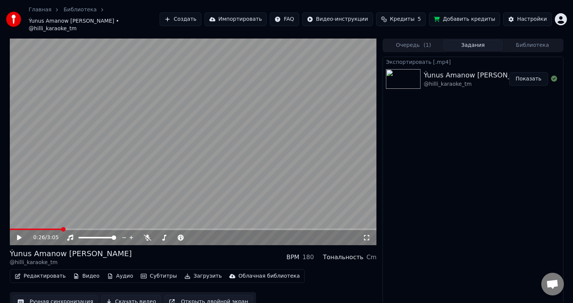
click at [531, 72] on button "Показать" at bounding box center [528, 79] width 39 height 14
click at [538, 15] on div "Настройки" at bounding box center [532, 19] width 30 height 8
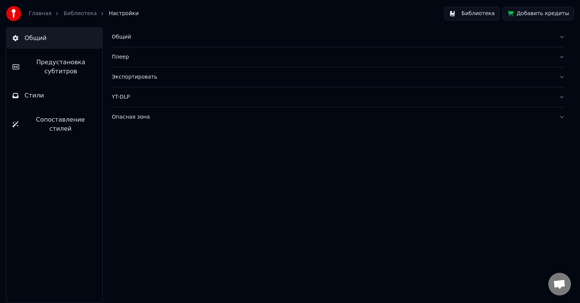
click at [45, 68] on span "Предустановка субтитров" at bounding box center [60, 67] width 71 height 18
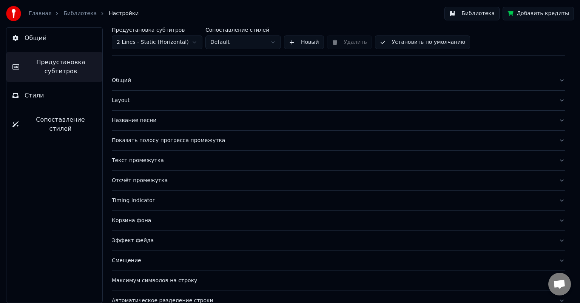
click at [126, 80] on div "Общий" at bounding box center [332, 81] width 441 height 8
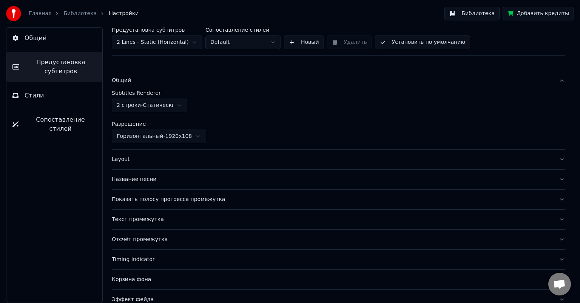
click at [120, 157] on div "Layout" at bounding box center [332, 159] width 441 height 8
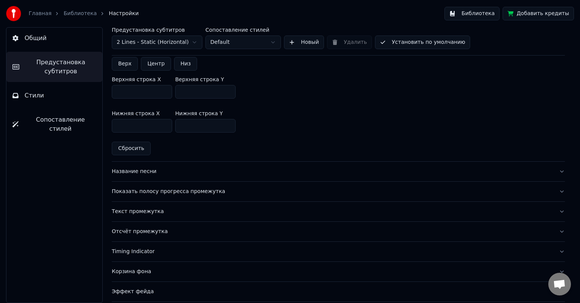
scroll to position [226, 0]
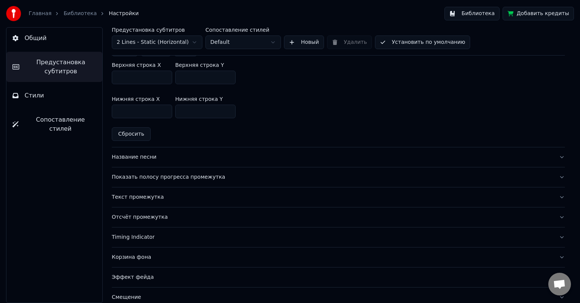
click at [137, 159] on div "Название песни" at bounding box center [332, 157] width 441 height 8
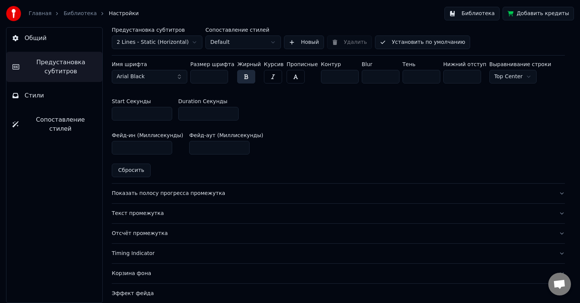
scroll to position [340, 0]
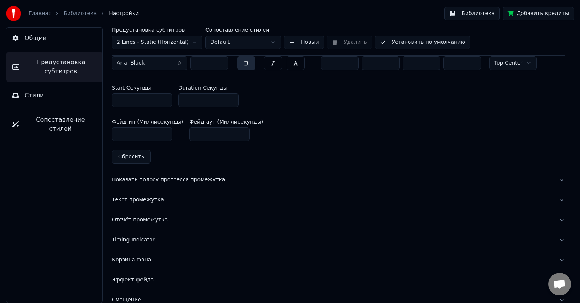
click at [171, 179] on div "Показать полосу прогресса промежутка" at bounding box center [332, 180] width 441 height 8
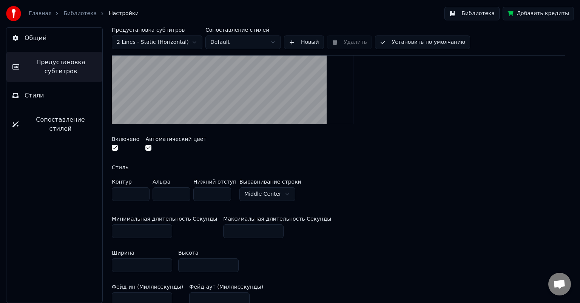
scroll to position [151, 0]
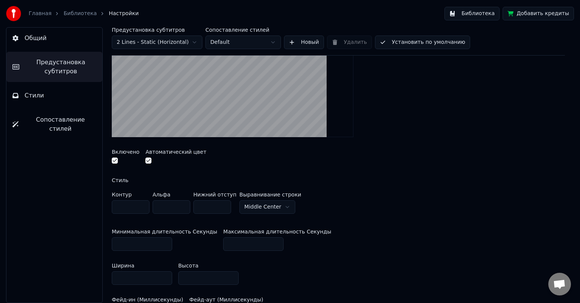
drag, startPoint x: 128, startPoint y: 278, endPoint x: 110, endPoint y: 277, distance: 18.5
click at [110, 277] on div "Предустановка субтитров 2 Lines - Static (Horizontal) Сопоставление стилей Defa…" at bounding box center [338, 165] width 483 height 276
type input "***"
click at [407, 43] on button "Установить по умолчанию" at bounding box center [422, 42] width 95 height 14
click at [73, 15] on link "Библиотека" at bounding box center [79, 14] width 33 height 8
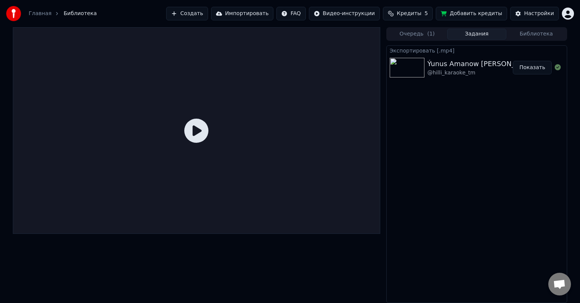
click at [407, 65] on img at bounding box center [406, 68] width 35 height 20
click at [413, 66] on img at bounding box center [406, 68] width 35 height 20
click at [409, 69] on img at bounding box center [406, 68] width 35 height 20
click at [531, 69] on button "Показать" at bounding box center [532, 68] width 39 height 14
click at [472, 34] on button "Задания" at bounding box center [477, 34] width 60 height 11
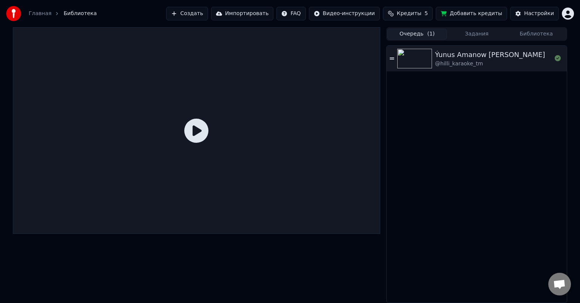
click at [423, 34] on button "Очередь ( 1 )" at bounding box center [417, 34] width 60 height 11
click at [411, 61] on img at bounding box center [414, 59] width 35 height 20
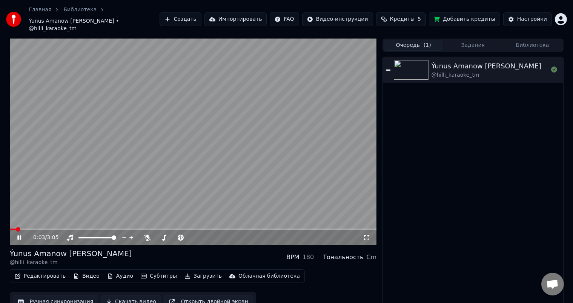
click at [33, 220] on video at bounding box center [193, 141] width 367 height 206
click at [35, 228] on span at bounding box center [193, 229] width 367 height 2
click at [20, 235] on icon at bounding box center [19, 237] width 5 height 5
click at [31, 230] on div "0:14 / 3:05" at bounding box center [193, 237] width 367 height 15
click at [31, 228] on span at bounding box center [21, 229] width 22 height 2
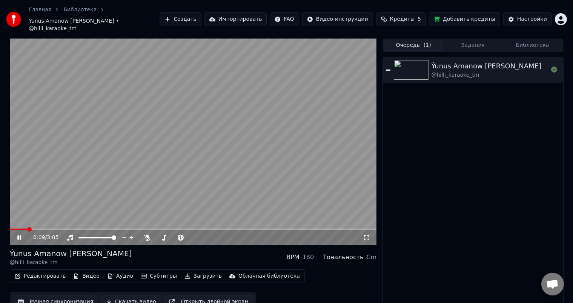
click at [28, 228] on span at bounding box center [19, 229] width 18 height 2
click at [98, 228] on span at bounding box center [193, 229] width 367 height 2
click at [155, 228] on span at bounding box center [193, 229] width 367 height 2
click at [181, 228] on span at bounding box center [193, 229] width 367 height 2
click at [223, 220] on video at bounding box center [193, 141] width 367 height 206
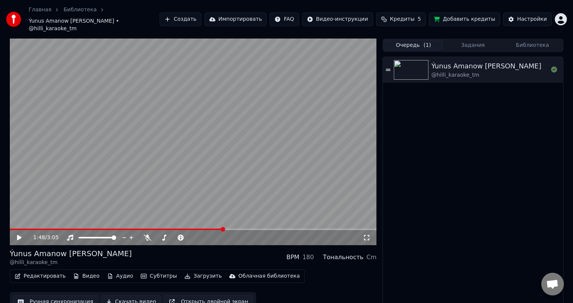
click at [223, 228] on span at bounding box center [193, 229] width 367 height 2
click at [21, 235] on icon at bounding box center [19, 237] width 5 height 5
click at [266, 228] on span at bounding box center [193, 229] width 367 height 2
click at [311, 228] on span at bounding box center [160, 229] width 301 height 2
click at [19, 234] on icon at bounding box center [25, 237] width 18 height 6
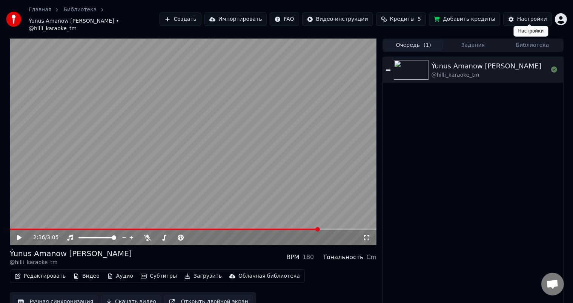
click at [535, 16] on div "Настройки" at bounding box center [532, 19] width 30 height 8
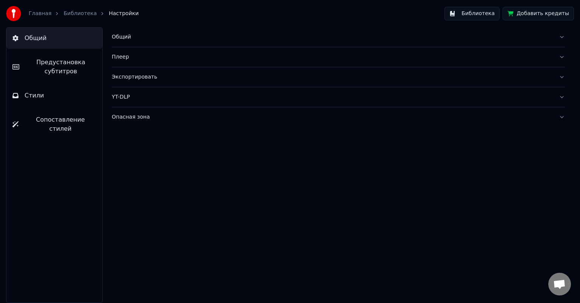
click at [52, 66] on span "Предустановка субтитров" at bounding box center [60, 67] width 71 height 18
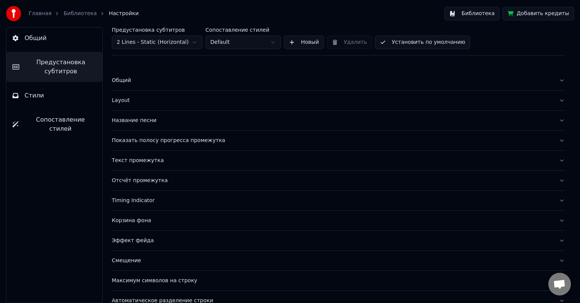
click at [144, 139] on div "Показать полосу прогресса промежутка" at bounding box center [332, 141] width 441 height 8
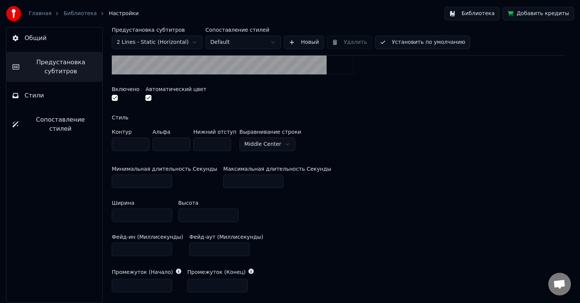
scroll to position [226, 0]
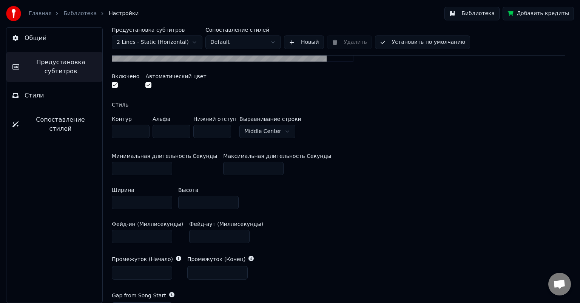
drag, startPoint x: 193, startPoint y: 202, endPoint x: 180, endPoint y: 202, distance: 12.5
click at [180, 202] on input "**" at bounding box center [208, 202] width 60 height 14
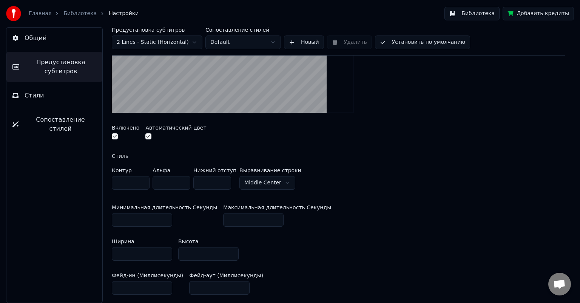
scroll to position [189, 0]
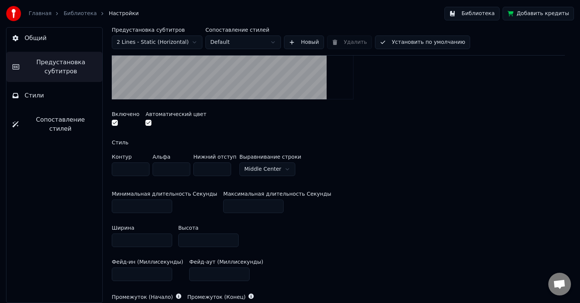
type input "**"
drag, startPoint x: 130, startPoint y: 240, endPoint x: 107, endPoint y: 237, distance: 23.2
click at [107, 237] on div "Предустановка субтитров 2 Lines - Static (Horizontal) Сопоставление стилей Defa…" at bounding box center [338, 165] width 483 height 276
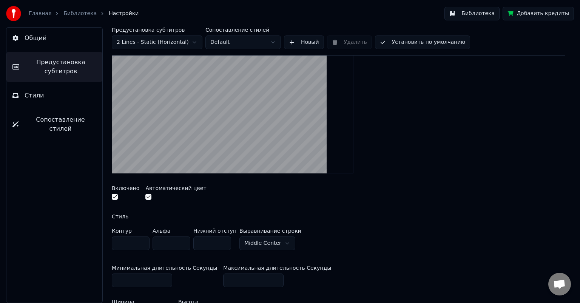
scroll to position [113, 0]
type input "***"
click at [424, 43] on button "Установить по умолчанию" at bounding box center [422, 42] width 95 height 14
click at [77, 13] on link "Библиотека" at bounding box center [79, 14] width 33 height 8
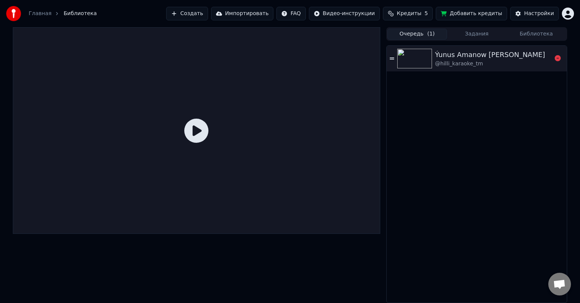
click at [417, 58] on img at bounding box center [414, 59] width 35 height 20
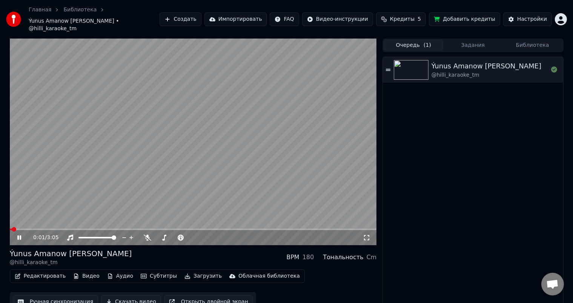
click at [286, 220] on video at bounding box center [193, 141] width 367 height 206
click at [285, 228] on span at bounding box center [193, 229] width 367 height 2
click at [19, 235] on icon at bounding box center [19, 237] width 5 height 5
click at [17, 234] on icon at bounding box center [25, 237] width 18 height 6
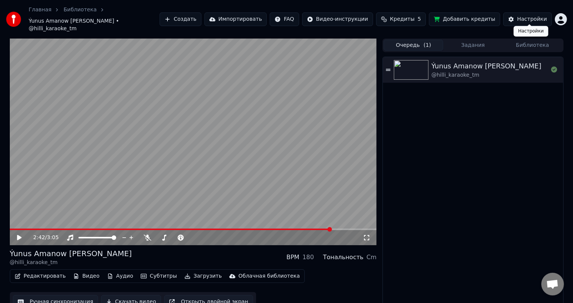
click at [520, 13] on button "Настройки" at bounding box center [527, 19] width 49 height 14
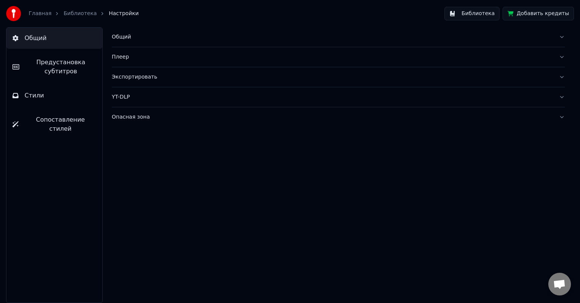
click at [51, 68] on span "Предустановка субтитров" at bounding box center [60, 67] width 71 height 18
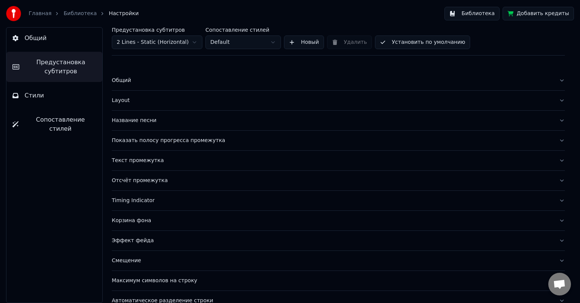
click at [140, 139] on div "Показать полосу прогресса промежутка" at bounding box center [332, 141] width 441 height 8
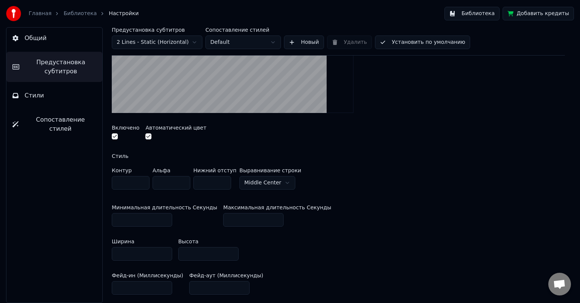
scroll to position [189, 0]
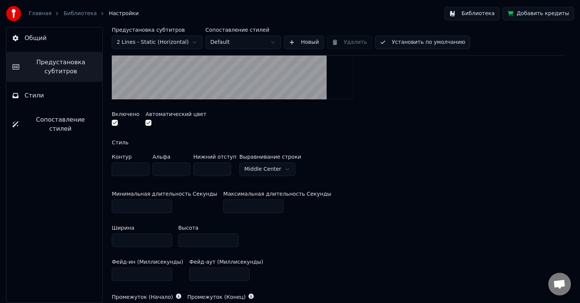
drag, startPoint x: 129, startPoint y: 239, endPoint x: 101, endPoint y: 242, distance: 27.6
click at [101, 242] on div "Предустановка субтитров 2 Lines - Static (Horizontal) Сопоставление стилей Defa…" at bounding box center [338, 165] width 483 height 276
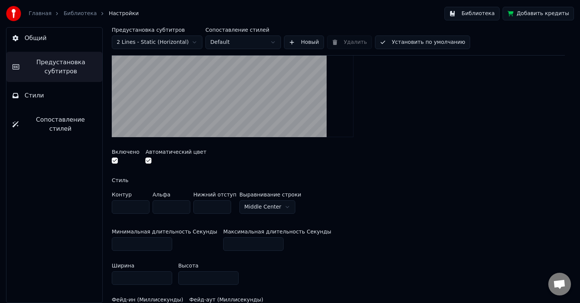
type input "***"
click at [421, 42] on button "Установить по умолчанию" at bounding box center [422, 42] width 95 height 14
click at [69, 14] on link "Библиотека" at bounding box center [79, 14] width 33 height 8
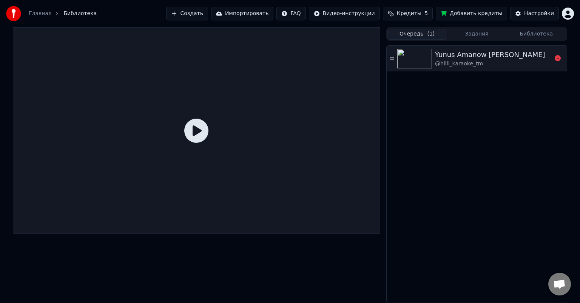
click at [409, 56] on img at bounding box center [414, 59] width 35 height 20
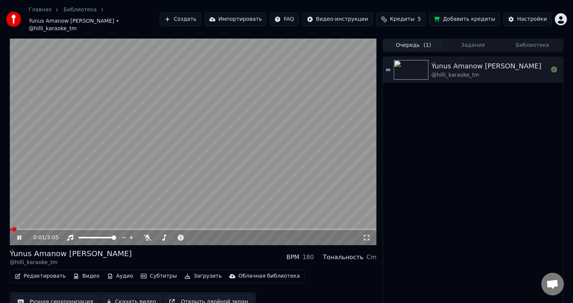
click at [282, 228] on span at bounding box center [193, 229] width 367 height 2
click at [368, 234] on icon at bounding box center [367, 237] width 8 height 6
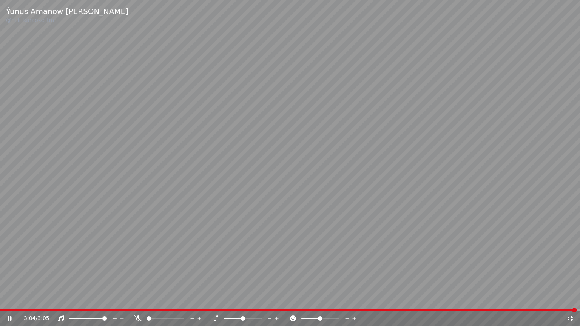
click at [571, 302] on icon at bounding box center [569, 318] width 5 height 5
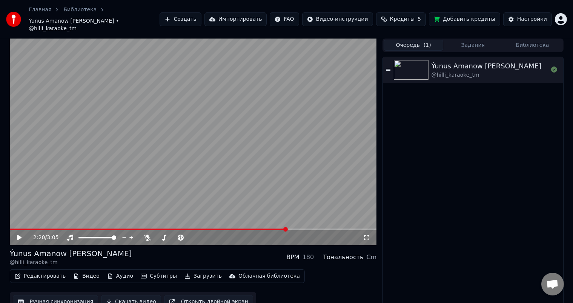
click at [286, 228] on span at bounding box center [148, 229] width 277 height 2
click at [20, 235] on icon at bounding box center [19, 237] width 5 height 5
click at [276, 220] on video at bounding box center [193, 141] width 367 height 206
click at [273, 228] on span at bounding box center [193, 229] width 367 height 2
click at [267, 228] on span at bounding box center [142, 229] width 265 height 2
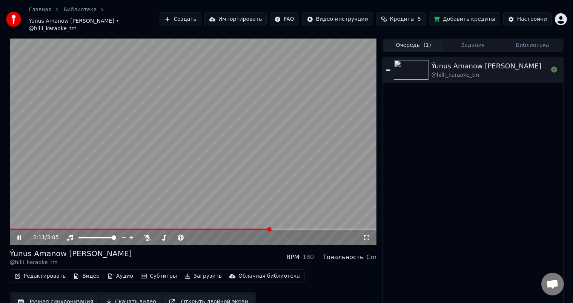
click at [365, 235] on icon at bounding box center [366, 237] width 5 height 5
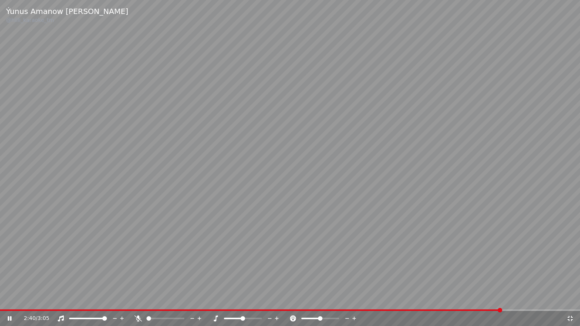
click at [8, 302] on icon at bounding box center [15, 319] width 18 height 6
click at [570, 302] on icon at bounding box center [570, 319] width 8 height 6
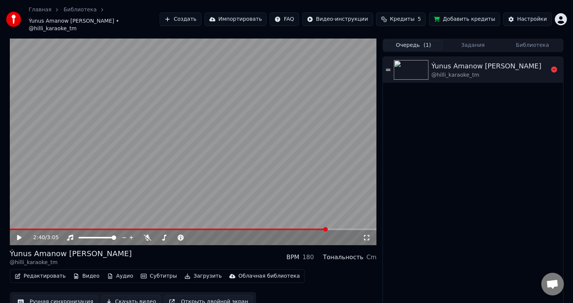
click at [414, 62] on img at bounding box center [411, 70] width 35 height 20
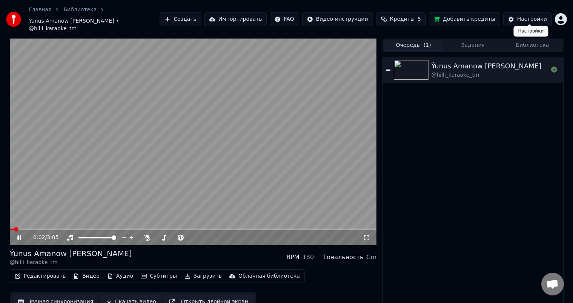
click at [534, 15] on div "Настройки" at bounding box center [532, 19] width 30 height 8
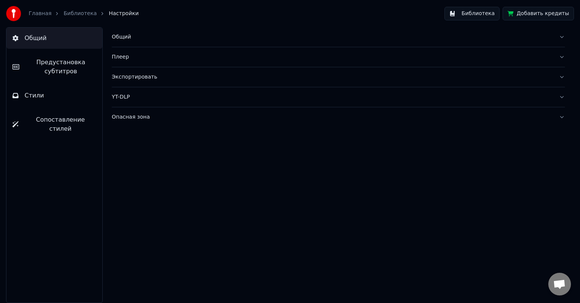
click at [58, 64] on span "Предустановка субтитров" at bounding box center [60, 67] width 71 height 18
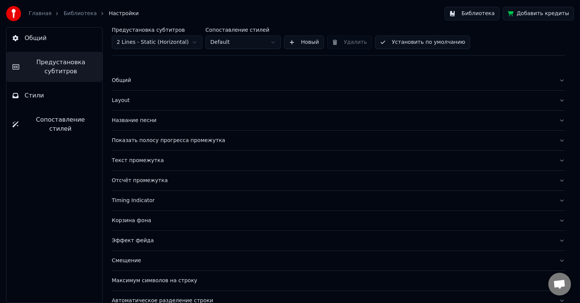
click at [150, 138] on div "Показать полосу прогресса промежутка" at bounding box center [332, 141] width 441 height 8
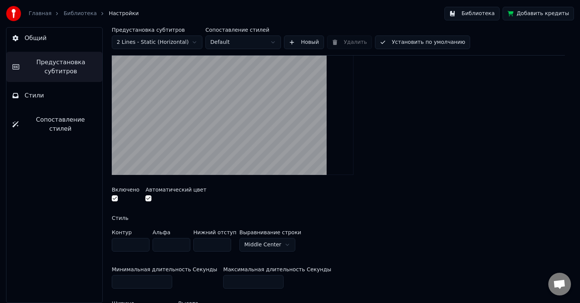
scroll to position [189, 0]
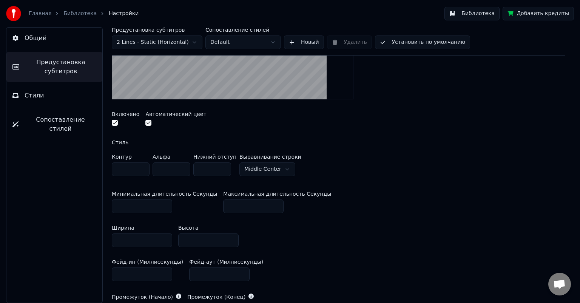
drag, startPoint x: 132, startPoint y: 239, endPoint x: 100, endPoint y: 243, distance: 32.7
click at [100, 243] on div "Предустановка субтитров 2 Lines - Static (Horizontal) Сопоставление стилей Defa…" at bounding box center [338, 165] width 483 height 276
type input "***"
click at [353, 160] on div "Контур * Альфа * Нижний отступ * Выравнивание строки Middle Center" at bounding box center [338, 166] width 453 height 25
click at [400, 42] on button "Установить по умолчанию" at bounding box center [422, 42] width 95 height 14
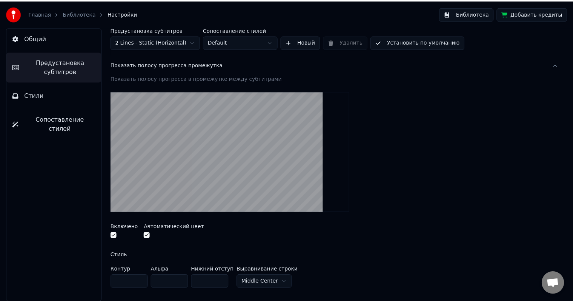
scroll to position [0, 0]
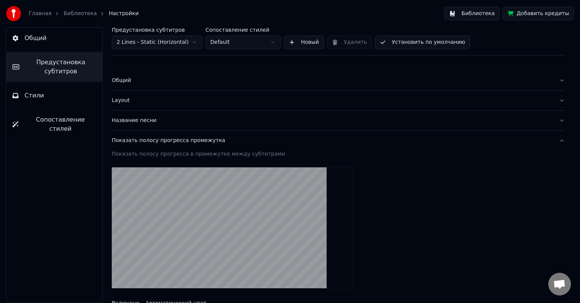
click at [81, 17] on link "Библиотека" at bounding box center [79, 14] width 33 height 8
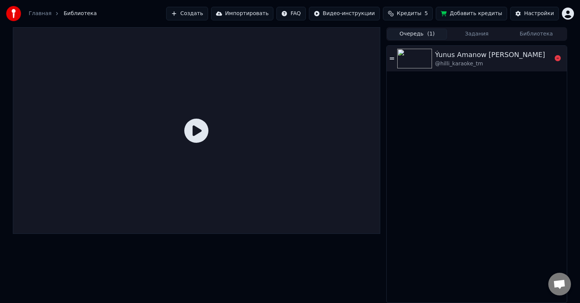
click at [419, 59] on img at bounding box center [414, 59] width 35 height 20
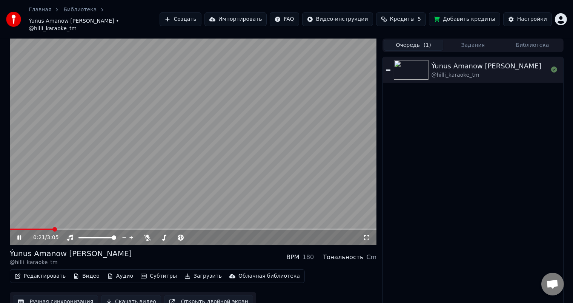
click at [368, 234] on icon at bounding box center [367, 237] width 8 height 6
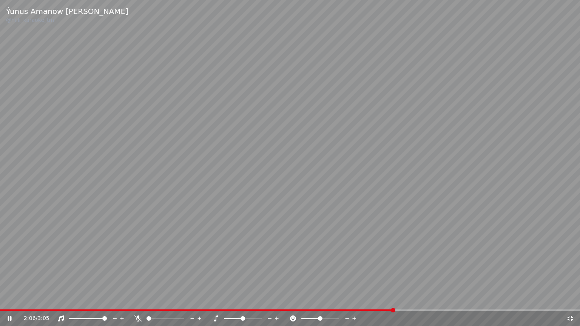
click at [395, 302] on span at bounding box center [290, 310] width 580 height 2
click at [428, 302] on span at bounding box center [290, 310] width 580 height 2
click at [451, 302] on span at bounding box center [290, 310] width 580 height 2
click at [428, 302] on span at bounding box center [230, 310] width 461 height 2
click at [439, 302] on span at bounding box center [270, 310] width 541 height 2
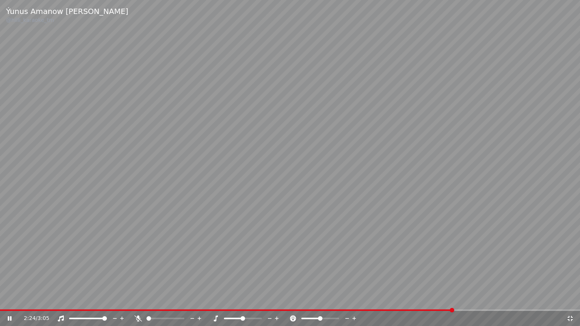
click at [10, 302] on icon at bounding box center [10, 318] width 4 height 5
click at [569, 302] on icon at bounding box center [570, 319] width 8 height 6
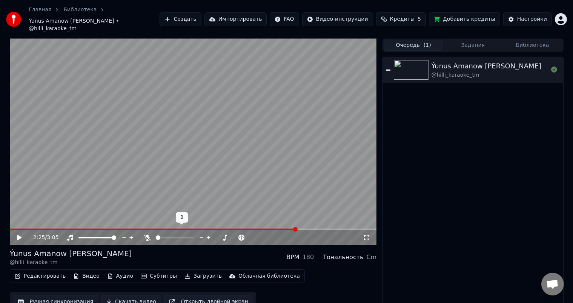
click at [156, 235] on span at bounding box center [158, 237] width 5 height 5
click at [17, 234] on icon at bounding box center [25, 237] width 18 height 6
click at [37, 228] on span at bounding box center [24, 229] width 28 height 2
click at [20, 235] on icon at bounding box center [19, 237] width 4 height 5
click at [134, 295] on button "Скачать видео" at bounding box center [131, 302] width 60 height 14
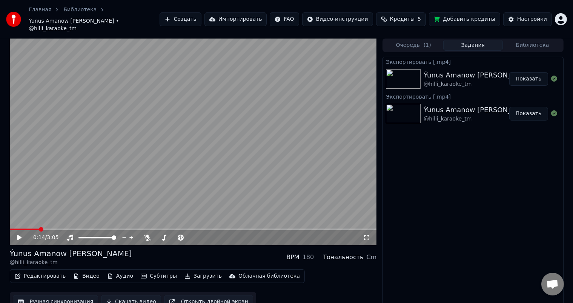
click at [536, 72] on button "Показать" at bounding box center [528, 79] width 39 height 14
click at [194, 235] on span at bounding box center [191, 237] width 5 height 5
click at [20, 234] on icon at bounding box center [25, 237] width 18 height 6
click at [20, 235] on icon at bounding box center [19, 237] width 4 height 5
click at [191, 271] on button "Загрузить" at bounding box center [203, 276] width 43 height 11
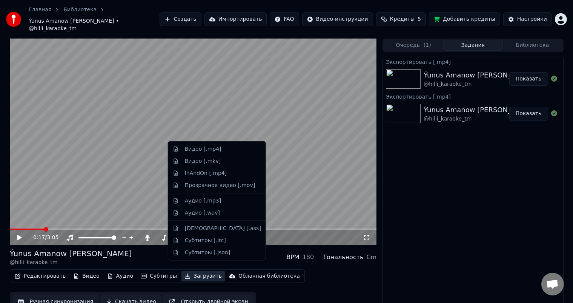
click at [323, 283] on div "Редактировать Видео Аудио Субтитры Загрузить Облачная библиотека Ручная синхрон…" at bounding box center [193, 290] width 367 height 42
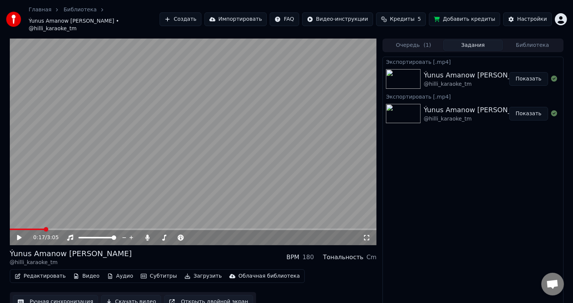
scroll to position [3, 0]
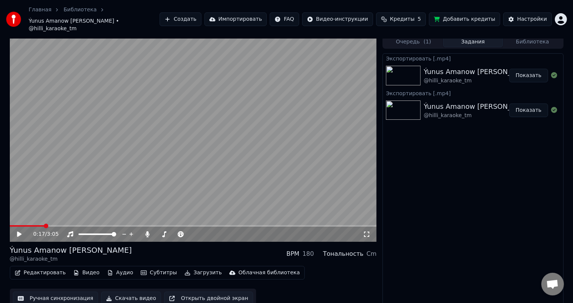
click at [198, 267] on button "Загрузить" at bounding box center [203, 272] width 43 height 11
click at [131, 291] on button "Скачать видео" at bounding box center [131, 298] width 60 height 14
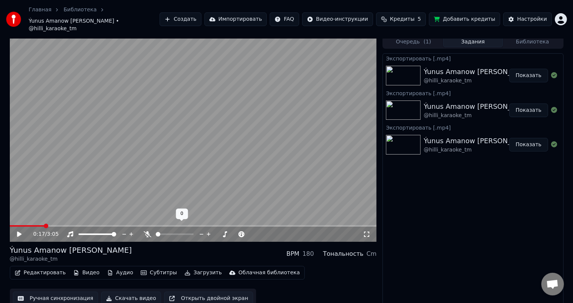
click at [156, 233] on span at bounding box center [156, 234] width 0 height 2
click at [194, 232] on span at bounding box center [191, 234] width 5 height 5
click at [149, 231] on icon at bounding box center [148, 234] width 8 height 6
click at [23, 231] on icon at bounding box center [25, 234] width 18 height 6
click at [224, 225] on span at bounding box center [193, 226] width 367 height 2
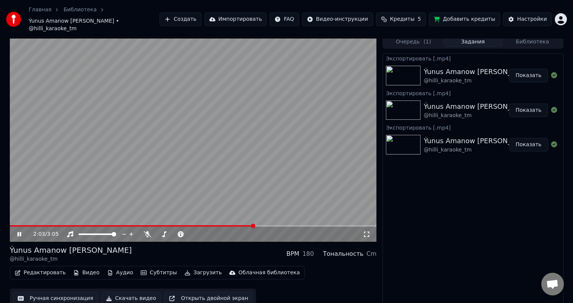
click at [20, 232] on icon at bounding box center [19, 234] width 4 height 5
click at [60, 291] on button "Ручная синхронизация" at bounding box center [56, 298] width 86 height 14
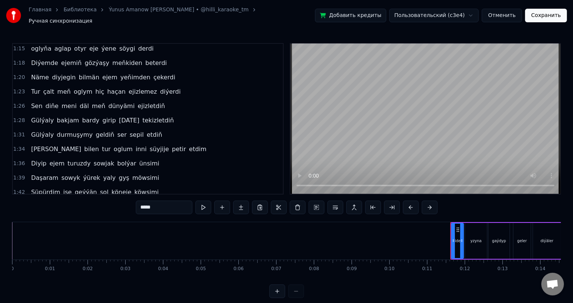
scroll to position [201, 0]
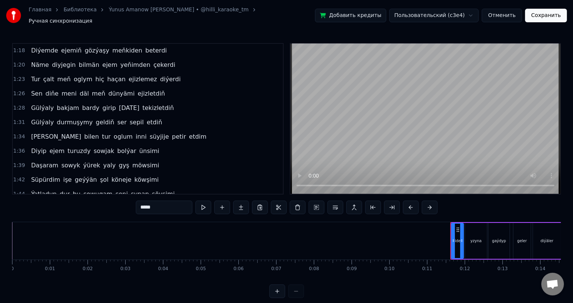
click at [117, 118] on span "ser" at bounding box center [122, 122] width 11 height 9
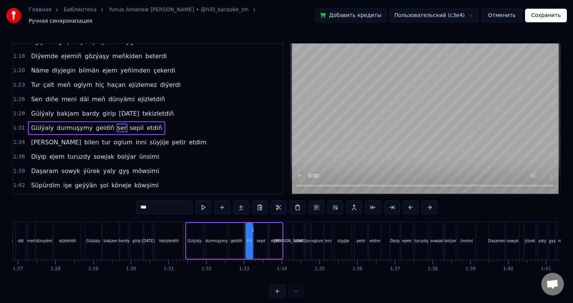
scroll to position [0, 3472]
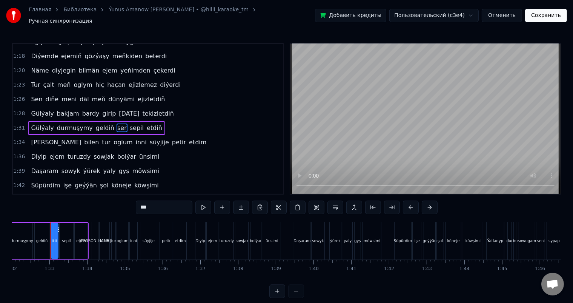
drag, startPoint x: 144, startPoint y: 204, endPoint x: 138, endPoint y: 204, distance: 5.7
click at [138, 204] on input "***" at bounding box center [164, 207] width 57 height 14
click at [129, 123] on span "sepil" at bounding box center [136, 127] width 15 height 9
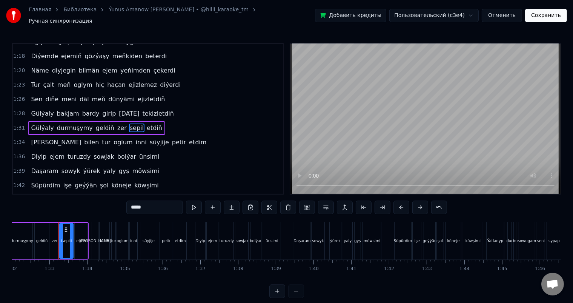
click at [132, 204] on input "*****" at bounding box center [154, 207] width 57 height 14
type input "*****"
click at [552, 12] on button "Сохранить" at bounding box center [546, 16] width 42 height 14
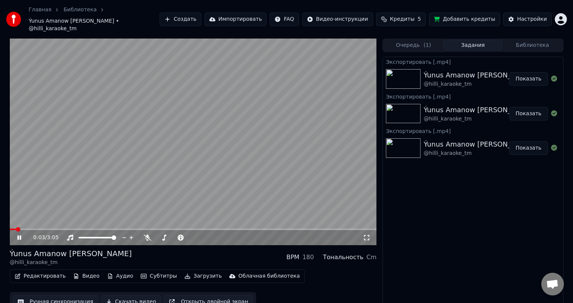
click at [240, 230] on div "0:03 / 3:05" at bounding box center [193, 237] width 367 height 15
click at [242, 228] on span at bounding box center [193, 229] width 367 height 2
click at [259, 228] on span at bounding box center [193, 229] width 367 height 2
click at [273, 228] on span at bounding box center [193, 229] width 367 height 2
click at [233, 228] on span at bounding box center [122, 229] width 224 height 2
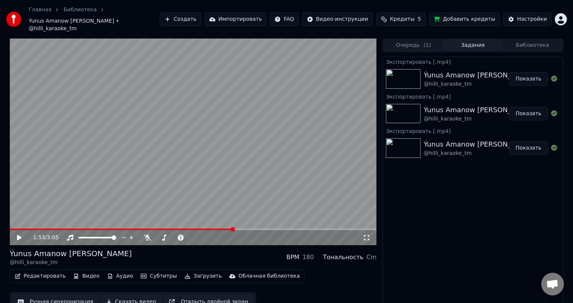
click at [16, 234] on icon at bounding box center [25, 237] width 18 height 6
click at [199, 228] on span at bounding box center [124, 229] width 228 height 2
click at [168, 228] on span at bounding box center [89, 229] width 158 height 2
click at [19, 234] on icon at bounding box center [25, 237] width 18 height 6
click at [169, 228] on span at bounding box center [102, 229] width 184 height 2
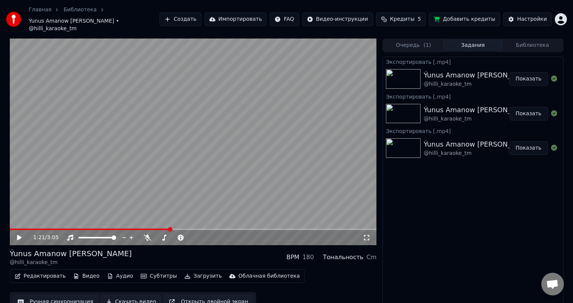
click at [19, 235] on icon at bounding box center [19, 237] width 5 height 5
click at [18, 235] on icon at bounding box center [19, 237] width 4 height 5
click at [17, 234] on icon at bounding box center [25, 237] width 18 height 6
click at [20, 235] on icon at bounding box center [19, 237] width 4 height 5
click at [21, 234] on icon at bounding box center [25, 237] width 18 height 6
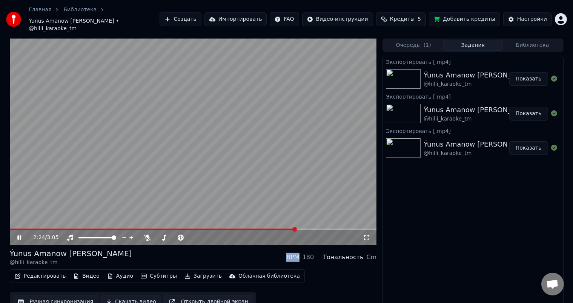
click at [21, 235] on icon at bounding box center [19, 237] width 4 height 5
click at [18, 235] on icon at bounding box center [19, 237] width 5 height 5
click at [20, 235] on icon at bounding box center [19, 237] width 4 height 5
click at [20, 235] on icon at bounding box center [19, 237] width 5 height 5
click at [19, 234] on icon at bounding box center [25, 237] width 18 height 6
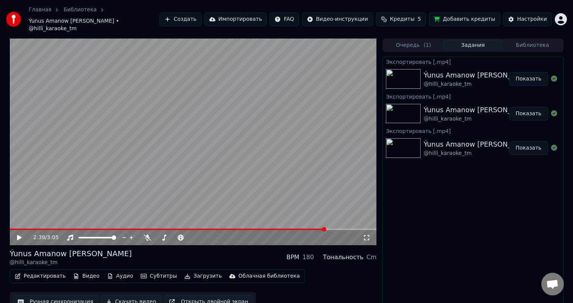
click at [22, 234] on icon at bounding box center [25, 237] width 18 height 6
click at [20, 235] on icon at bounding box center [19, 237] width 4 height 5
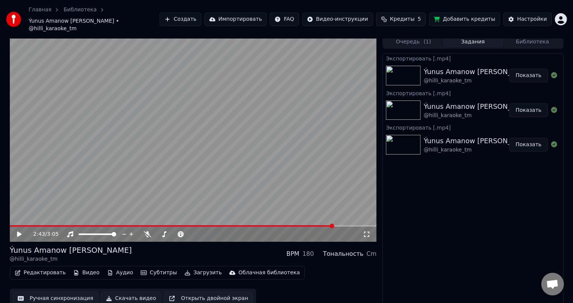
click at [128, 291] on button "Скачать видео" at bounding box center [131, 298] width 60 height 14
